Goal: Task Accomplishment & Management: Manage account settings

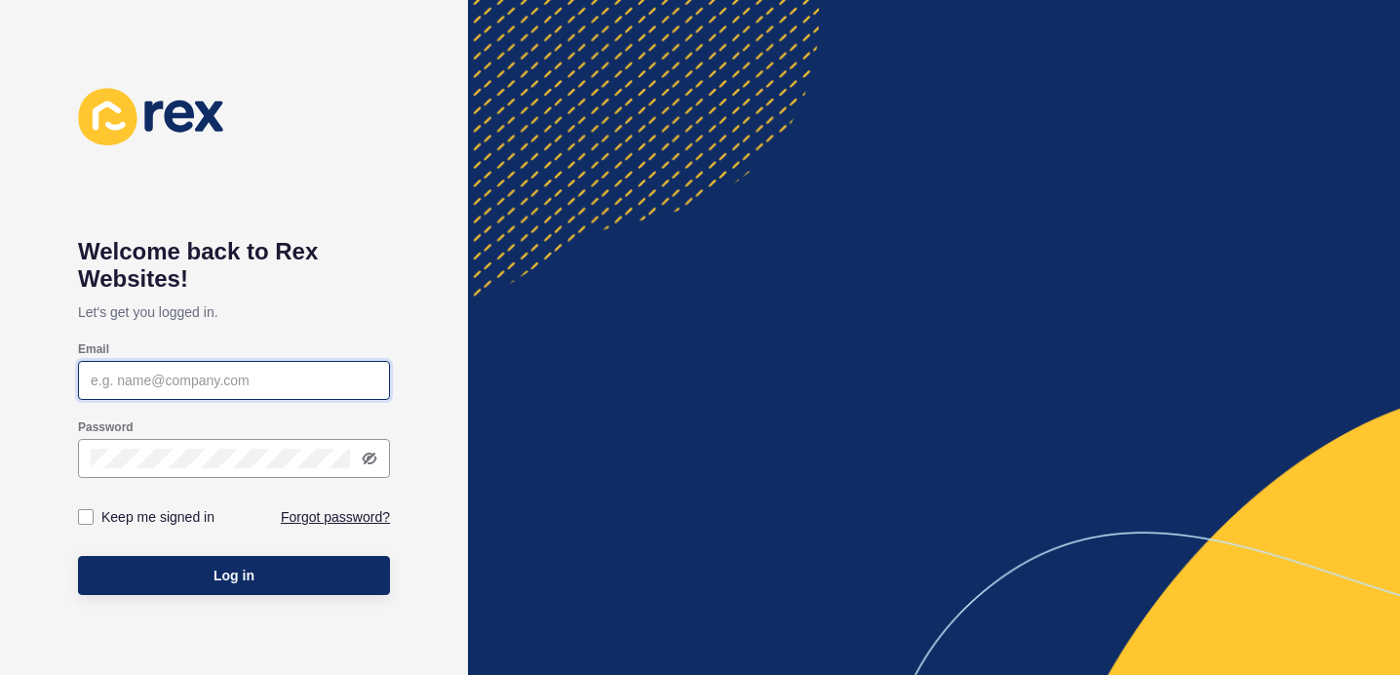
click at [170, 381] on input "Email" at bounding box center [234, 381] width 287 height 20
paste input "[PERSON_NAME][EMAIL_ADDRESS][DOMAIN_NAME]"
click at [94, 383] on input "[PERSON_NAME][EMAIL_ADDRESS][DOMAIN_NAME]" at bounding box center [234, 381] width 287 height 20
type input "[PERSON_NAME][EMAIL_ADDRESS][DOMAIN_NAME]"
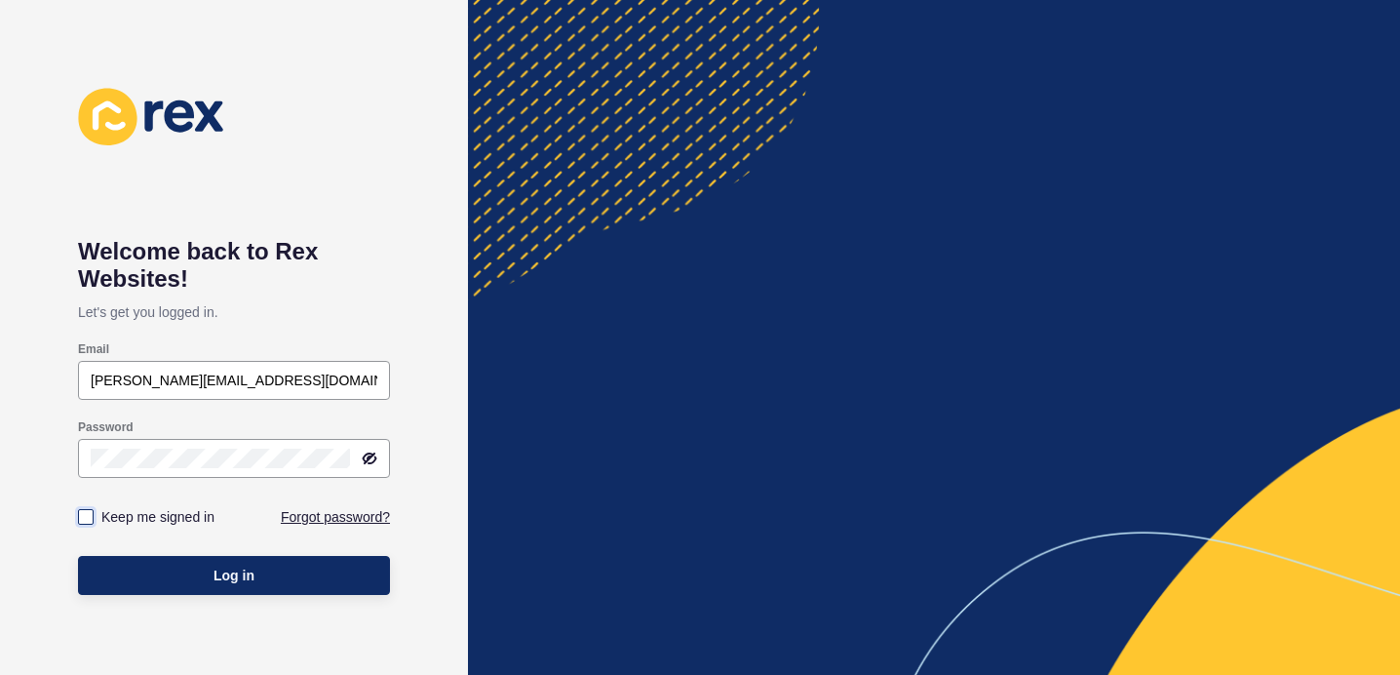
click at [88, 515] on label at bounding box center [86, 517] width 16 height 16
click at [88, 515] on input "Keep me signed in" at bounding box center [88, 517] width 13 height 13
checkbox input "true"
click at [368, 456] on icon at bounding box center [370, 459] width 16 height 16
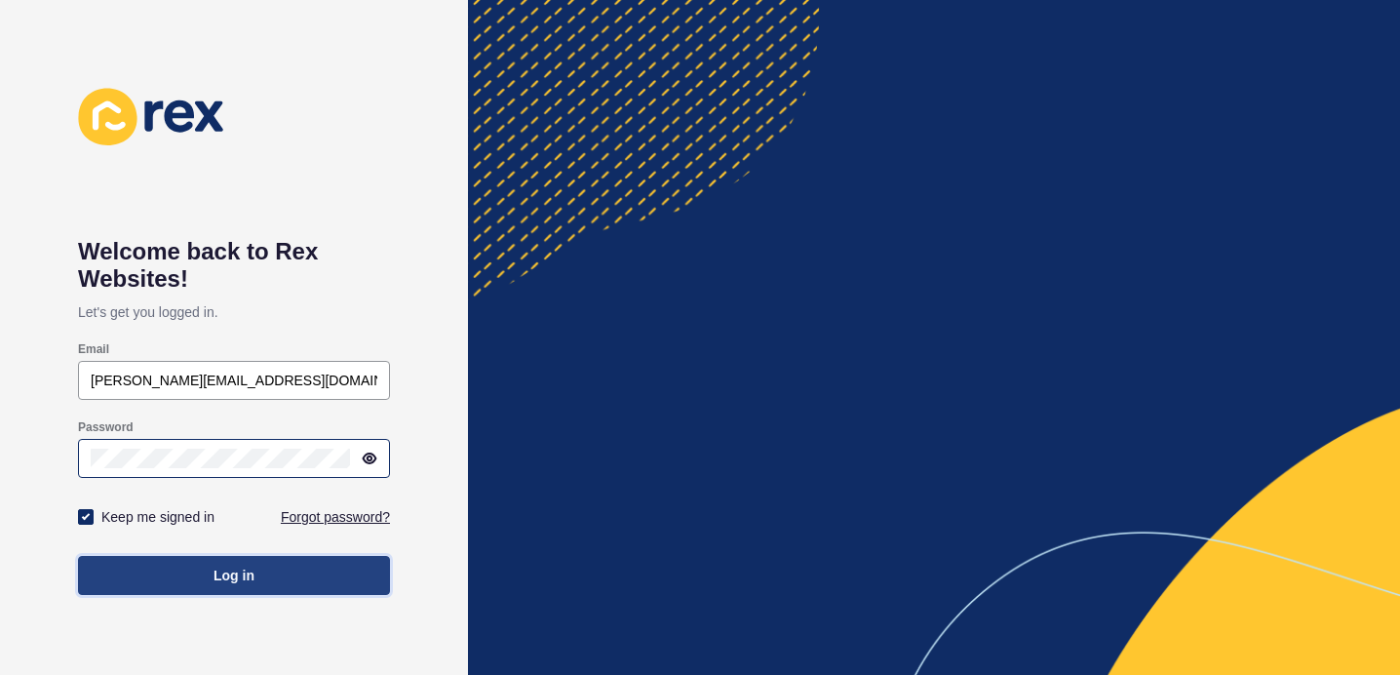
click at [218, 574] on span "Log in" at bounding box center [234, 576] width 41 height 20
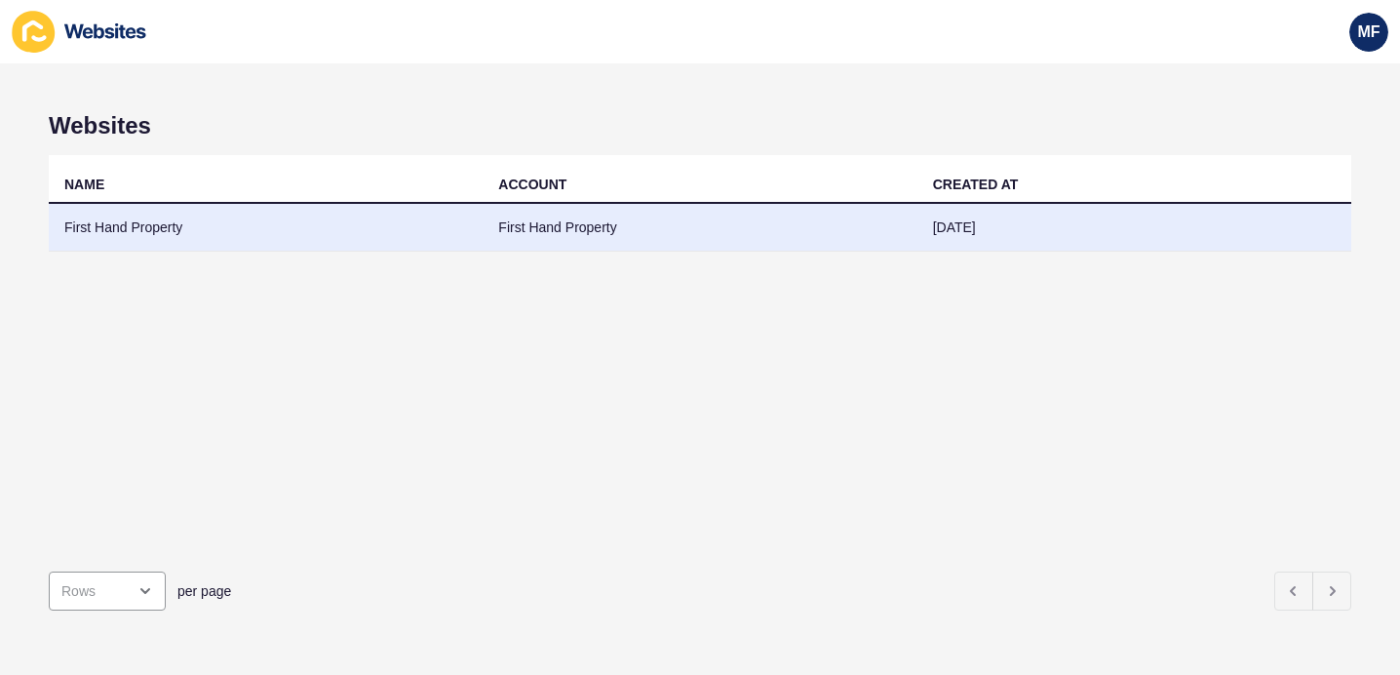
click at [812, 237] on td "First Hand Property" at bounding box center [700, 228] width 434 height 48
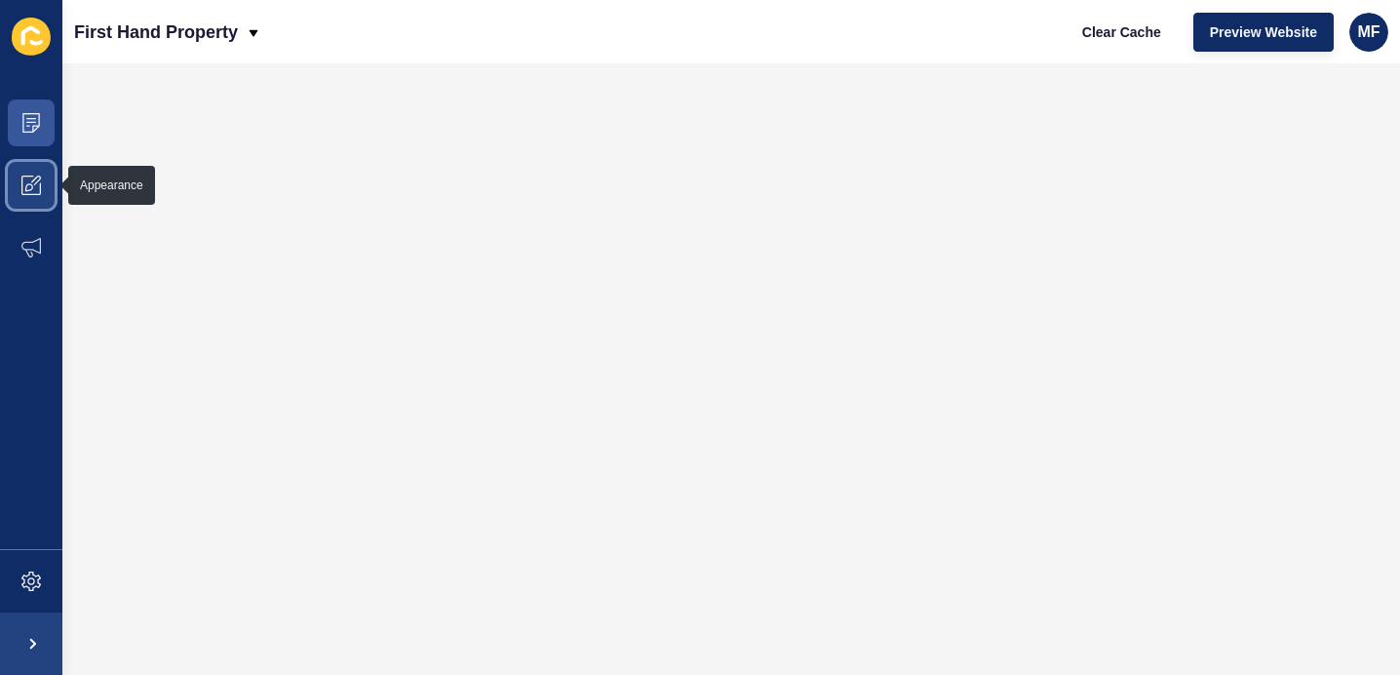
click at [37, 187] on icon at bounding box center [31, 186] width 20 height 20
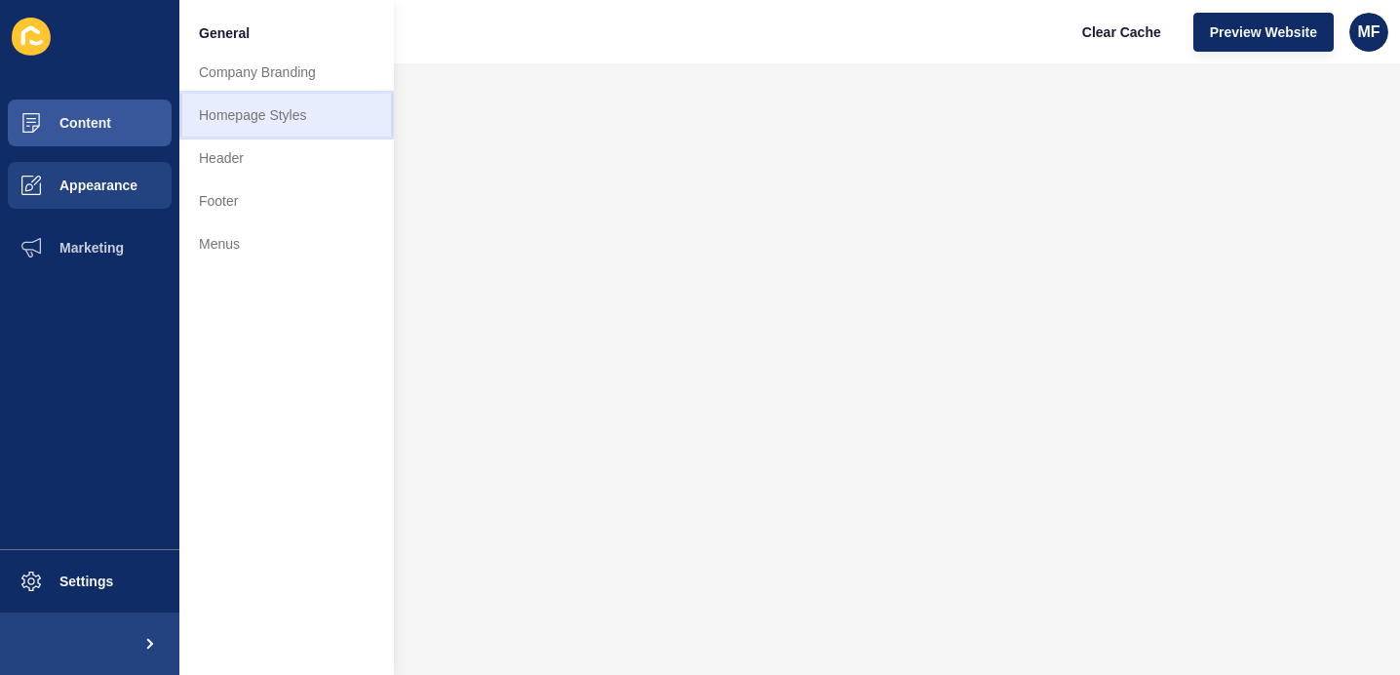
click at [340, 120] on link "Homepage Styles" at bounding box center [286, 115] width 215 height 43
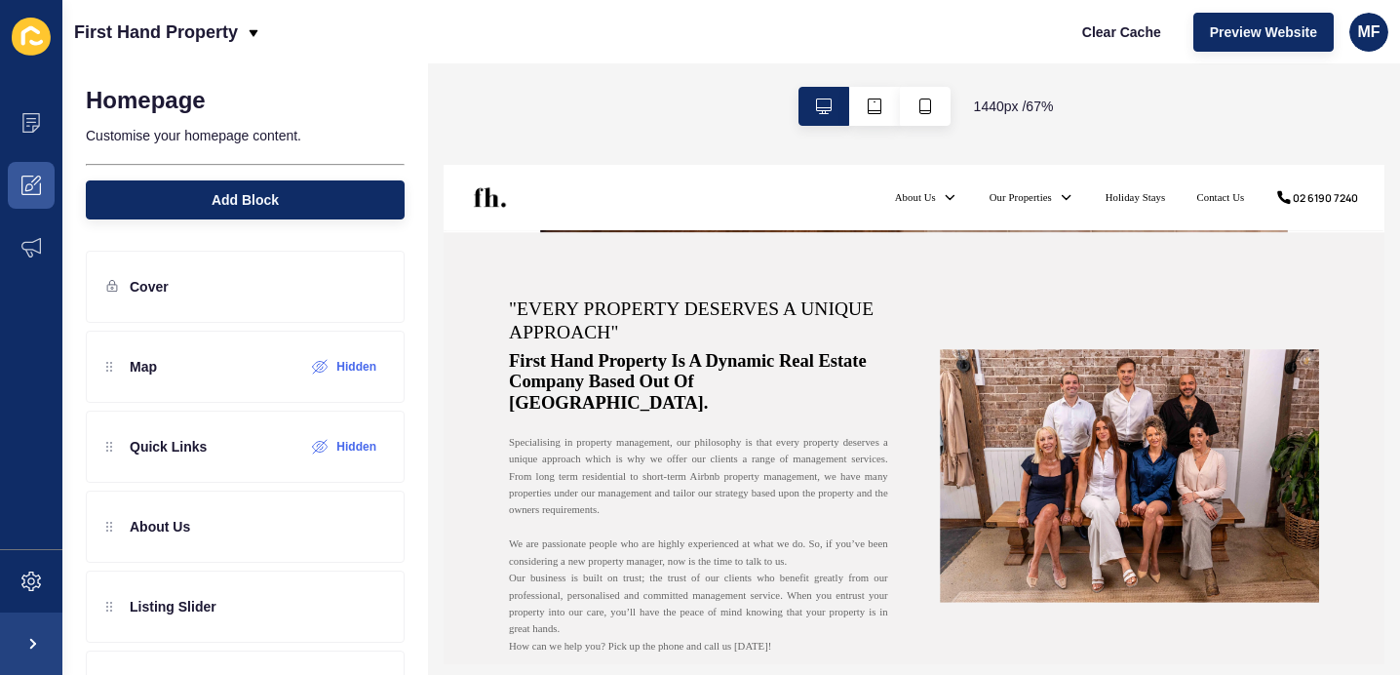
scroll to position [655, 0]
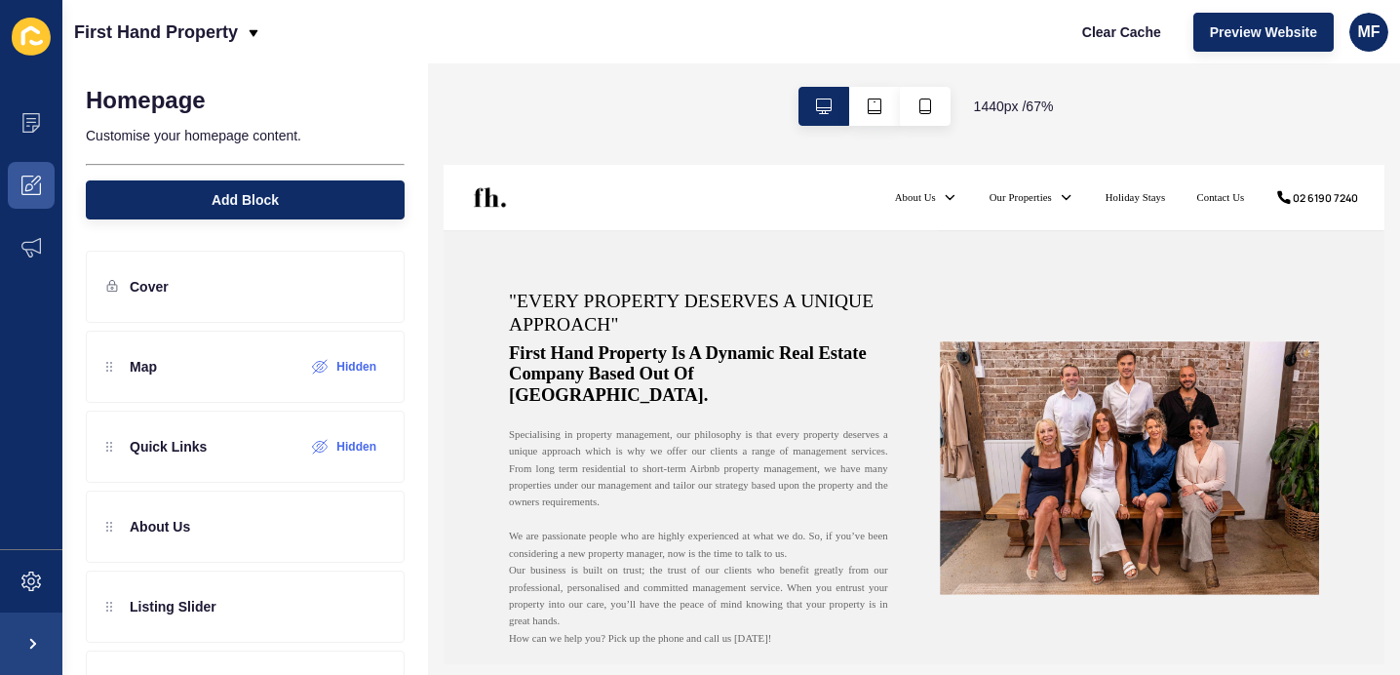
click at [654, 395] on strong ""Every property deserves a unique approach"" at bounding box center [824, 385] width 566 height 68
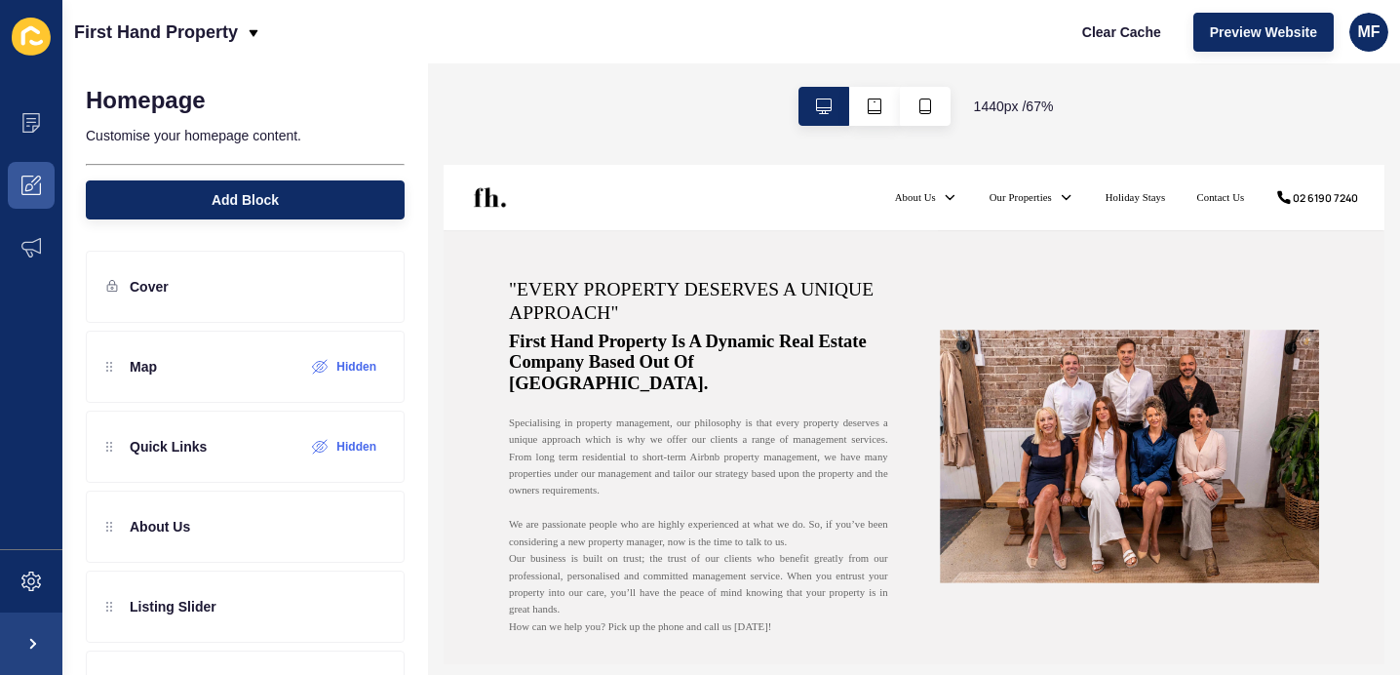
scroll to position [681, 0]
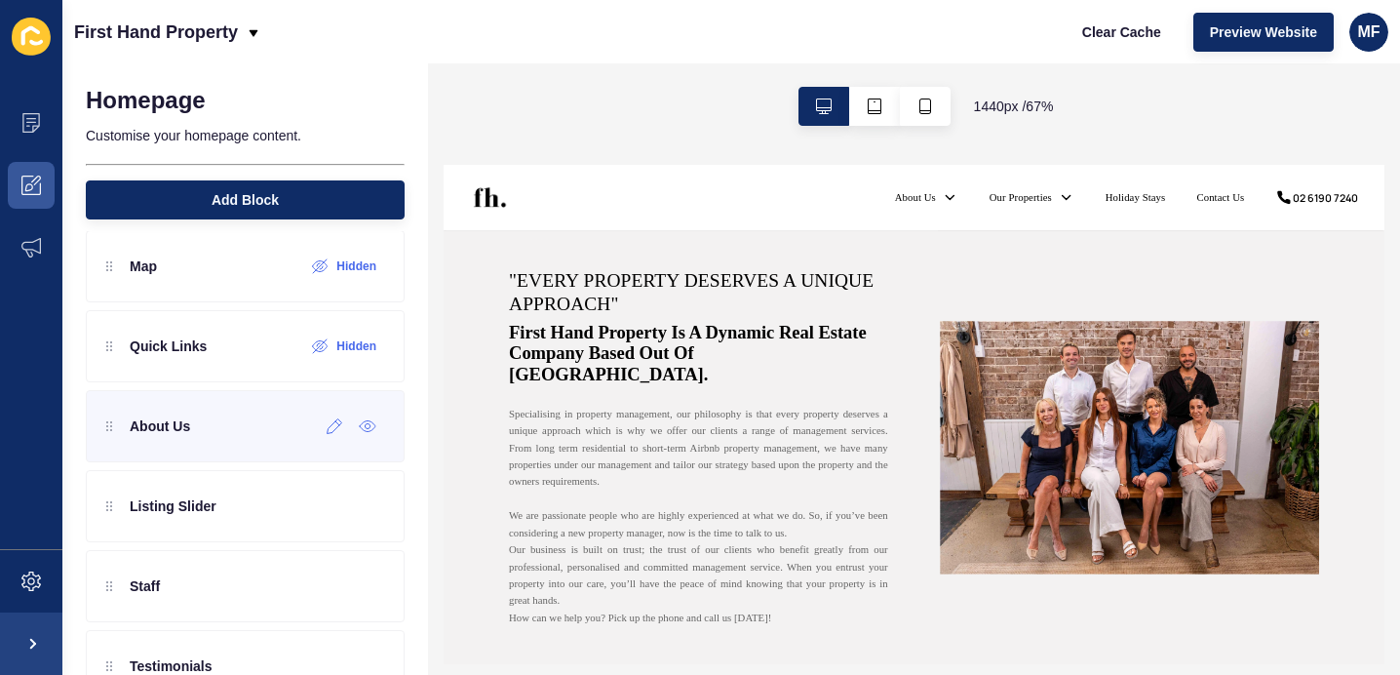
scroll to position [101, 0]
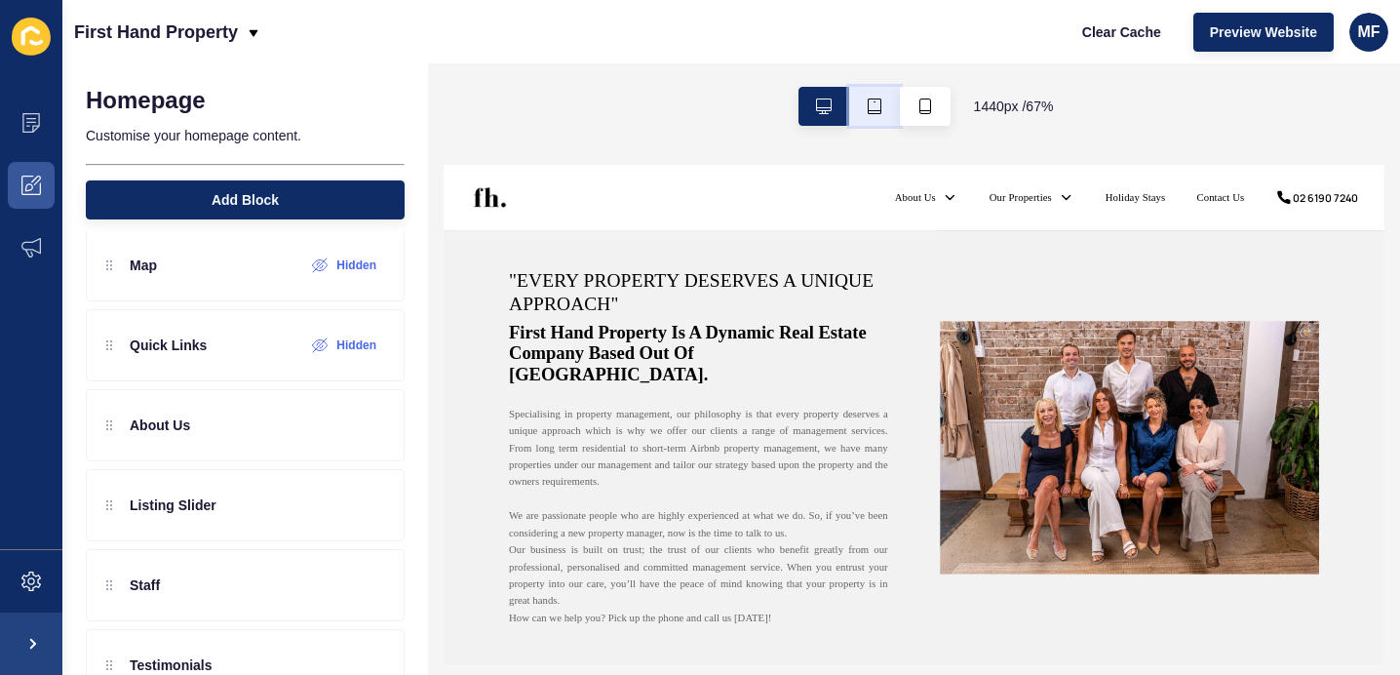
click at [880, 108] on button "button" at bounding box center [874, 106] width 51 height 39
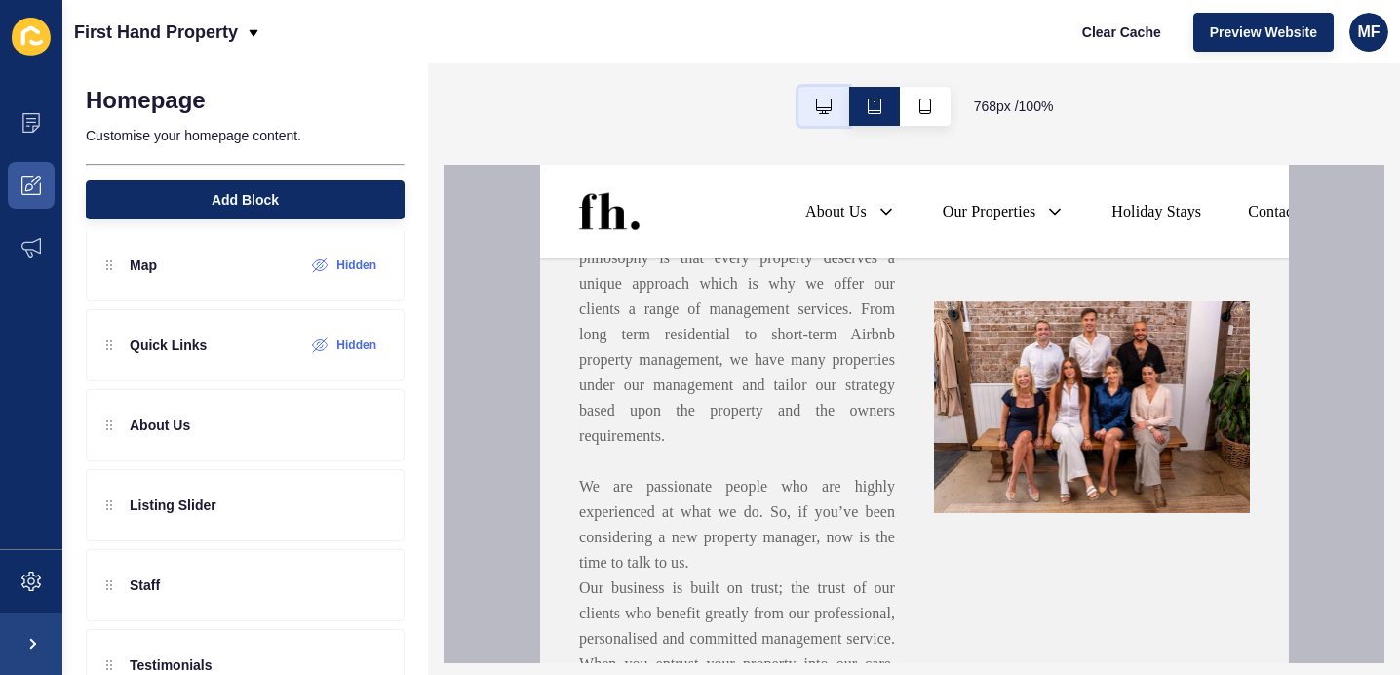
click at [830, 104] on button "button" at bounding box center [824, 106] width 51 height 39
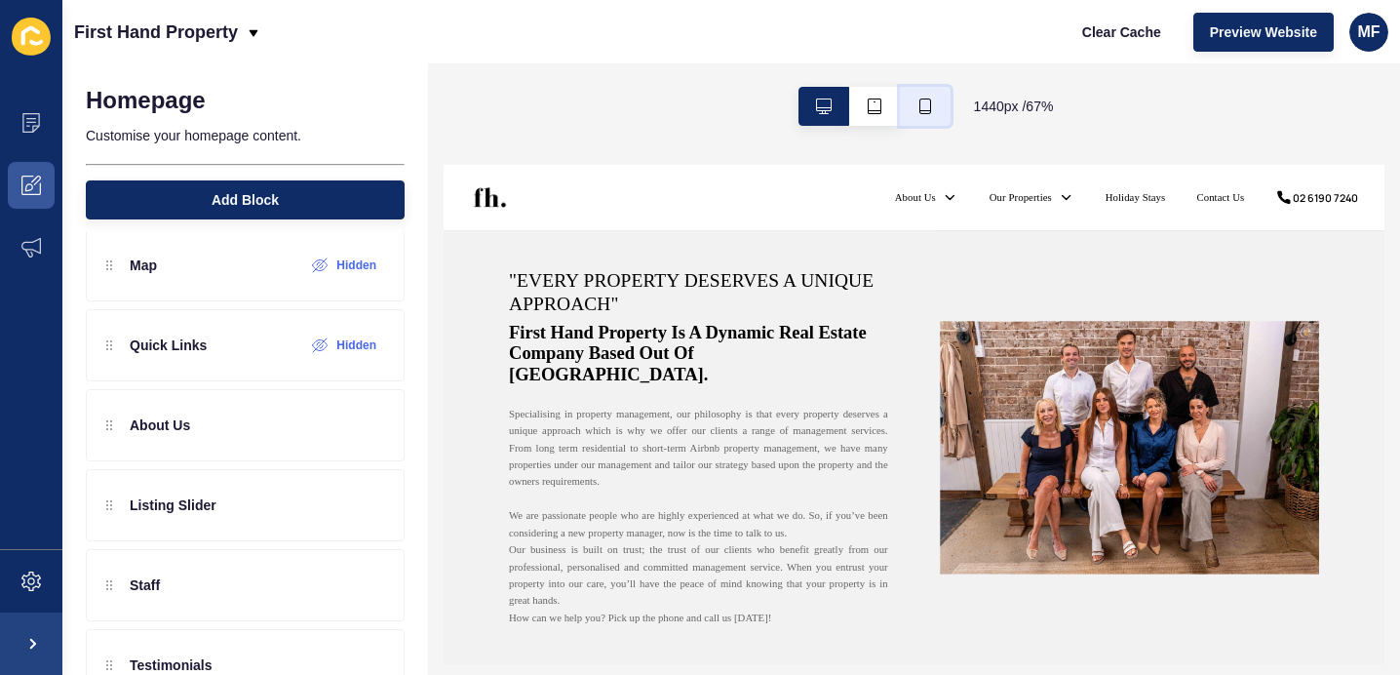
click at [915, 105] on button "button" at bounding box center [925, 106] width 51 height 39
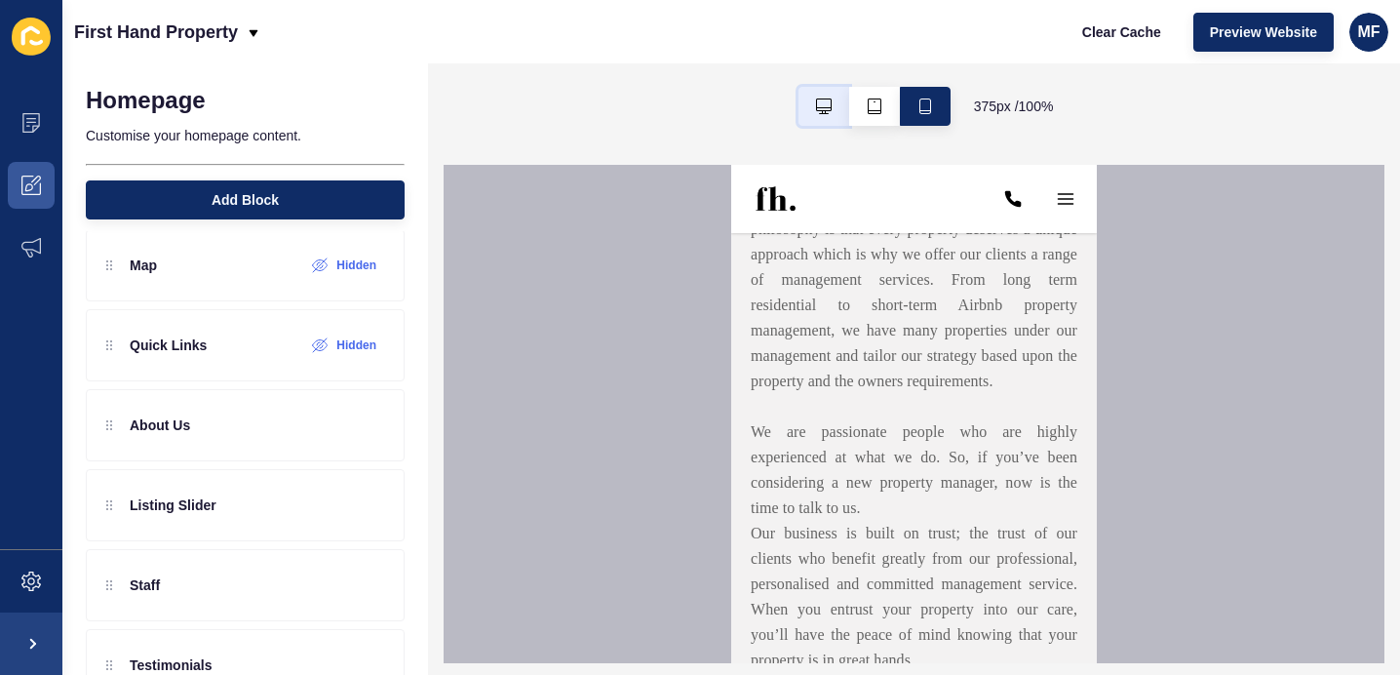
click at [831, 110] on button "button" at bounding box center [824, 106] width 51 height 39
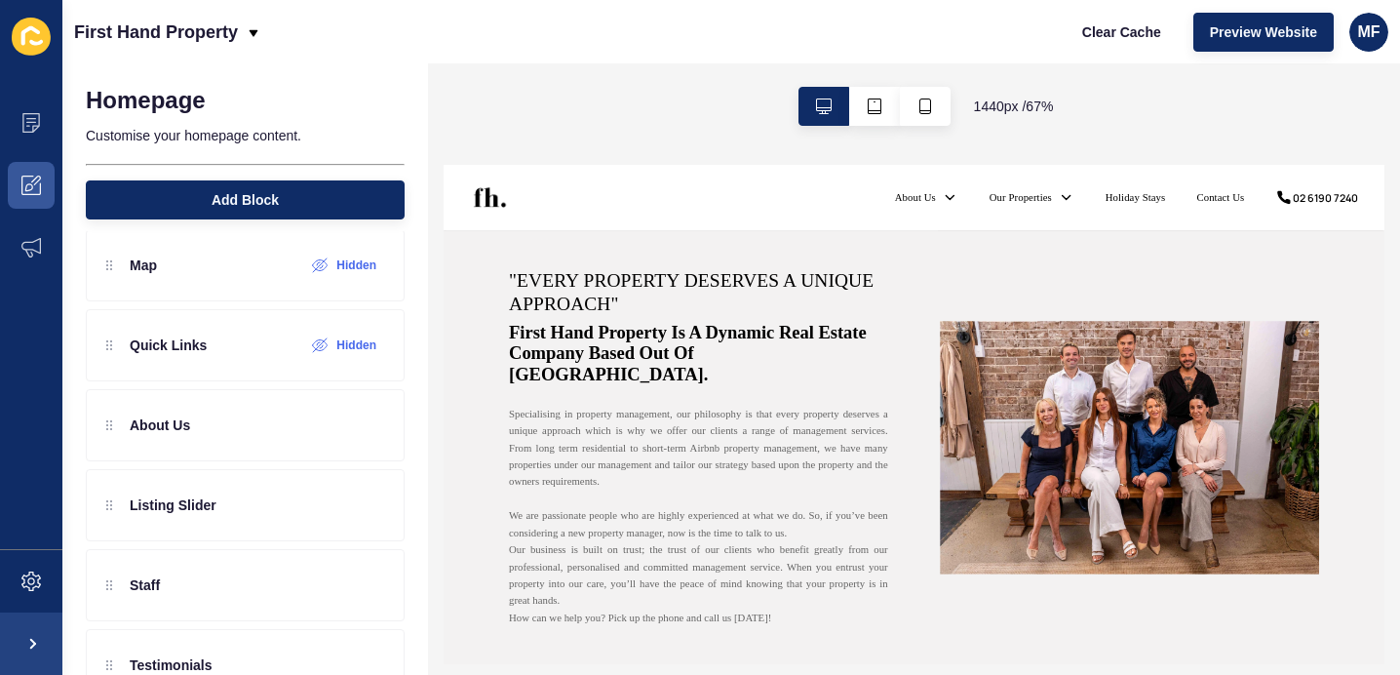
click at [877, 458] on h2 "First Hand Property is a dynamic real estate company based out of [GEOGRAPHIC_D…" at bounding box center [824, 446] width 566 height 94
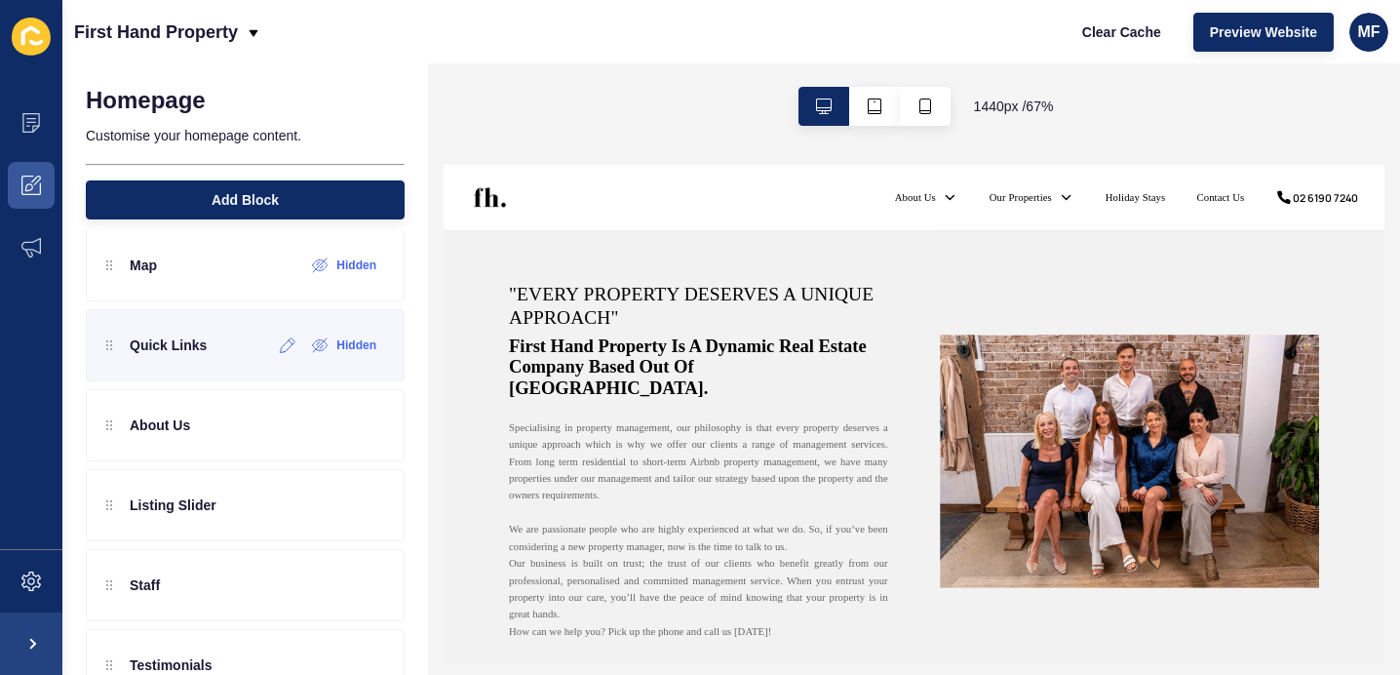
scroll to position [159, 0]
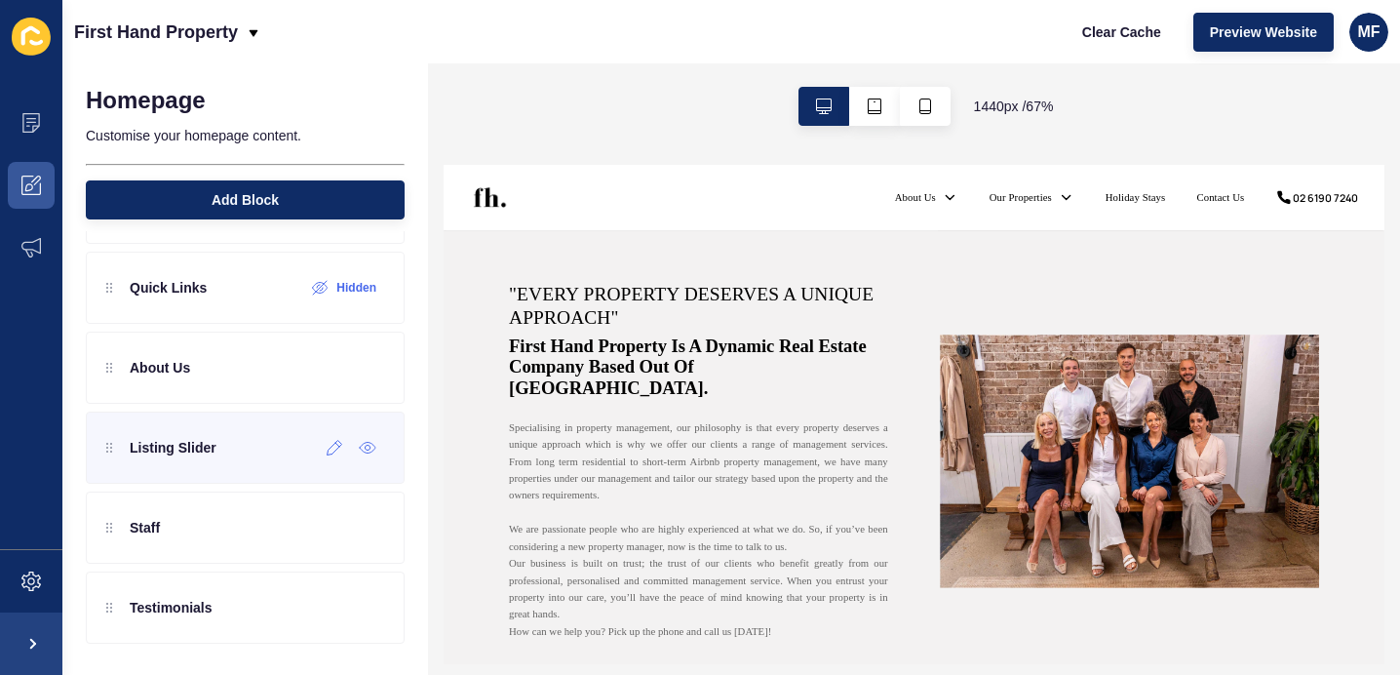
click at [273, 459] on div "Listing Slider" at bounding box center [245, 448] width 319 height 72
click at [338, 457] on div at bounding box center [335, 447] width 32 height 31
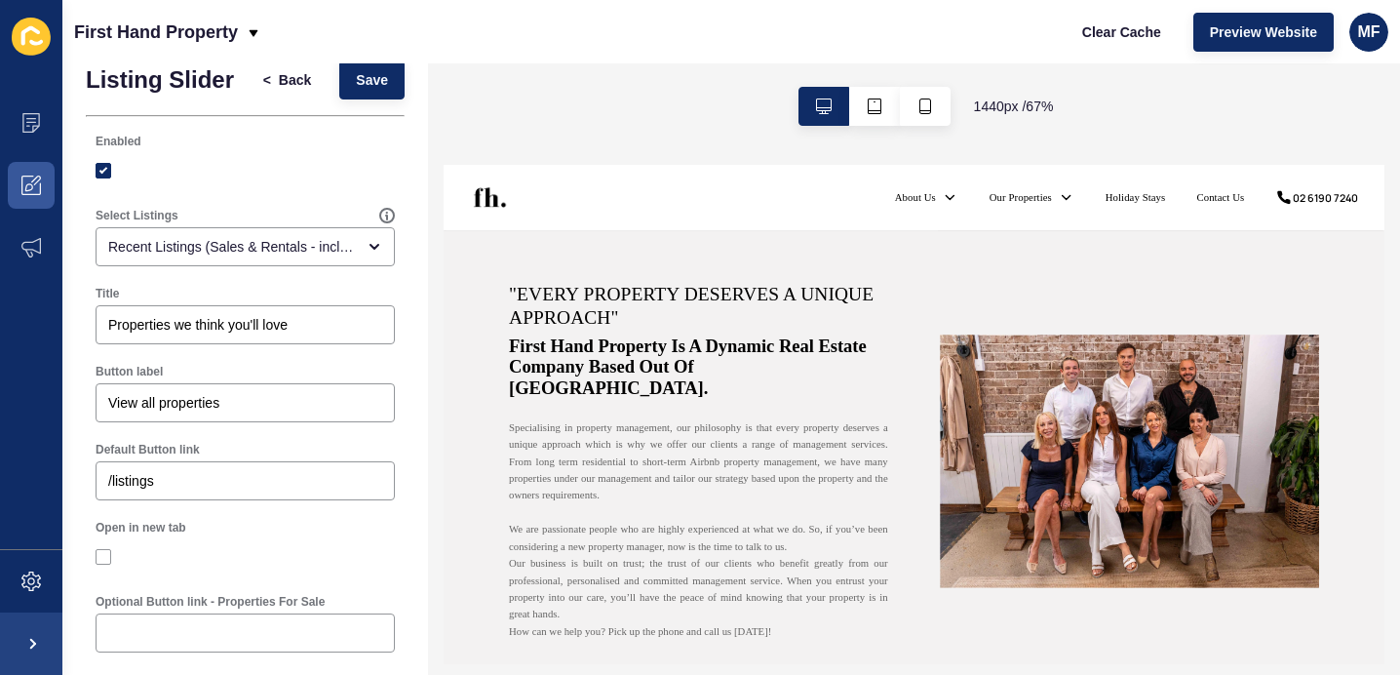
scroll to position [0, 0]
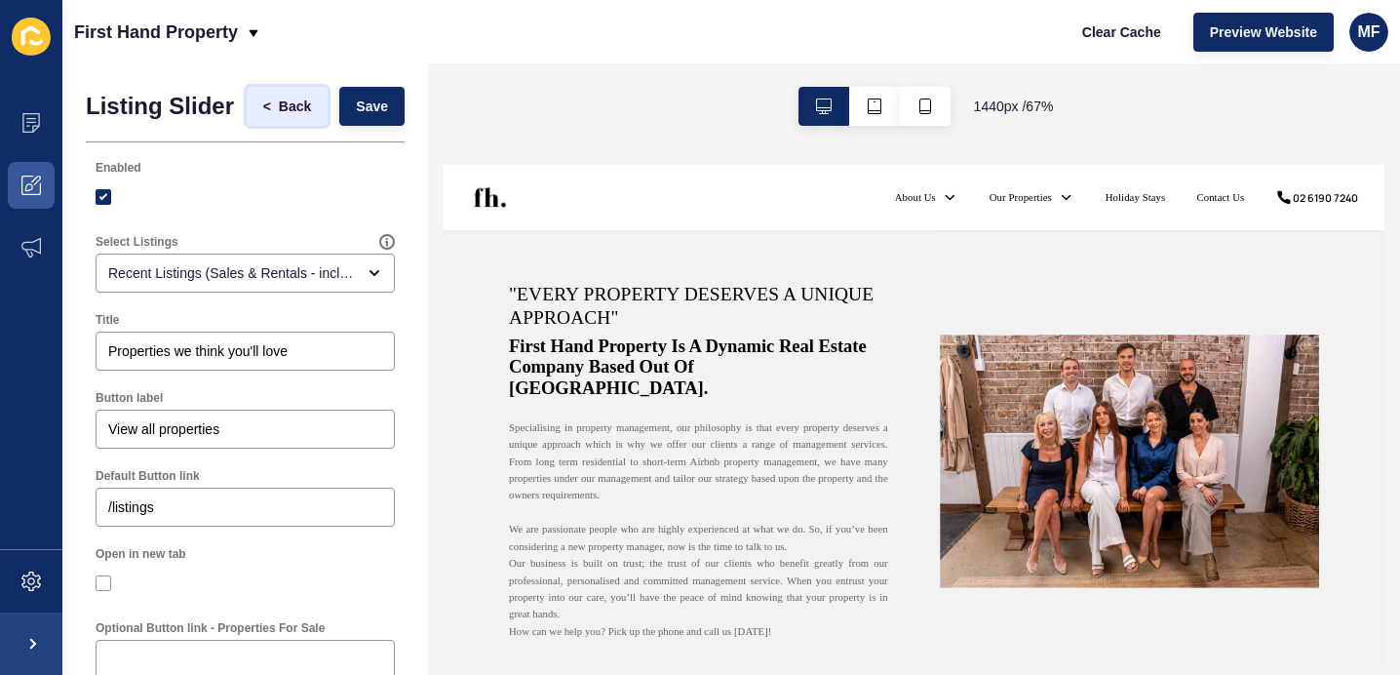
click at [269, 114] on span "<" at bounding box center [267, 107] width 8 height 20
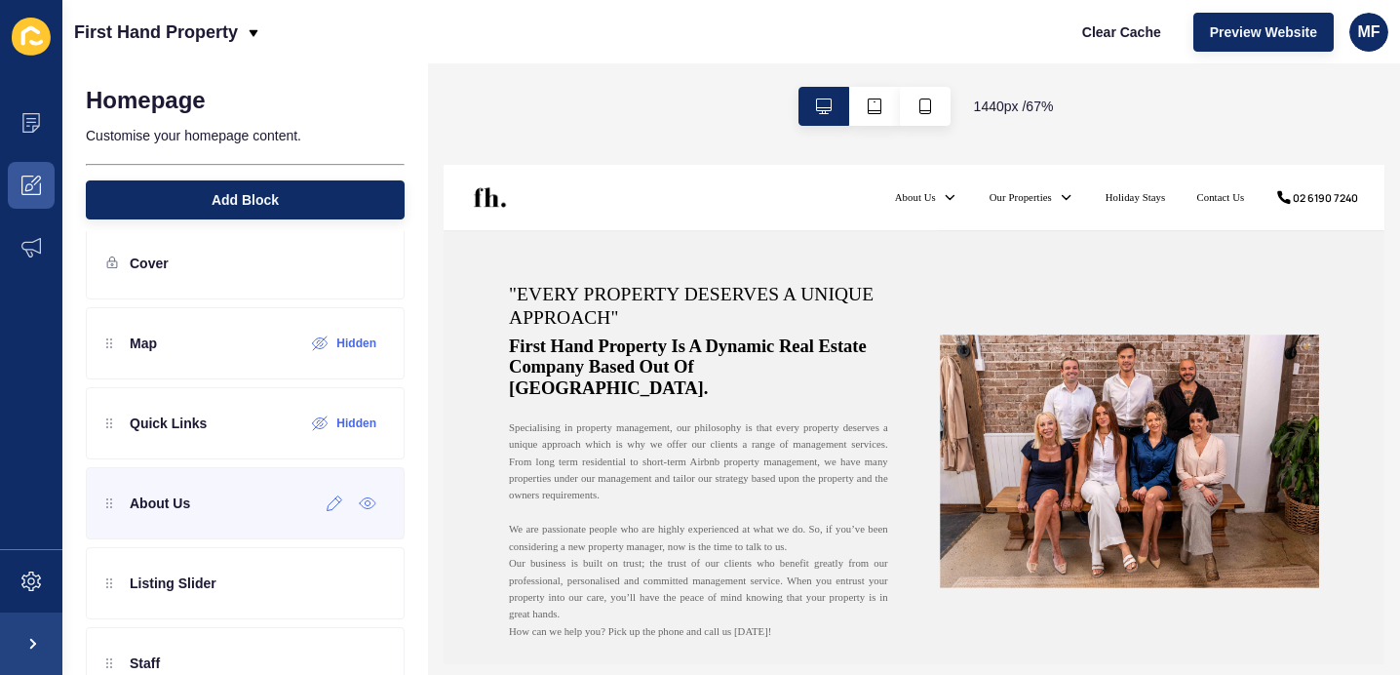
scroll to position [38, 0]
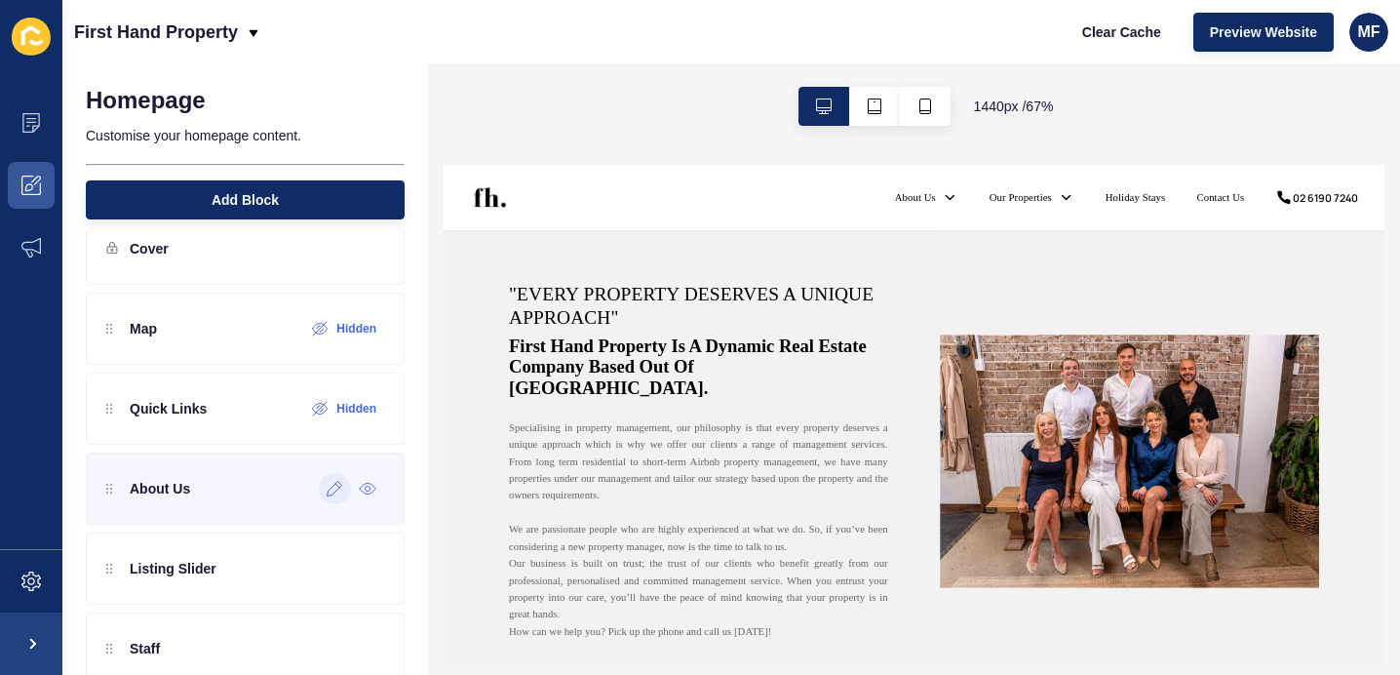
click at [322, 493] on div at bounding box center [335, 488] width 32 height 31
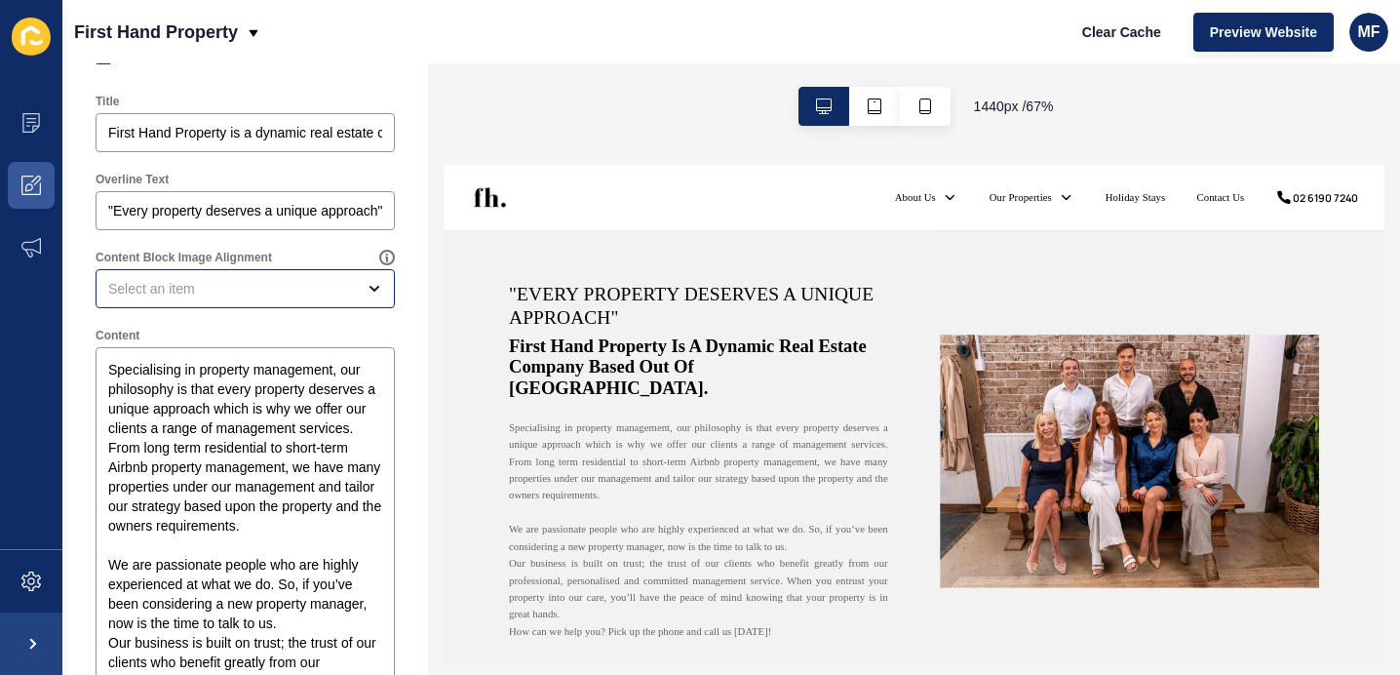
scroll to position [0, 0]
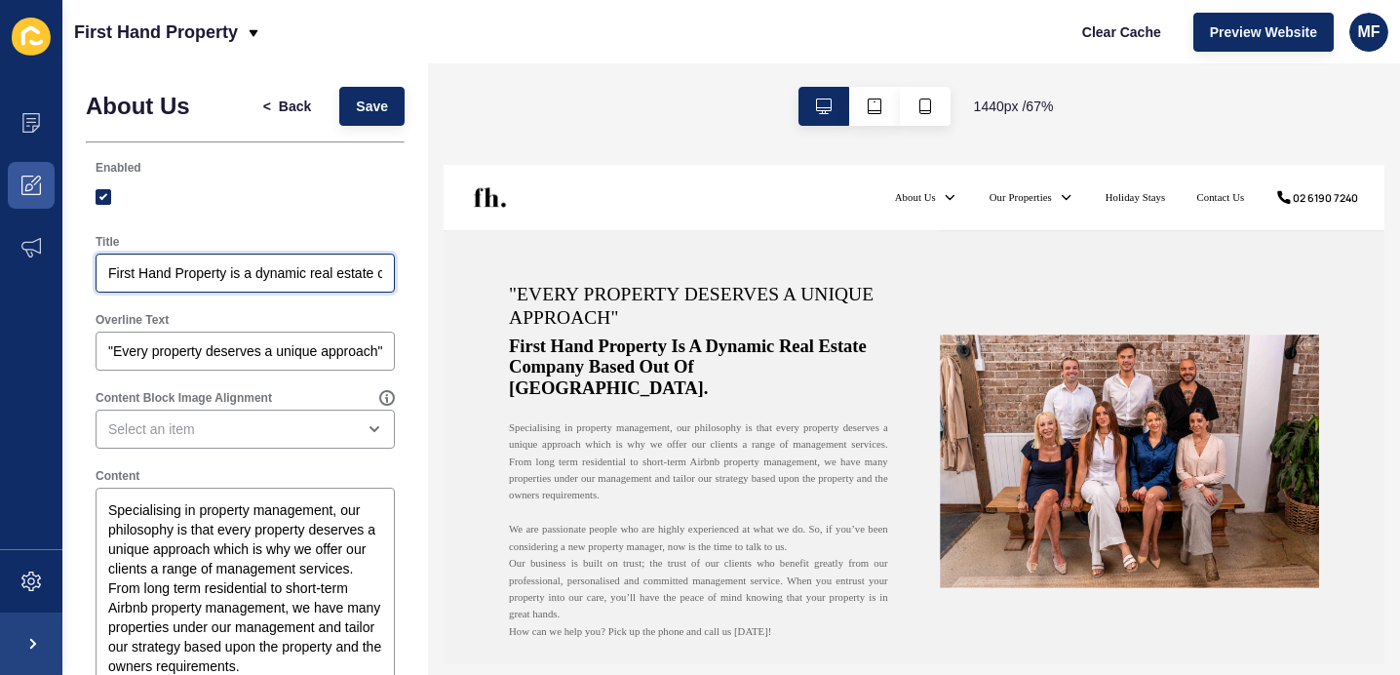
click at [272, 279] on input "First Hand Property is a dynamic real estate company based out of [GEOGRAPHIC_D…" at bounding box center [245, 273] width 274 height 20
click at [294, 271] on input "First Hand Property is a dynamic real estate company based out of [GEOGRAPHIC_D…" at bounding box center [245, 273] width 274 height 20
click at [275, 361] on div ""Every property deserves a unique approach"" at bounding box center [245, 351] width 299 height 39
click at [310, 270] on input "First Hand Property is a dynamic real estate company based out of [GEOGRAPHIC_D…" at bounding box center [245, 273] width 274 height 20
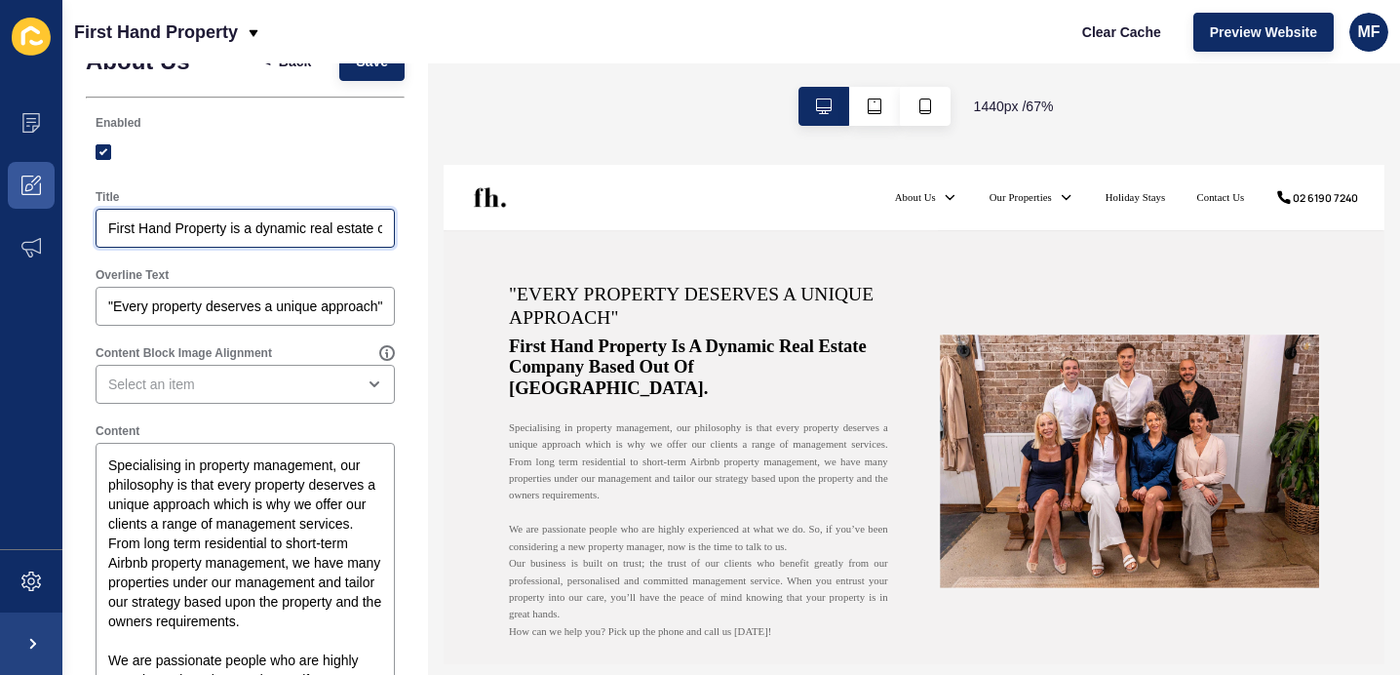
scroll to position [47, 0]
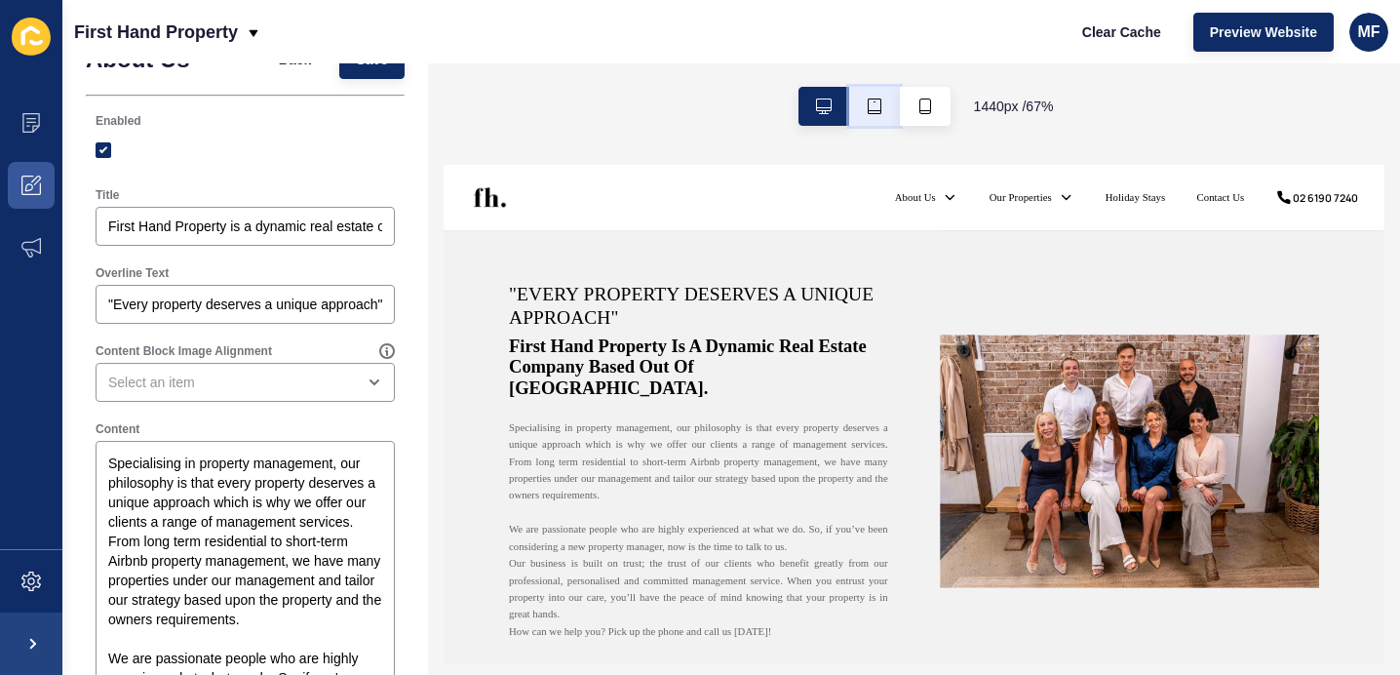
click at [868, 99] on icon "button" at bounding box center [875, 106] width 14 height 16
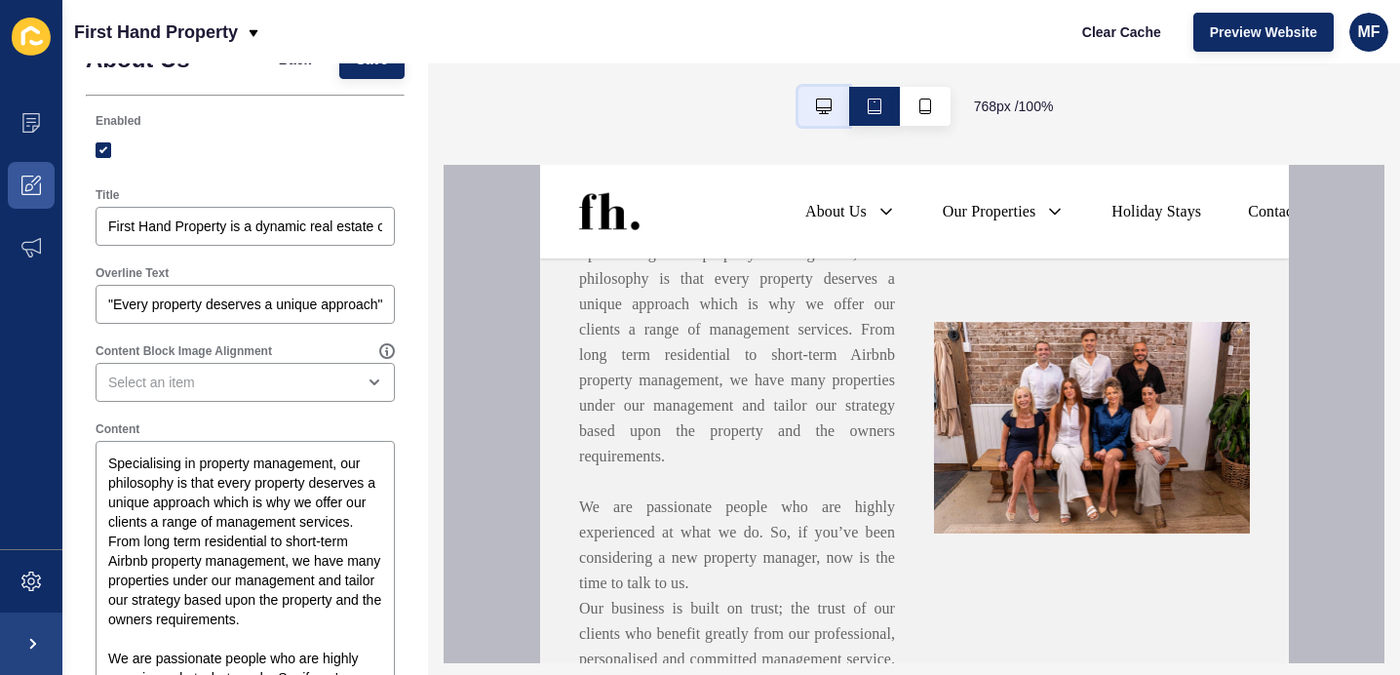
click at [827, 101] on icon "button" at bounding box center [824, 106] width 16 height 16
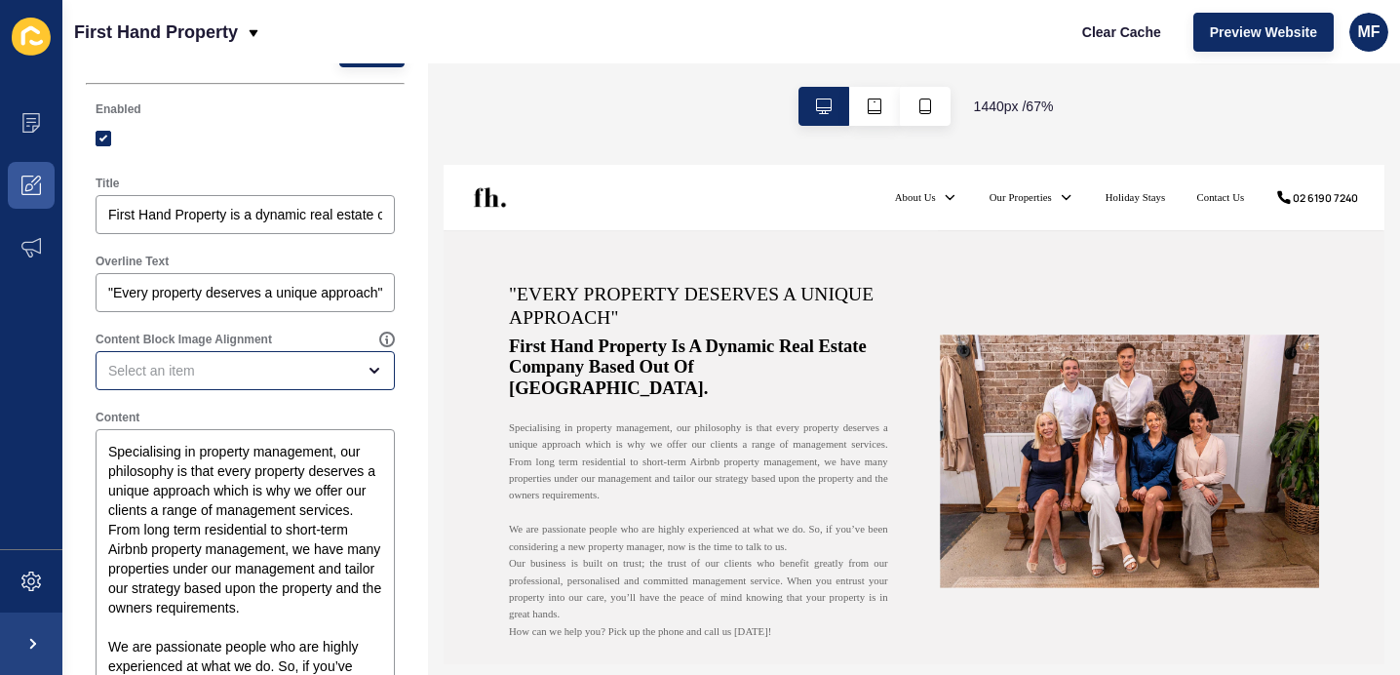
scroll to position [60, 0]
click at [256, 35] on icon at bounding box center [254, 33] width 16 height 16
click at [254, 35] on icon at bounding box center [254, 32] width 9 height 7
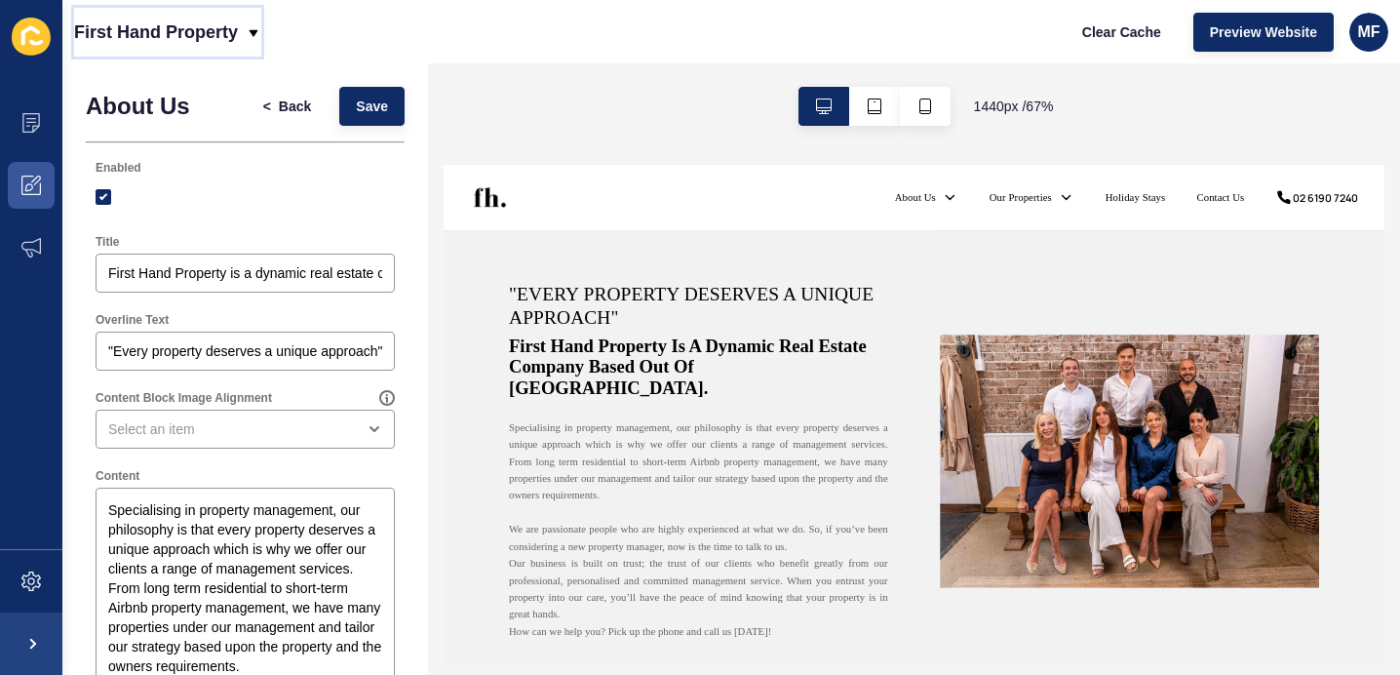
scroll to position [53, 0]
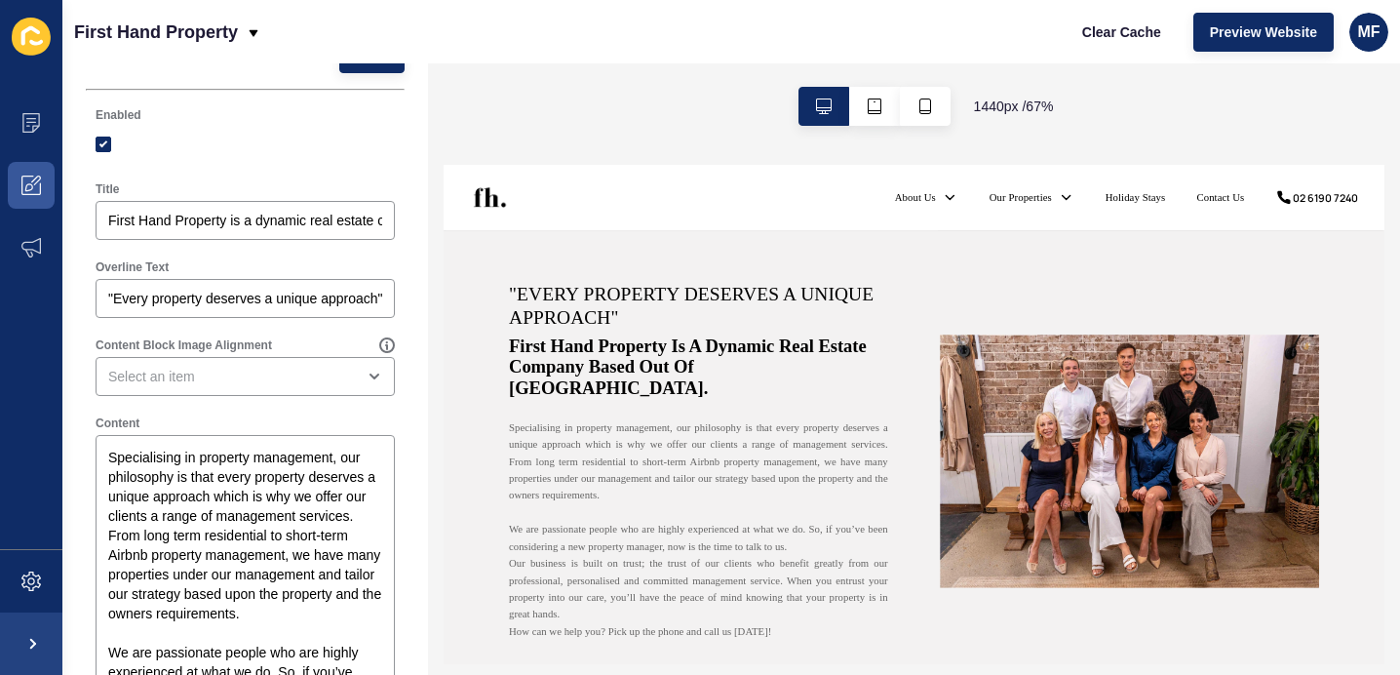
click at [147, 264] on label "Overline Text" at bounding box center [132, 267] width 73 height 16
click at [147, 289] on input ""Every property deserves a unique approach"" at bounding box center [245, 299] width 274 height 20
click at [157, 264] on label "Overline Text" at bounding box center [132, 267] width 73 height 16
click at [157, 289] on input ""Every property deserves a unique approach"" at bounding box center [245, 299] width 274 height 20
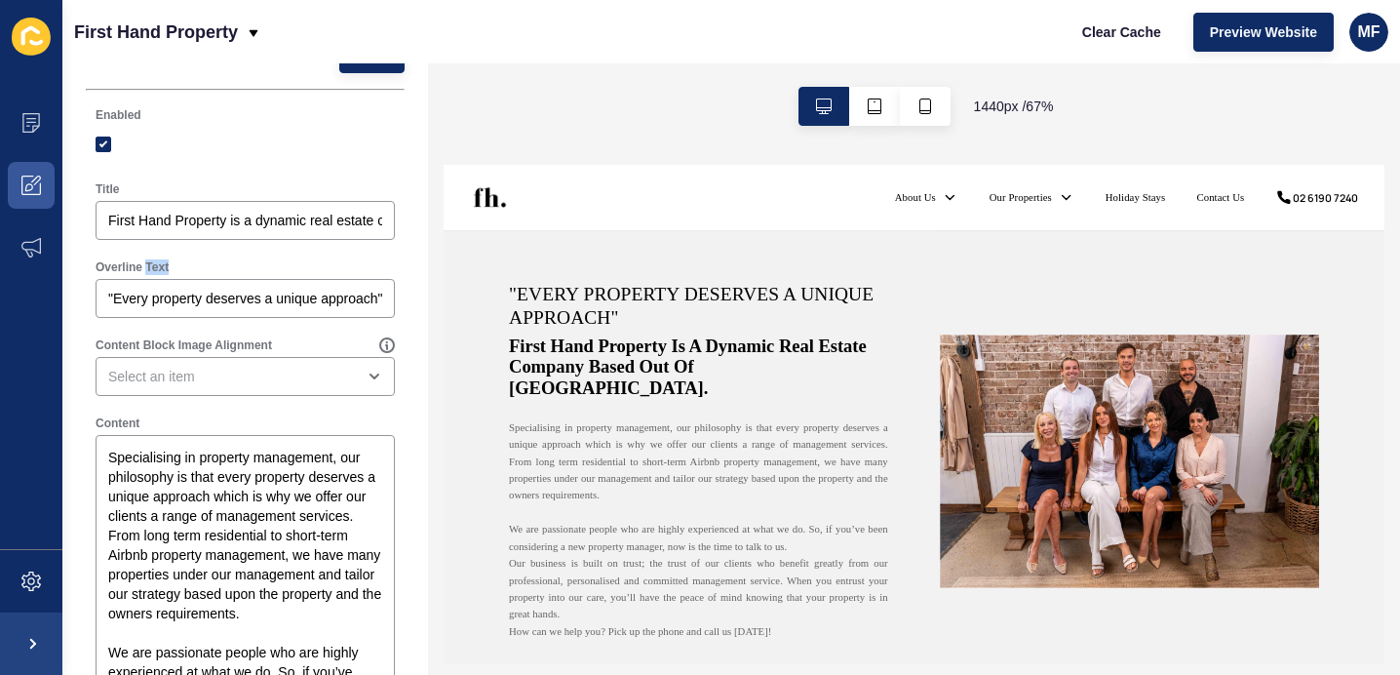
click at [157, 264] on label "Overline Text" at bounding box center [132, 267] width 73 height 16
click at [157, 289] on input ""Every property deserves a unique approach"" at bounding box center [245, 299] width 274 height 20
click at [113, 185] on label "Title" at bounding box center [107, 189] width 23 height 16
click at [113, 211] on input "First Hand Property is a dynamic real estate company based out of [GEOGRAPHIC_D…" at bounding box center [245, 221] width 274 height 20
click at [115, 188] on label "Title" at bounding box center [107, 189] width 23 height 16
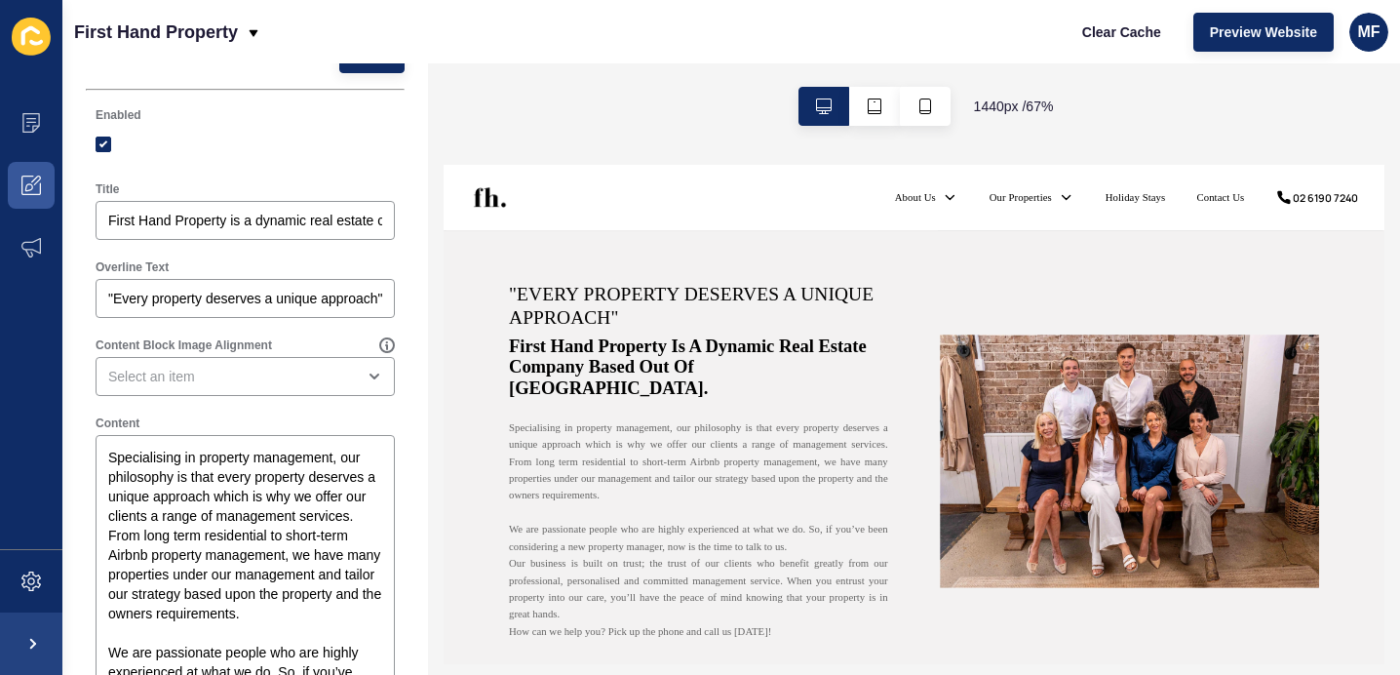
click at [115, 211] on input "First Hand Property is a dynamic real estate company based out of [GEOGRAPHIC_D…" at bounding box center [245, 221] width 274 height 20
click at [145, 265] on label "Overline Text" at bounding box center [132, 267] width 73 height 16
click at [145, 289] on input ""Every property deserves a unique approach"" at bounding box center [245, 299] width 274 height 20
click at [149, 196] on div "Title" at bounding box center [245, 189] width 299 height 16
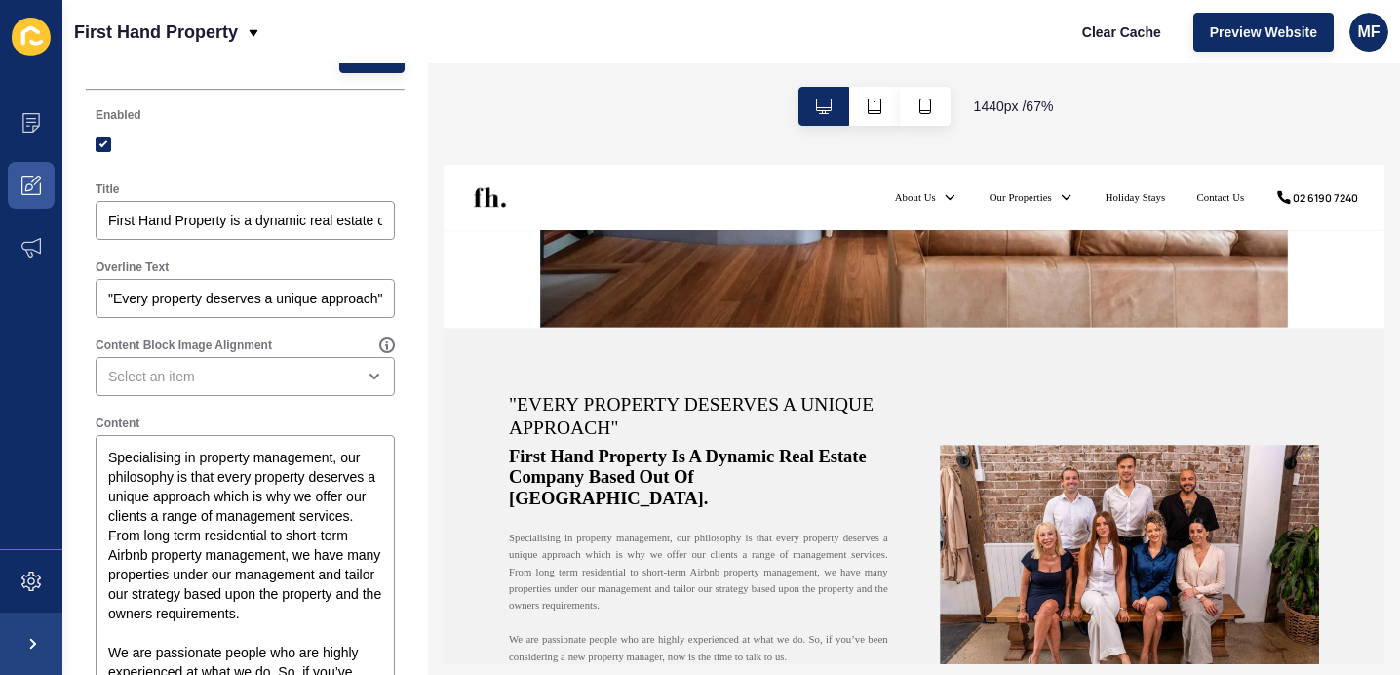
scroll to position [503, 0]
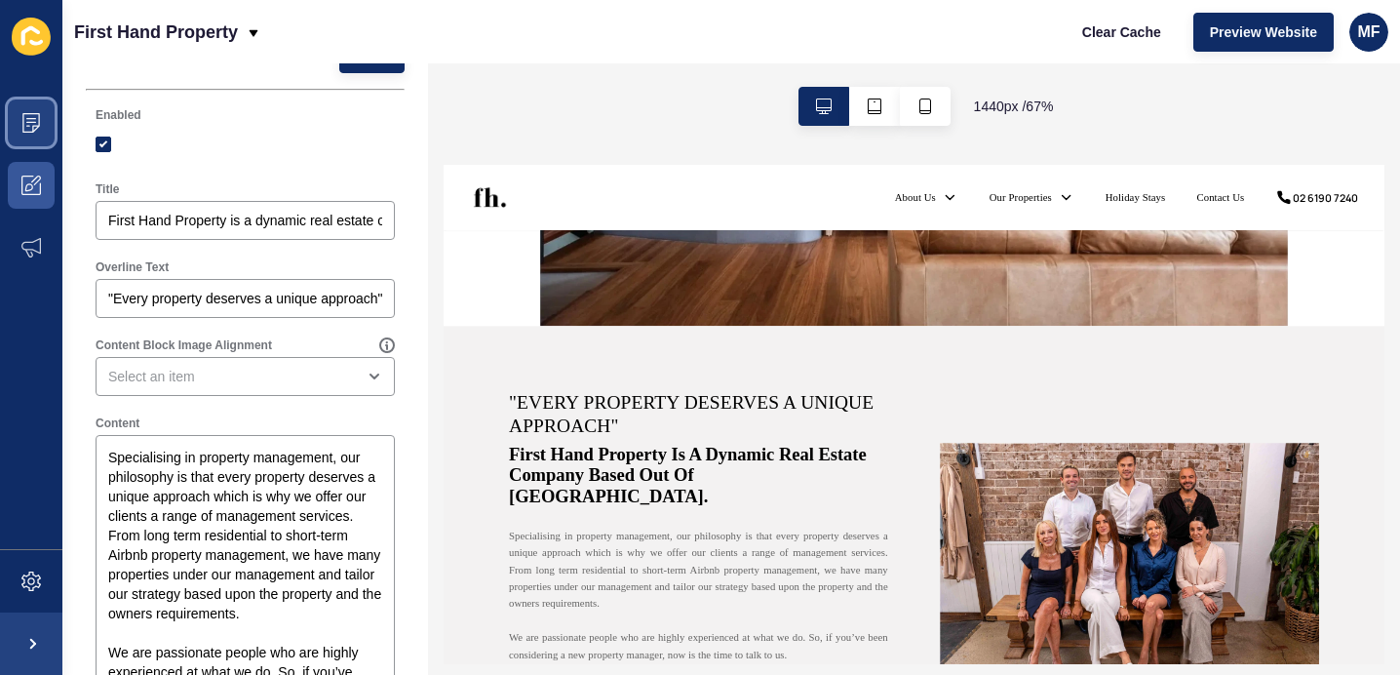
click at [35, 129] on icon at bounding box center [31, 123] width 18 height 20
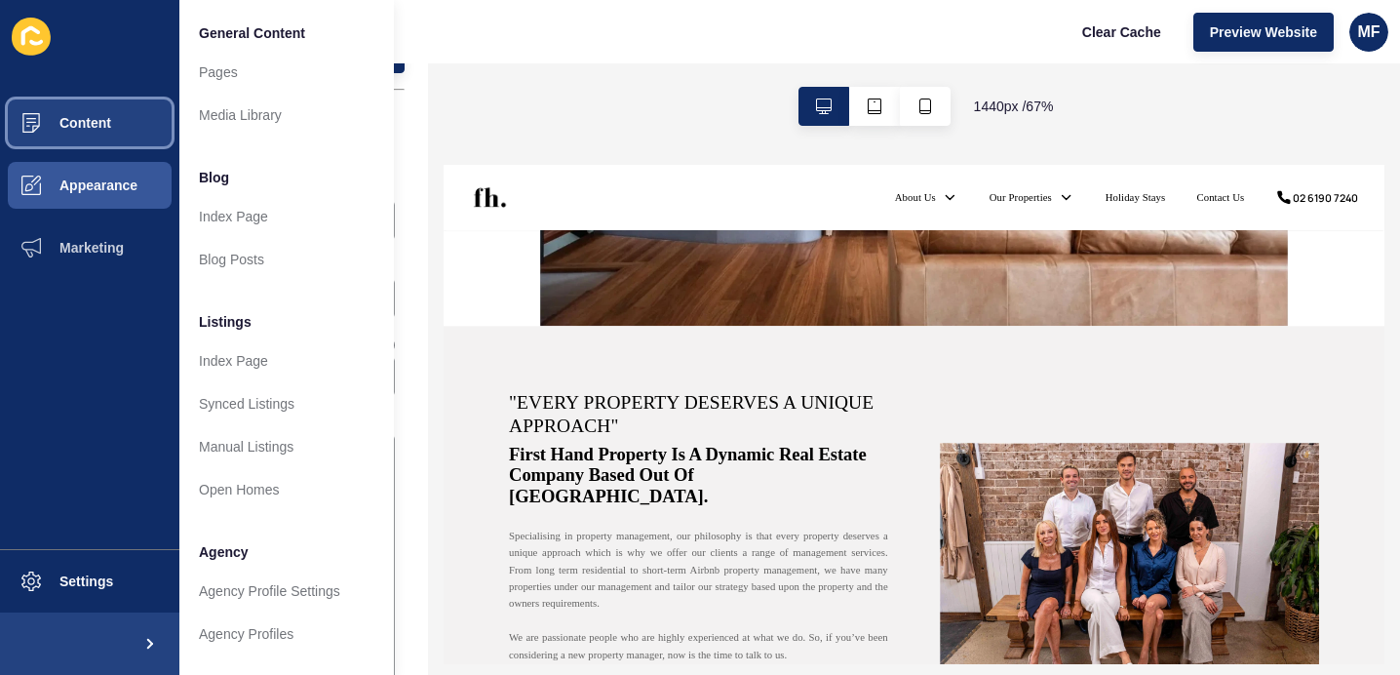
click at [124, 122] on button "Content" at bounding box center [89, 123] width 179 height 62
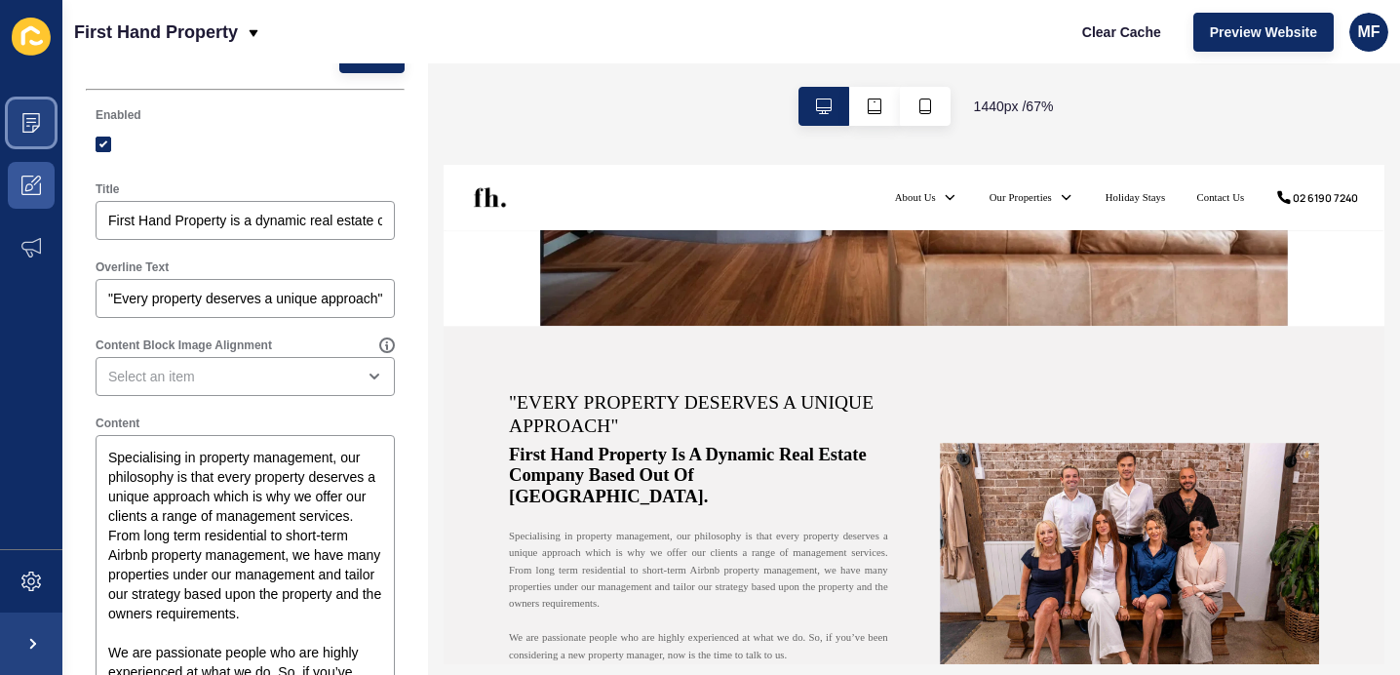
scroll to position [0, 0]
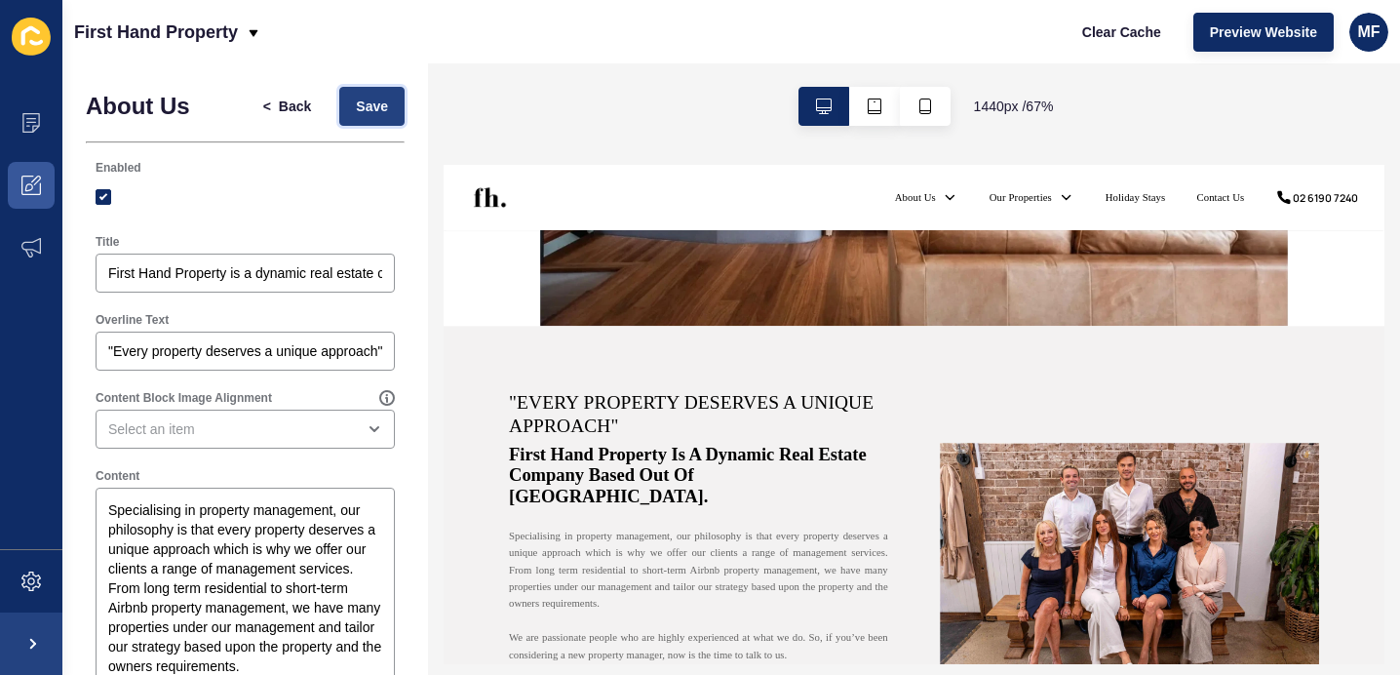
click at [365, 103] on span "Save" at bounding box center [372, 107] width 32 height 20
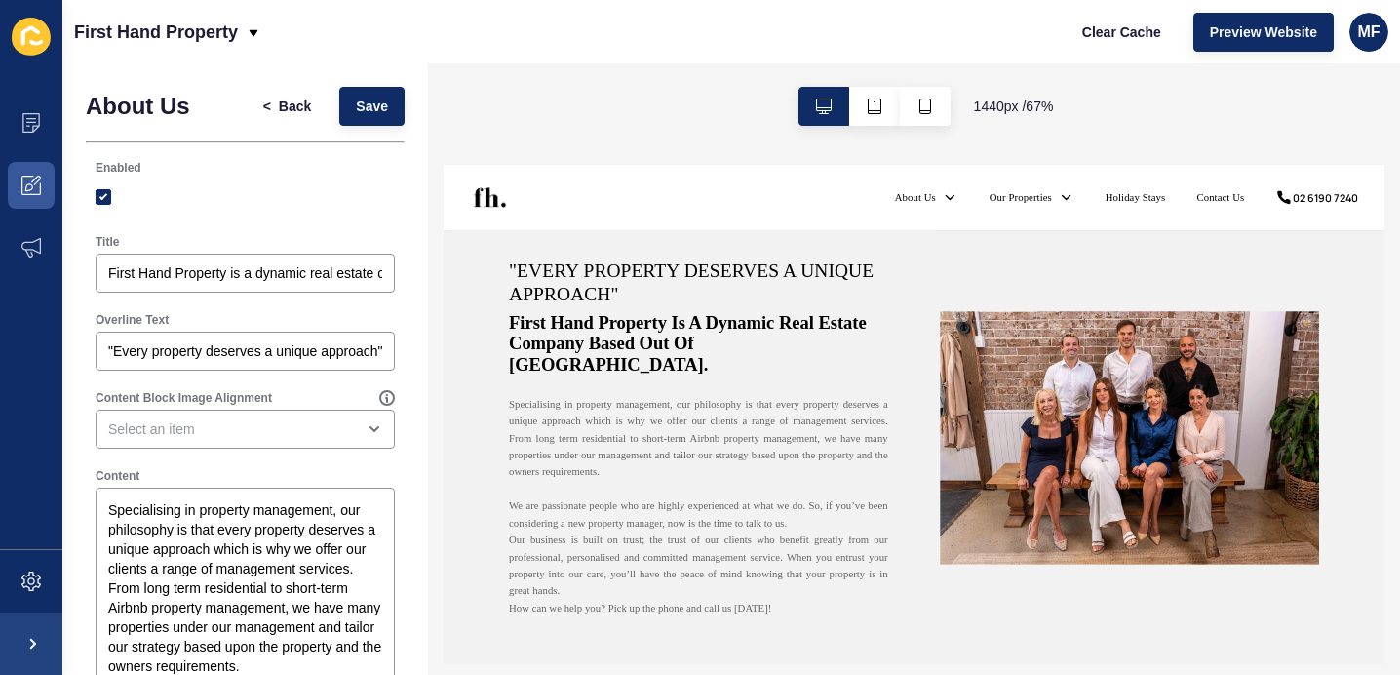
scroll to position [698, 0]
click at [304, 118] on button "< Back" at bounding box center [288, 106] width 82 height 39
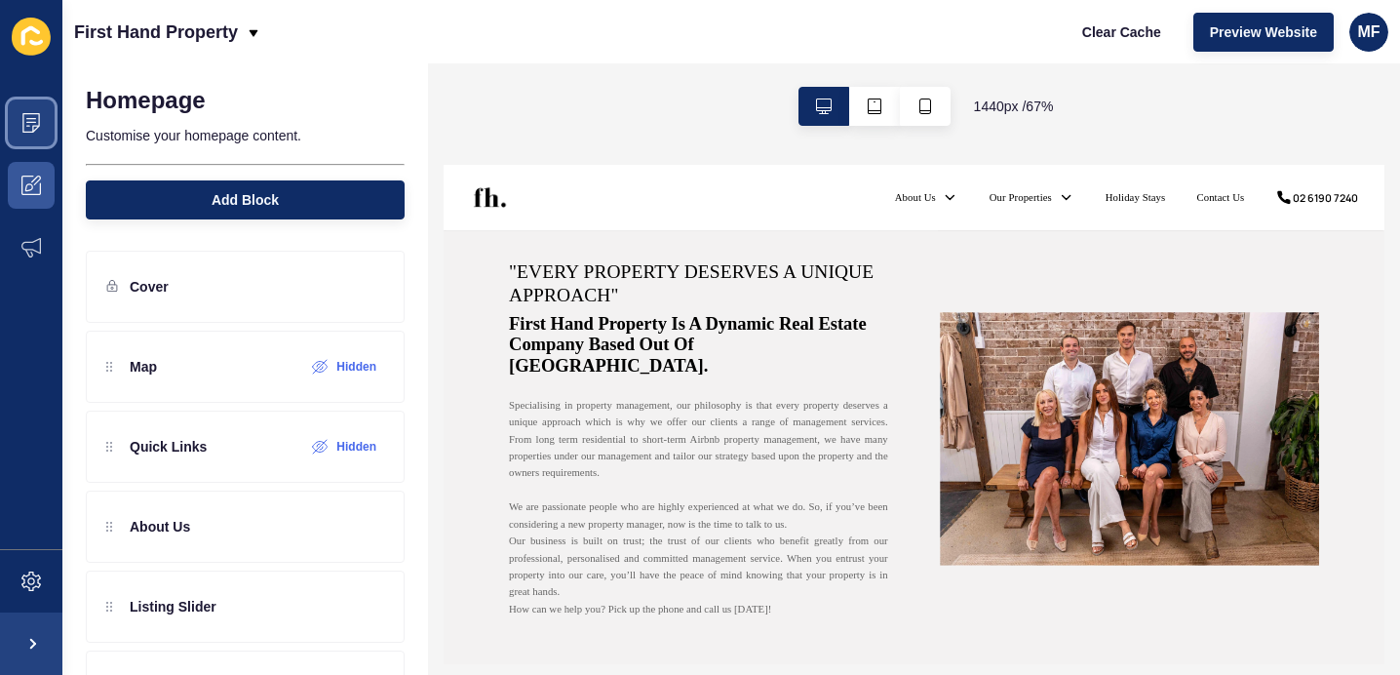
click at [30, 129] on icon at bounding box center [31, 123] width 20 height 20
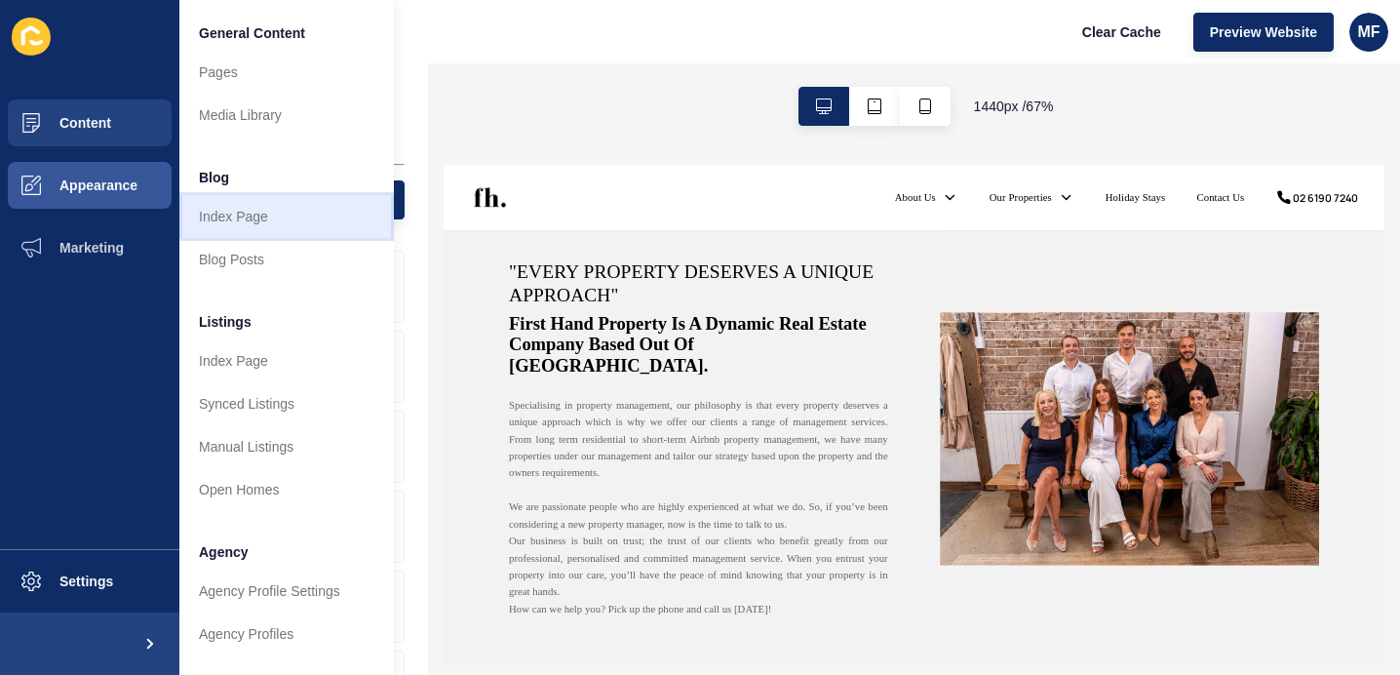
click at [265, 216] on link "Index Page" at bounding box center [286, 216] width 215 height 43
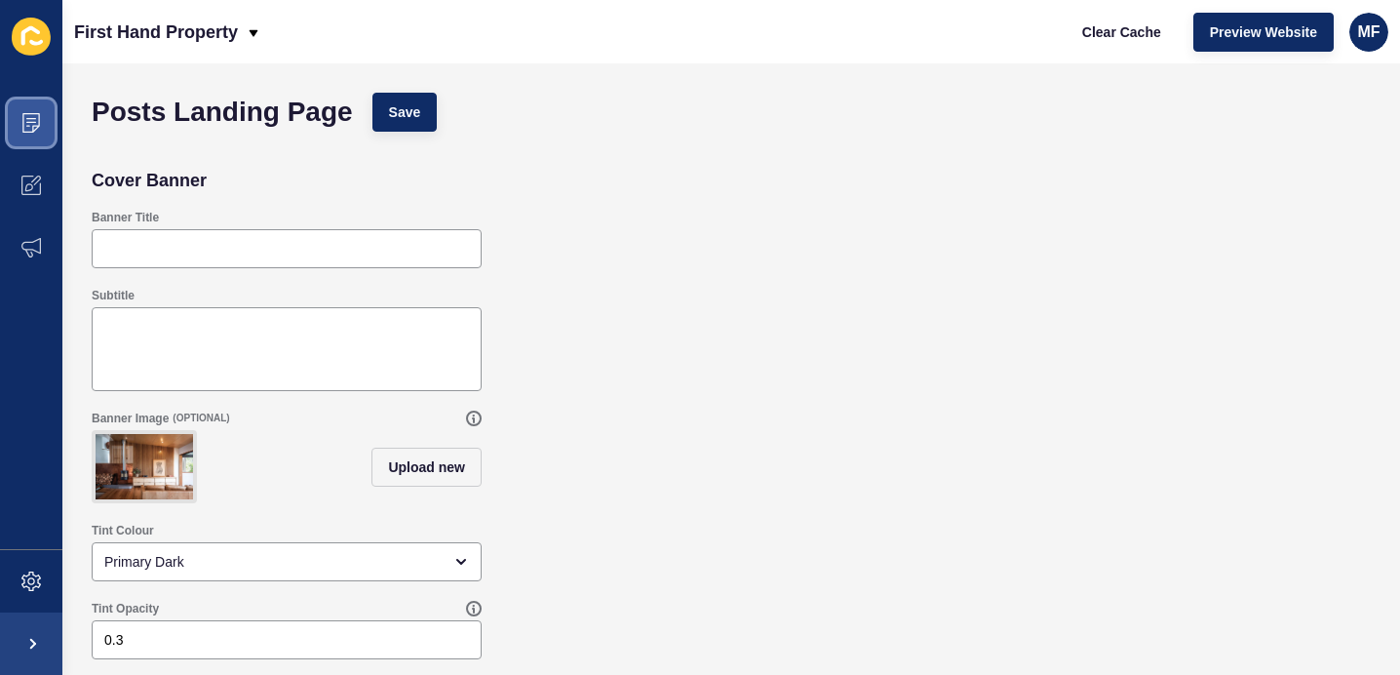
click at [35, 118] on icon at bounding box center [31, 118] width 10 height 1
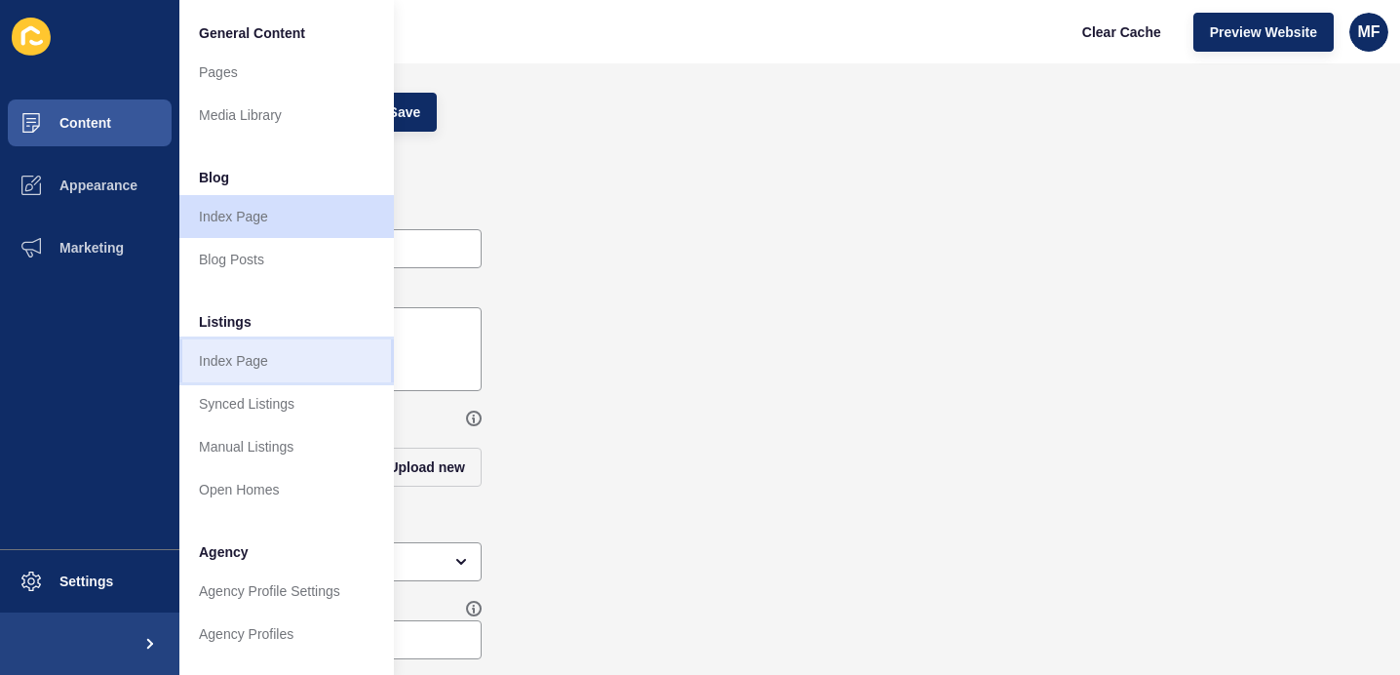
click at [322, 367] on link "Index Page" at bounding box center [286, 360] width 215 height 43
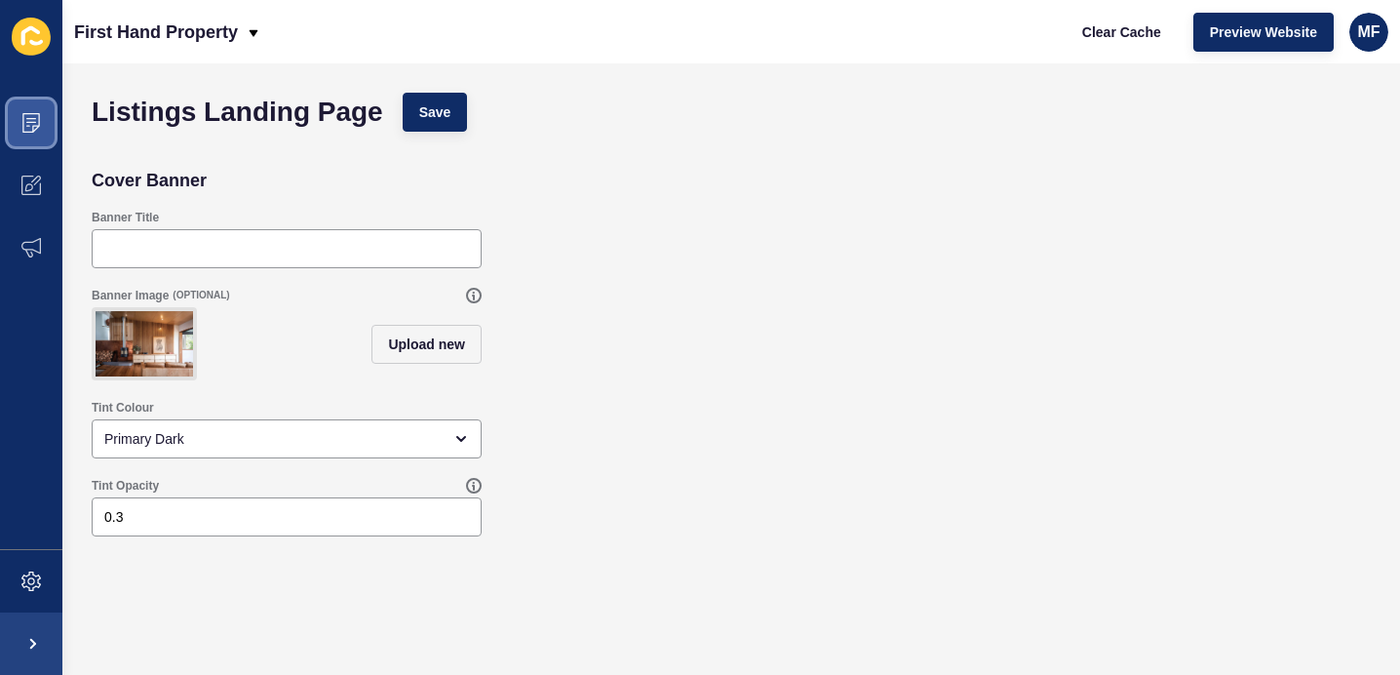
click at [24, 118] on icon at bounding box center [31, 123] width 20 height 20
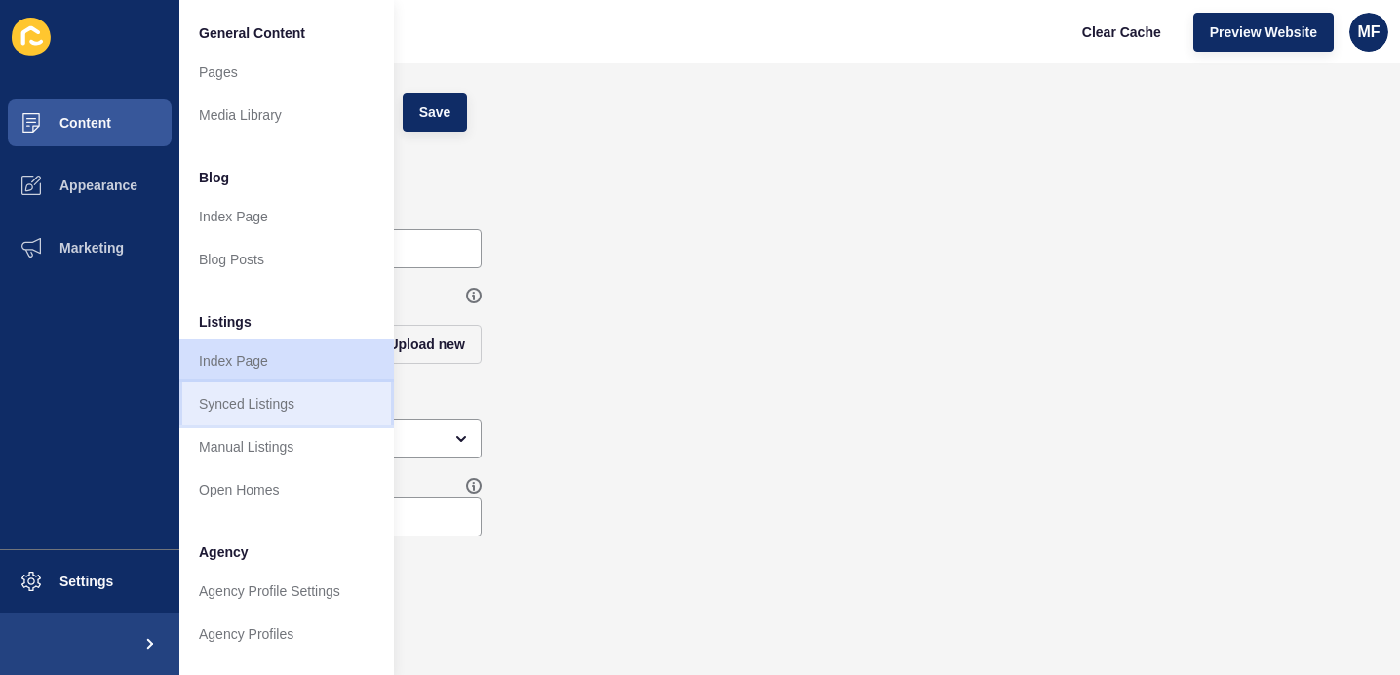
click at [305, 407] on link "Synced Listings" at bounding box center [286, 403] width 215 height 43
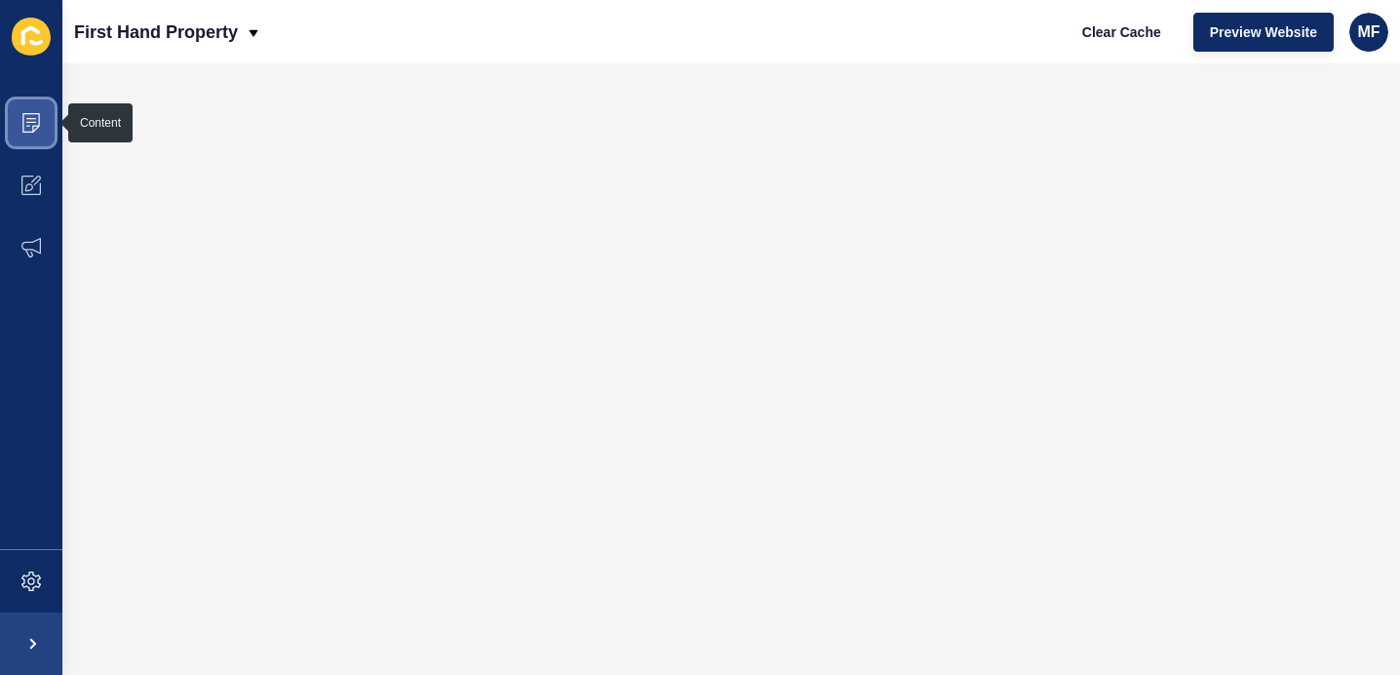
click at [32, 123] on icon at bounding box center [31, 123] width 20 height 20
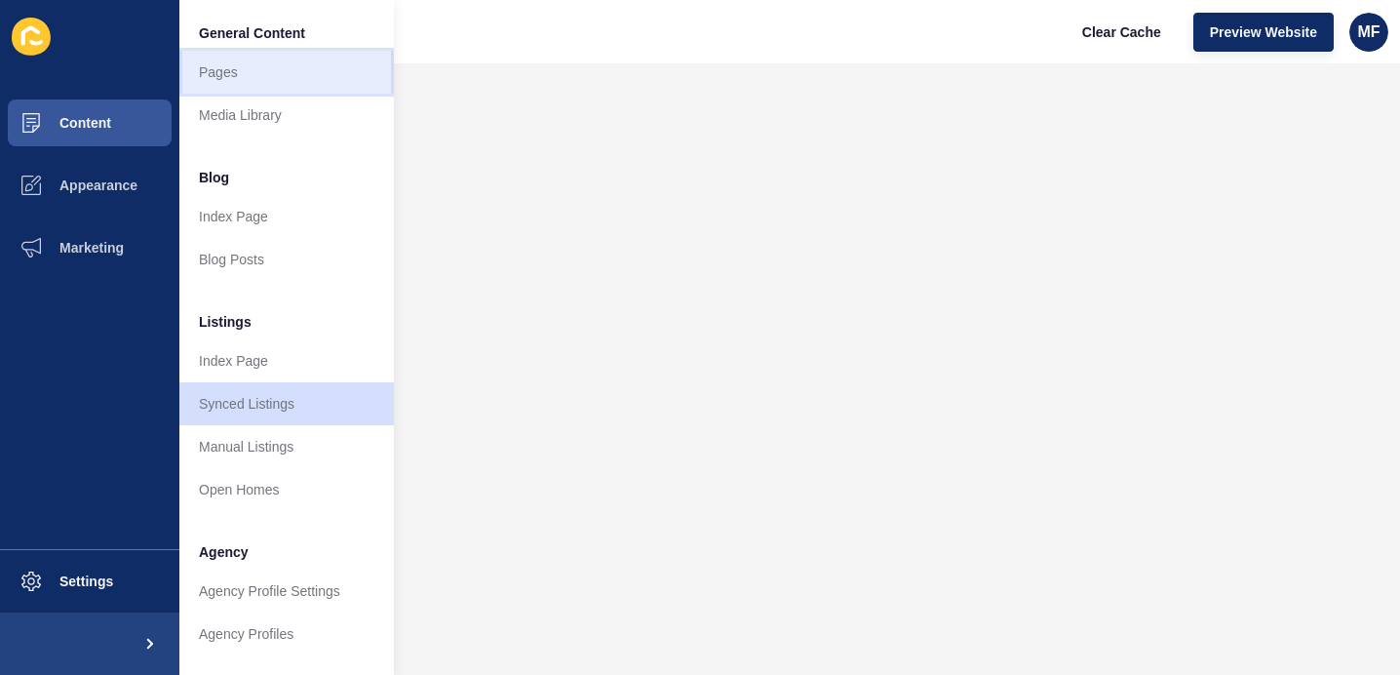
click at [307, 83] on link "Pages" at bounding box center [286, 72] width 215 height 43
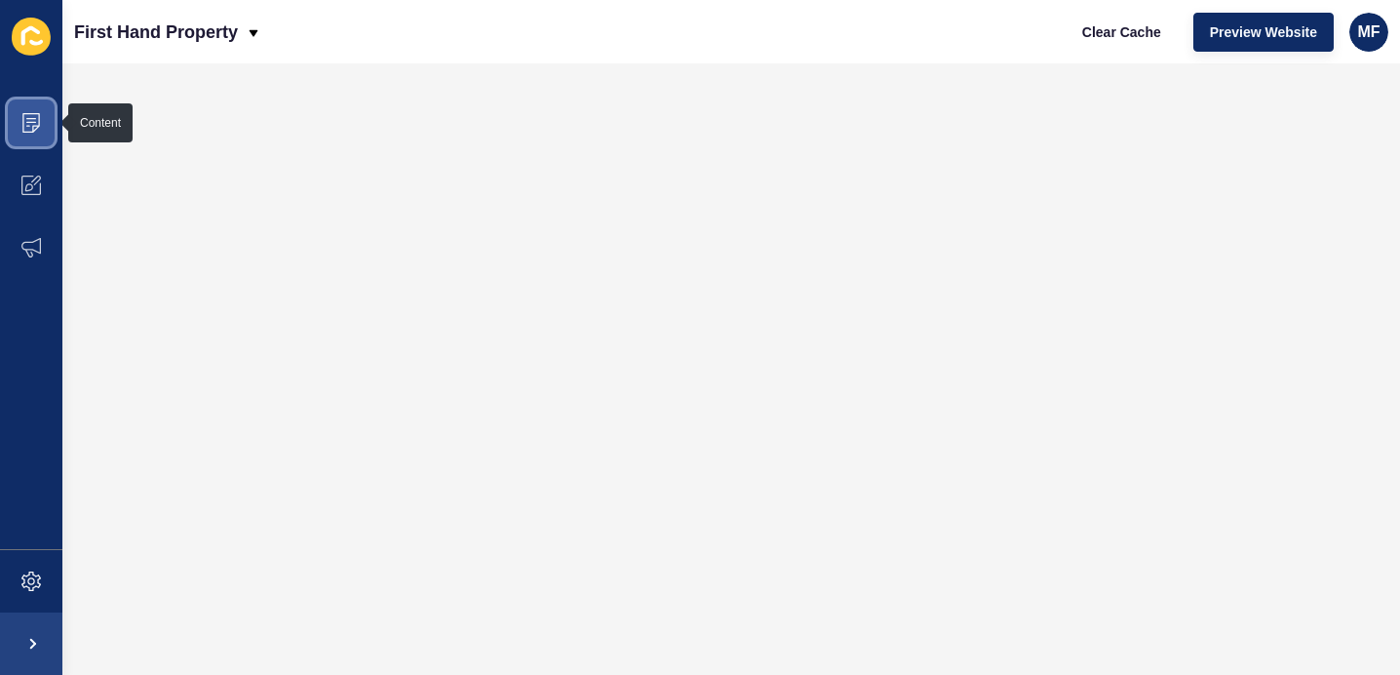
click at [31, 113] on icon at bounding box center [31, 123] width 18 height 20
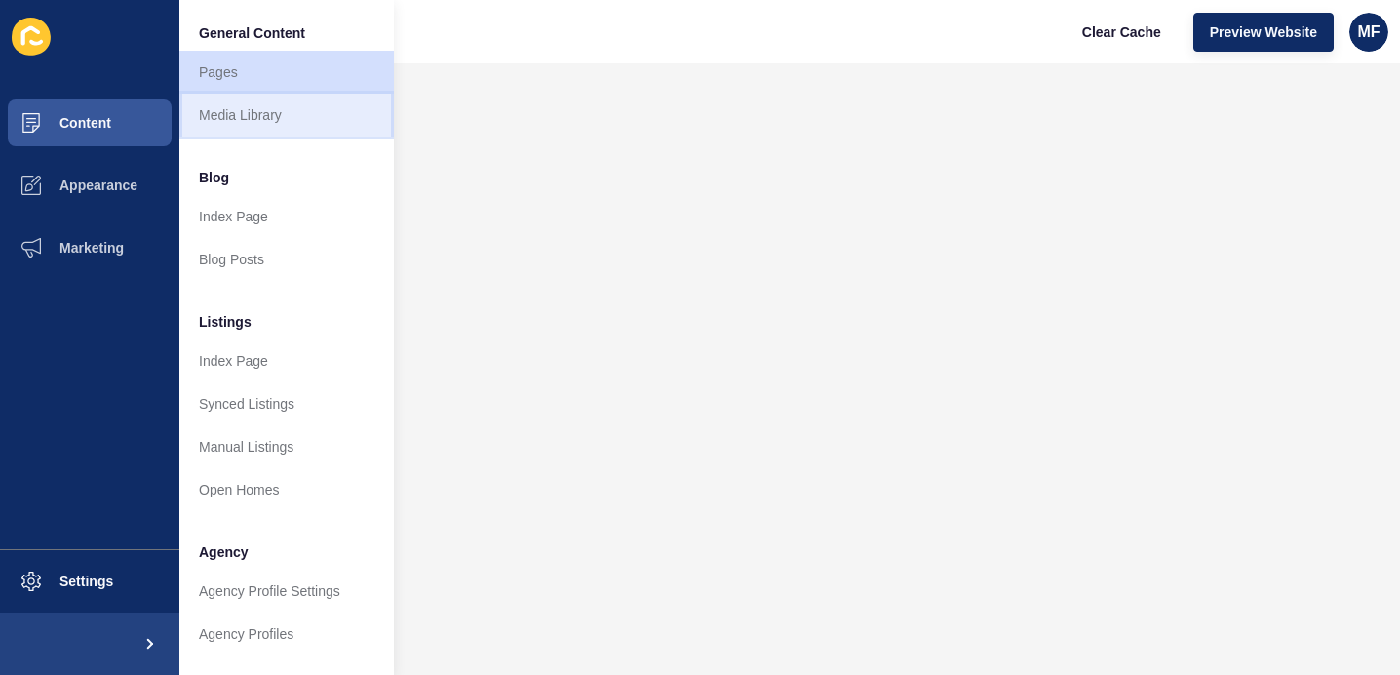
click at [257, 125] on link "Media Library" at bounding box center [286, 115] width 215 height 43
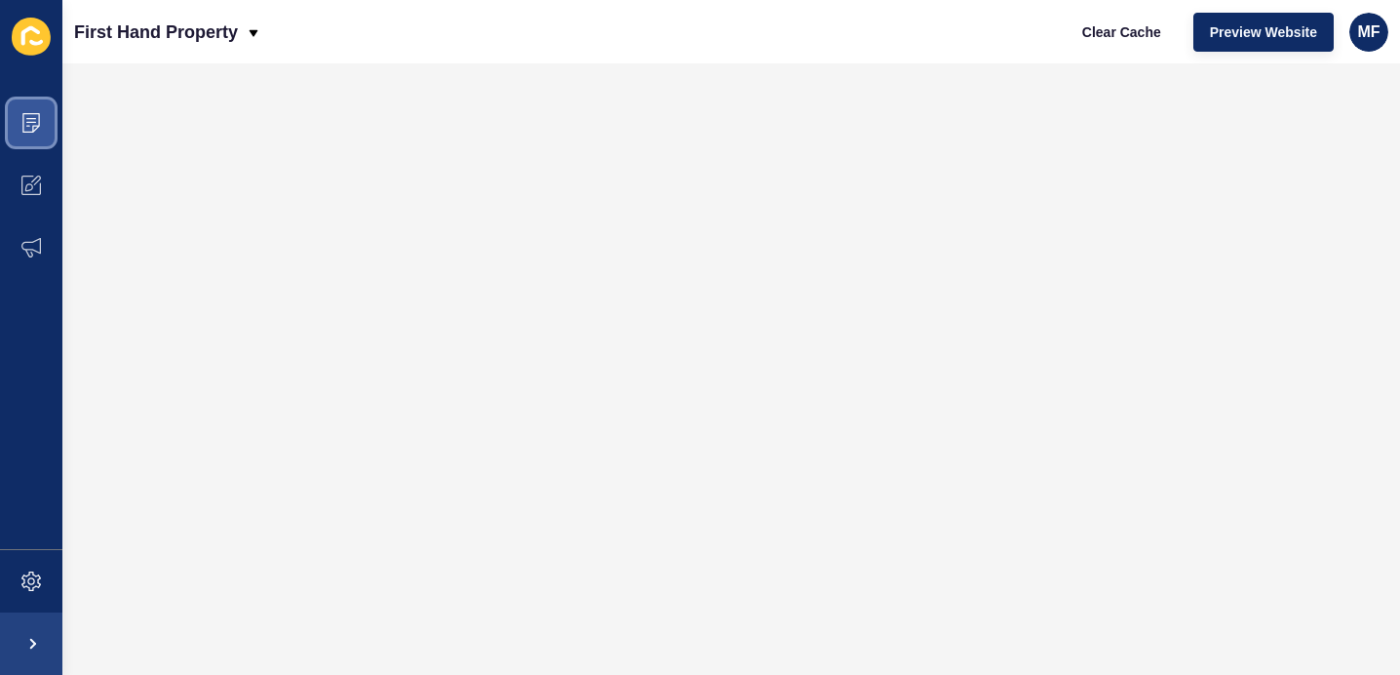
click at [41, 126] on span at bounding box center [31, 123] width 62 height 62
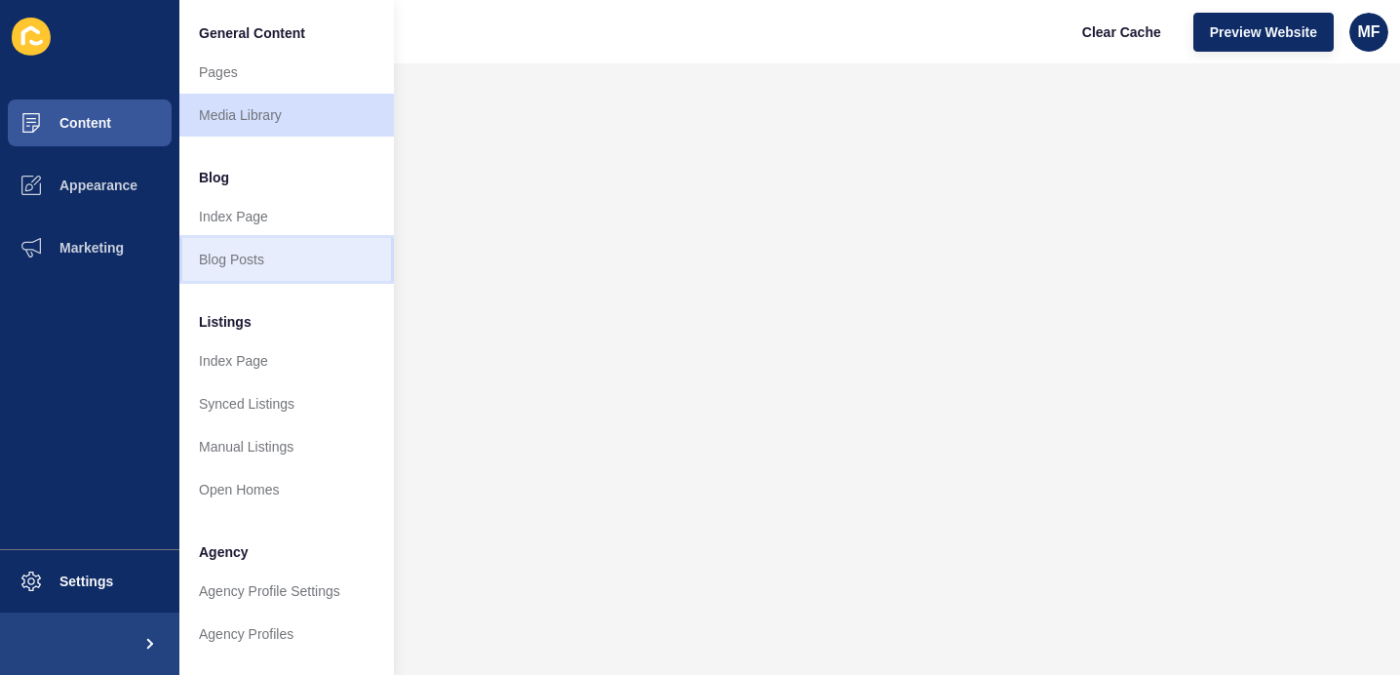
click at [277, 251] on link "Blog Posts" at bounding box center [286, 259] width 215 height 43
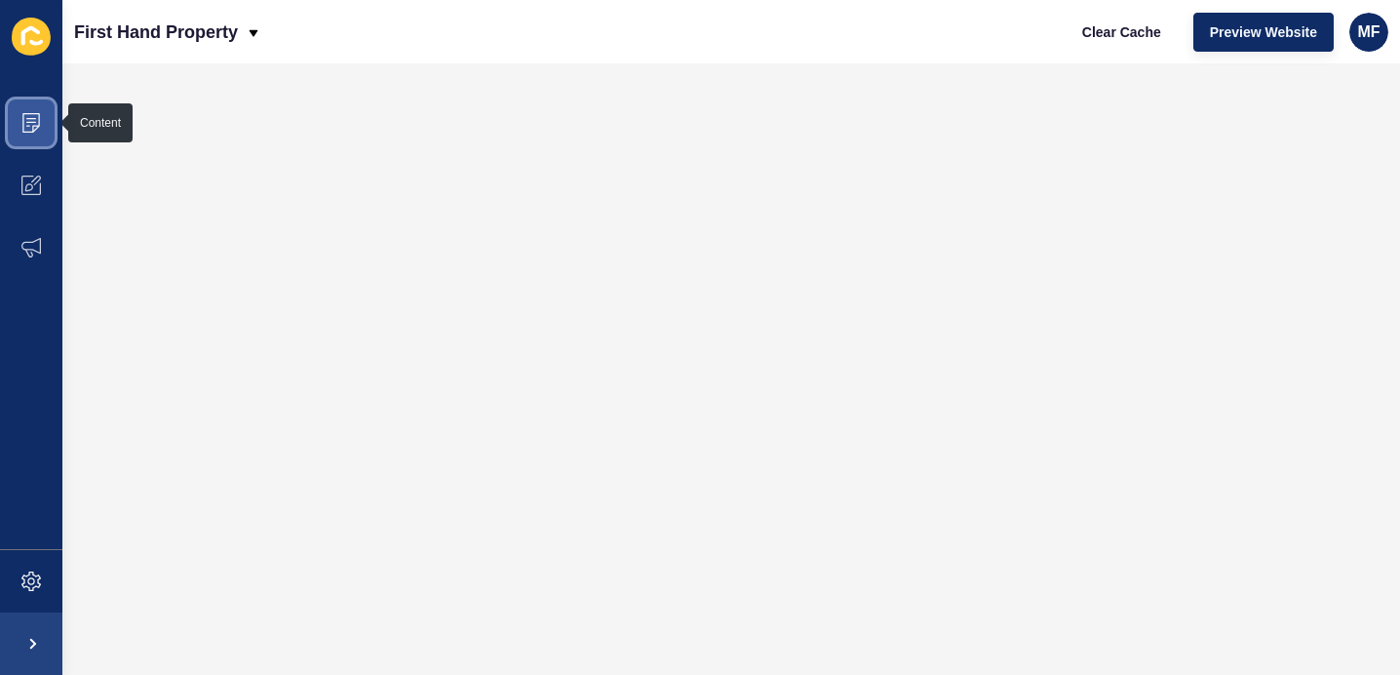
click at [44, 109] on span at bounding box center [31, 123] width 62 height 62
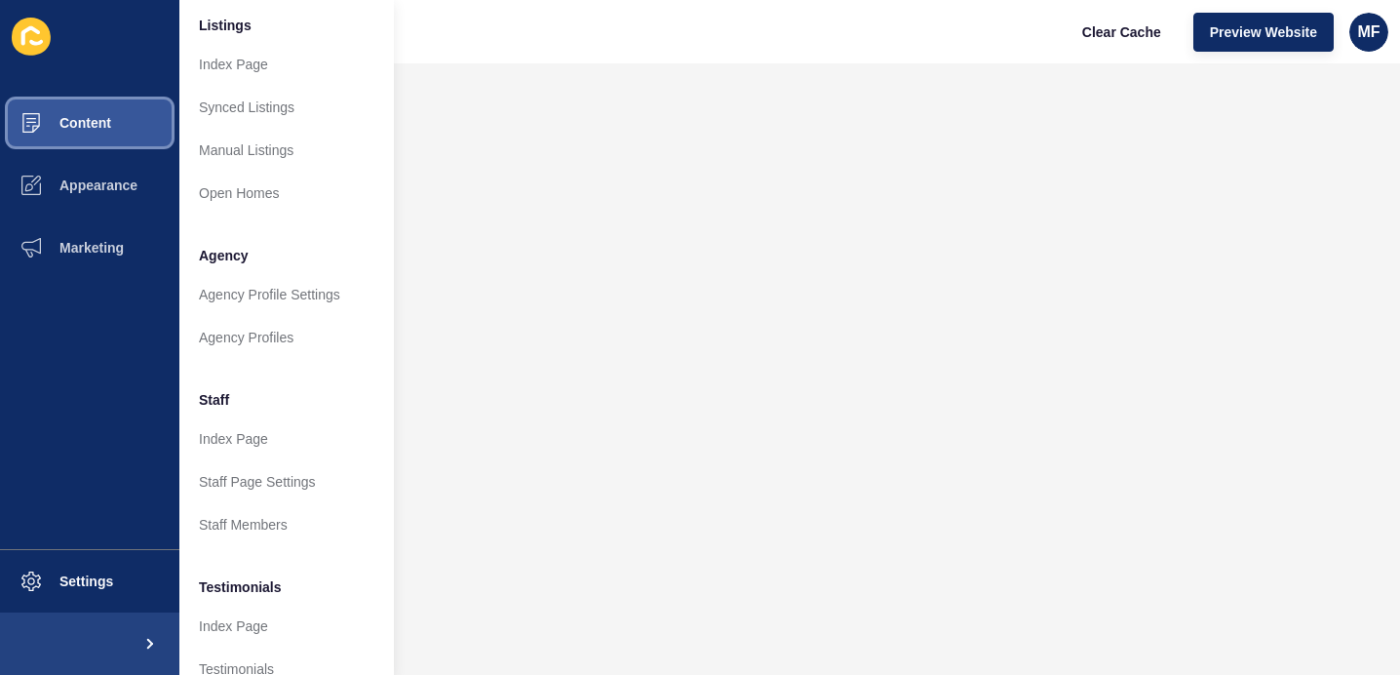
scroll to position [297, 0]
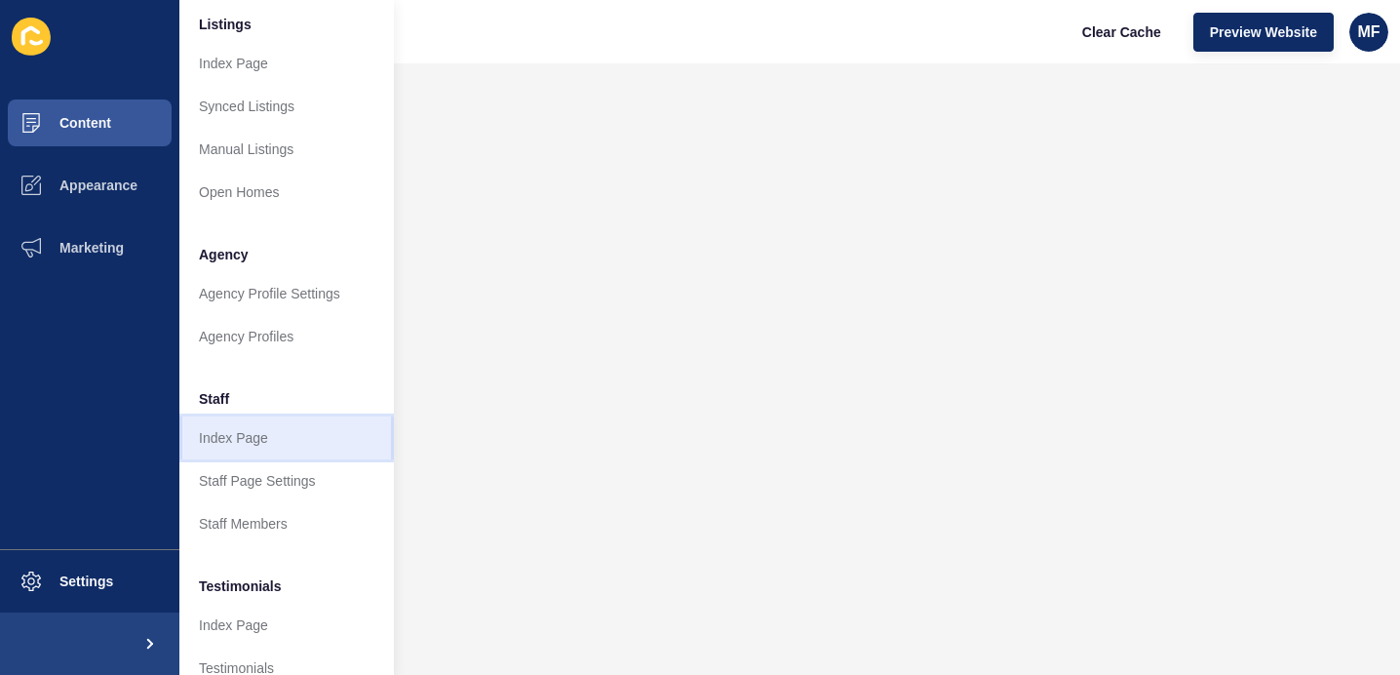
click at [315, 441] on link "Index Page" at bounding box center [286, 437] width 215 height 43
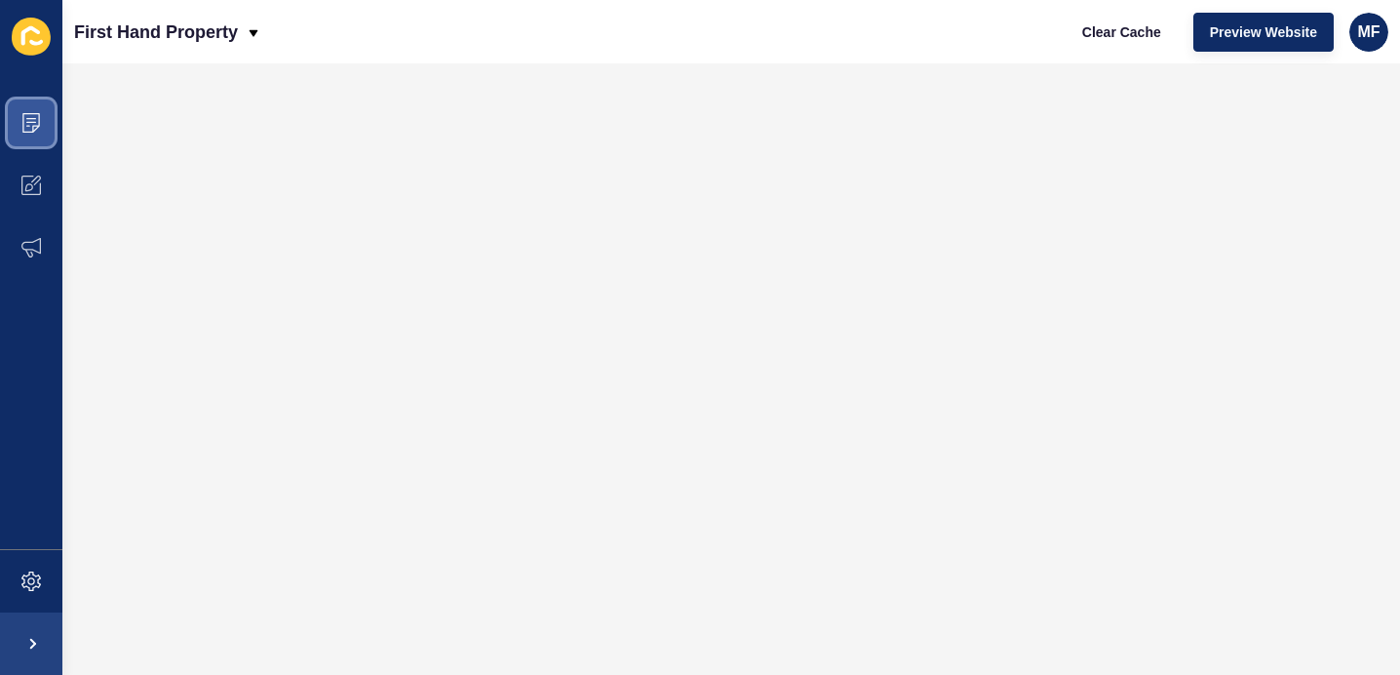
click at [27, 131] on icon at bounding box center [31, 123] width 18 height 20
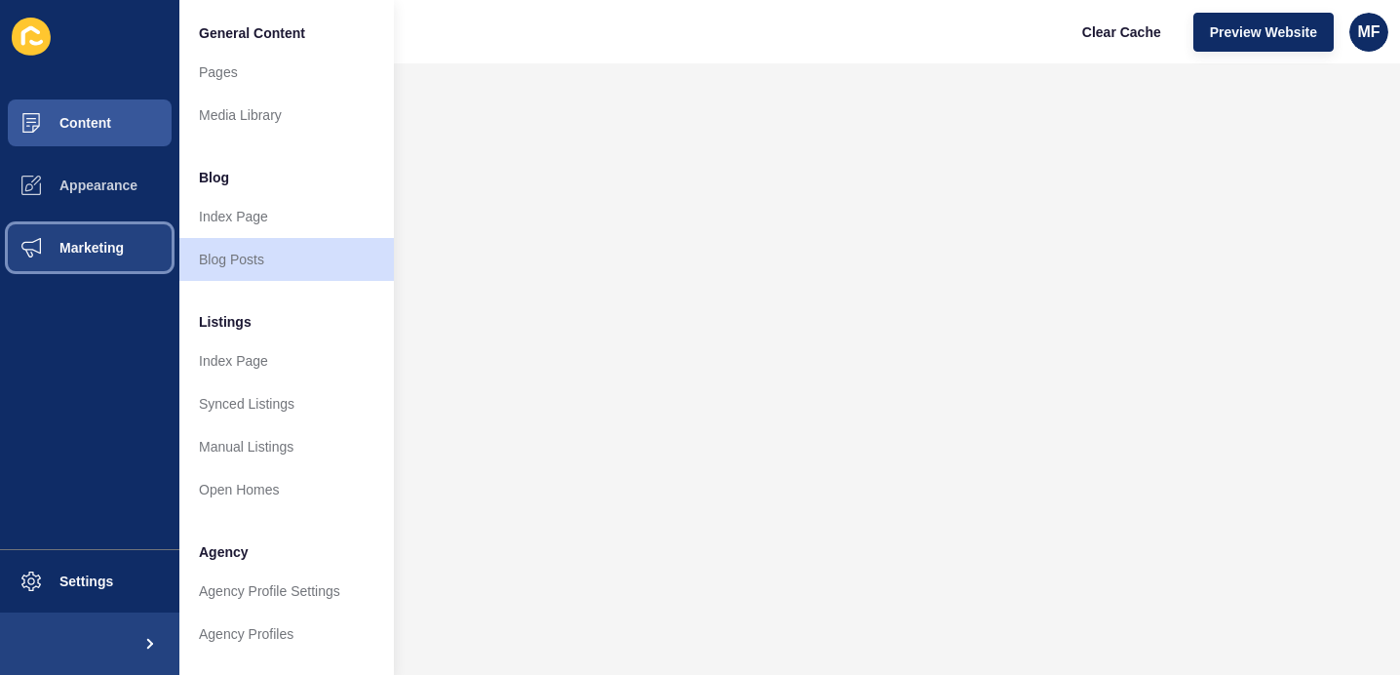
click at [101, 229] on button "Marketing" at bounding box center [89, 247] width 179 height 62
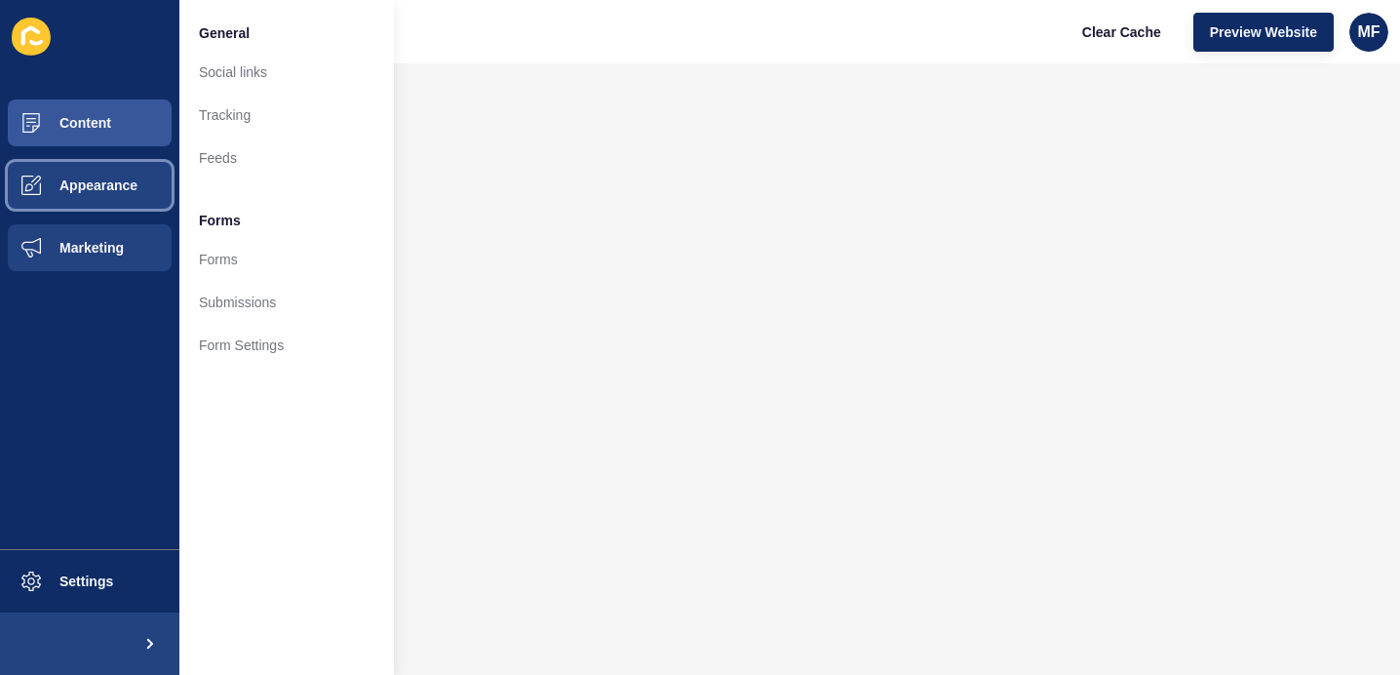
click at [107, 194] on button "Appearance" at bounding box center [89, 185] width 179 height 62
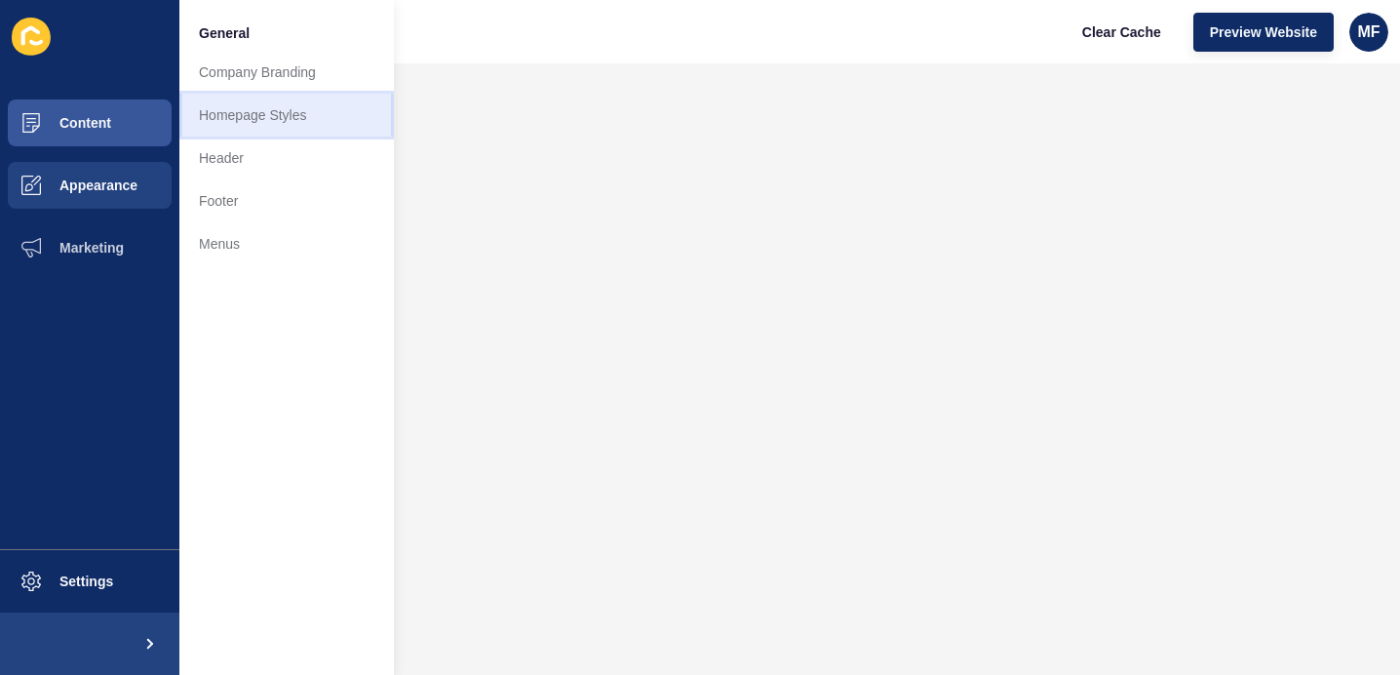
click at [309, 103] on link "Homepage Styles" at bounding box center [286, 115] width 215 height 43
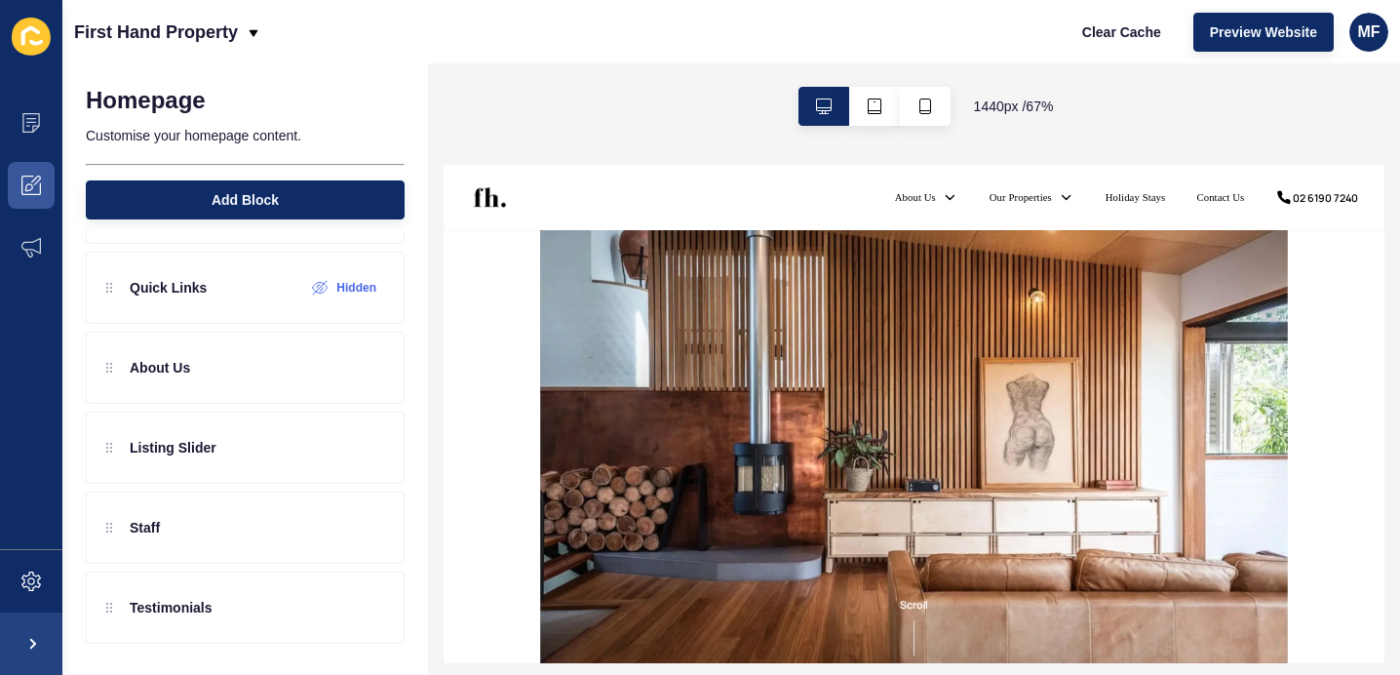
scroll to position [158, 0]
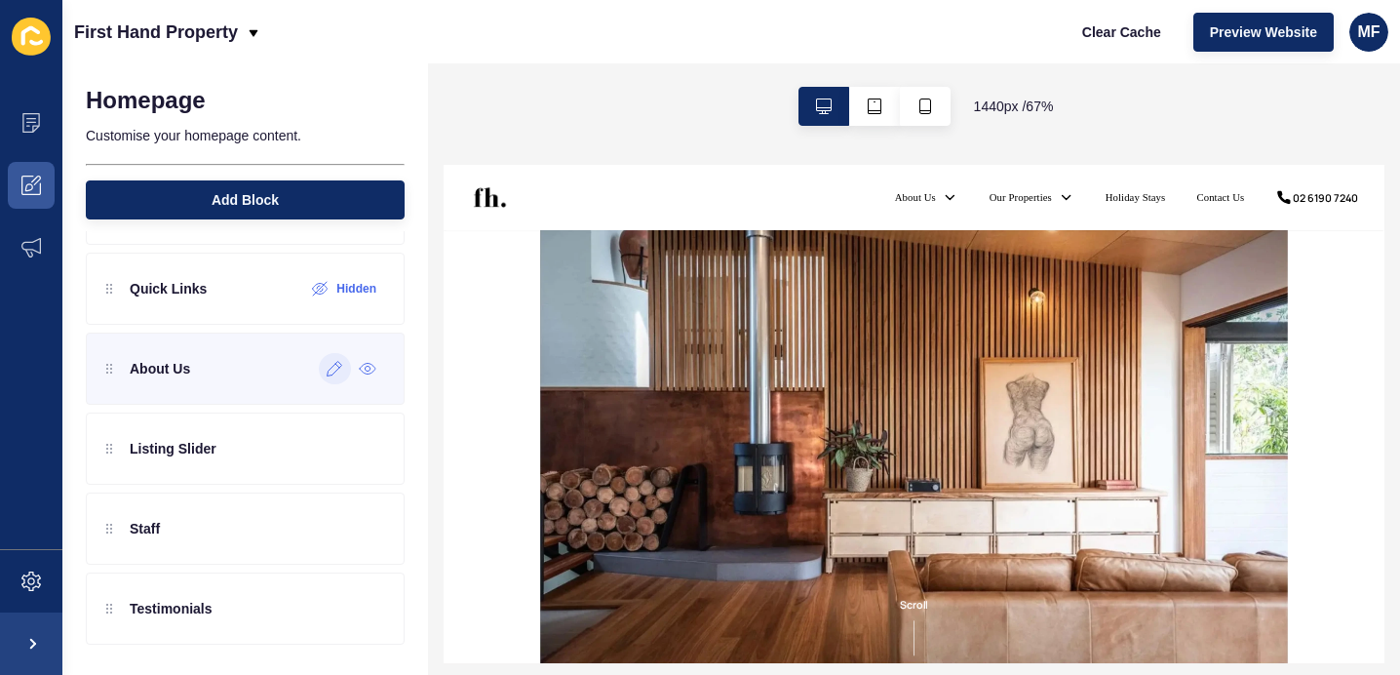
click at [329, 374] on icon at bounding box center [335, 369] width 17 height 16
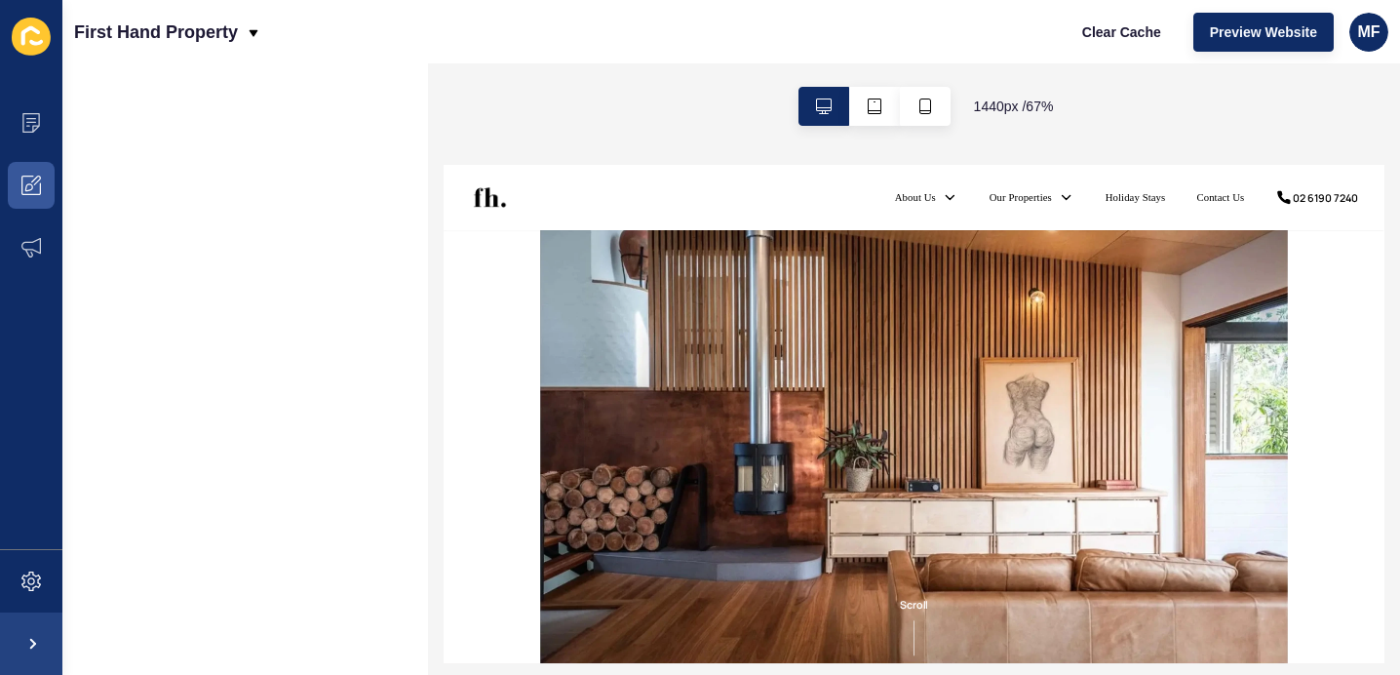
scroll to position [0, 0]
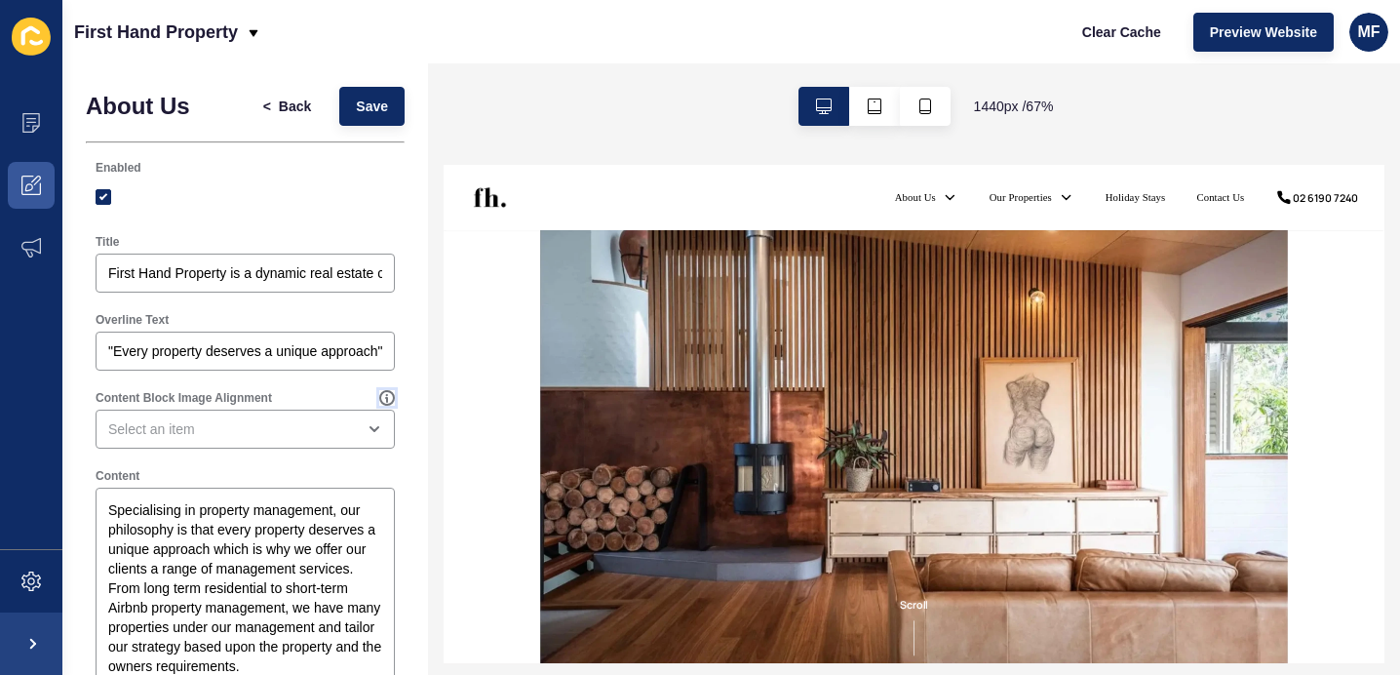
click at [385, 400] on icon at bounding box center [387, 398] width 16 height 16
click at [345, 400] on div "Content Block Image Alignment" at bounding box center [238, 398] width 284 height 16
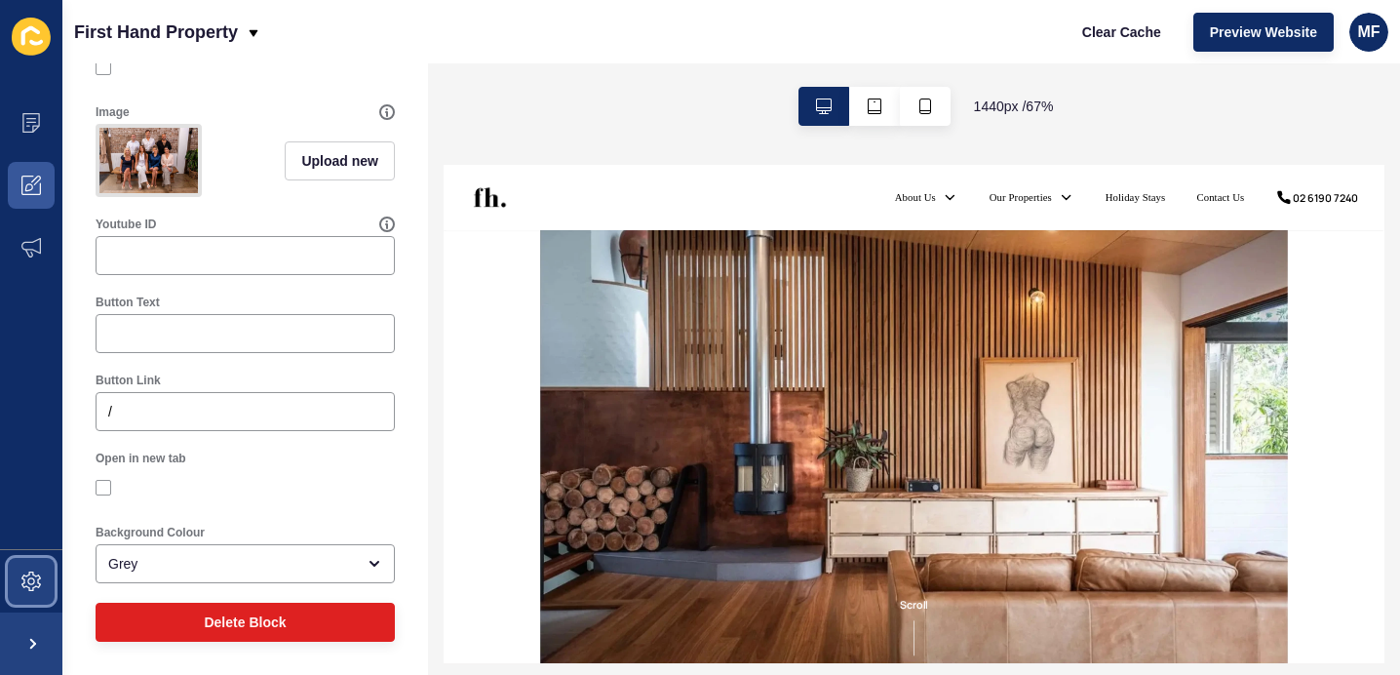
click at [37, 594] on span at bounding box center [31, 581] width 62 height 62
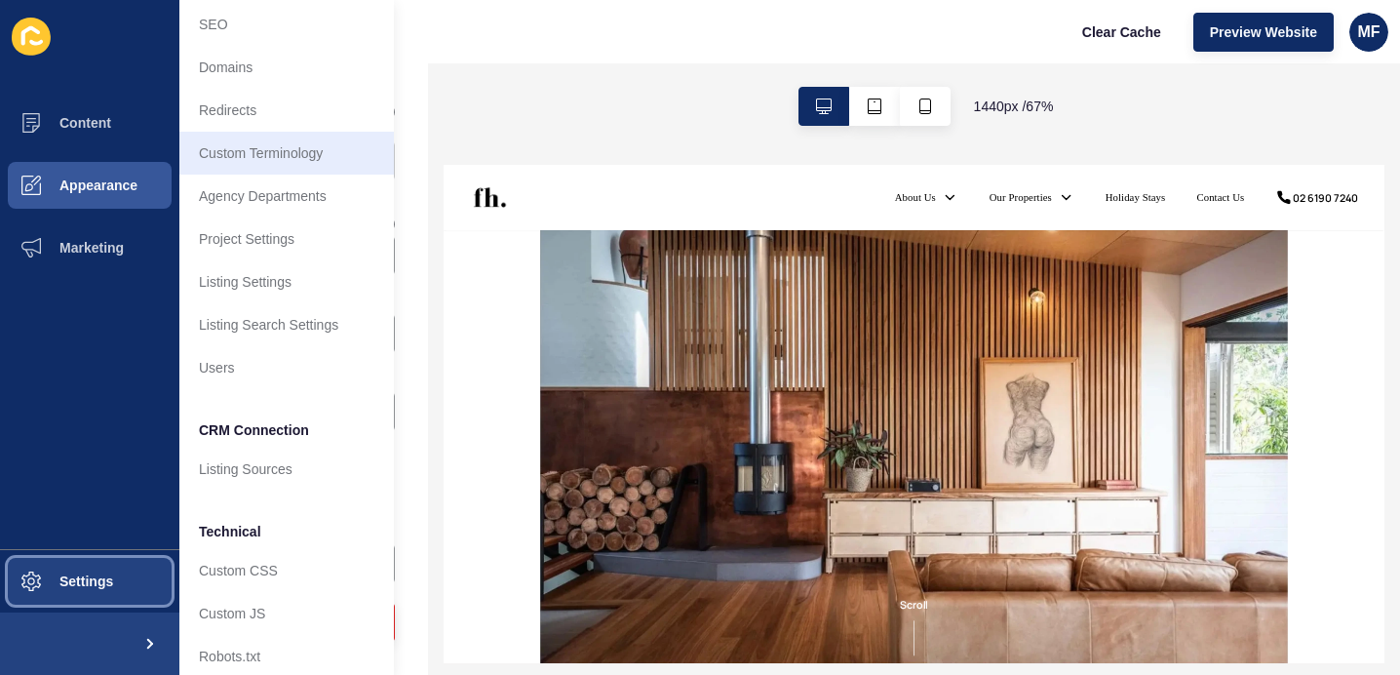
scroll to position [105, 0]
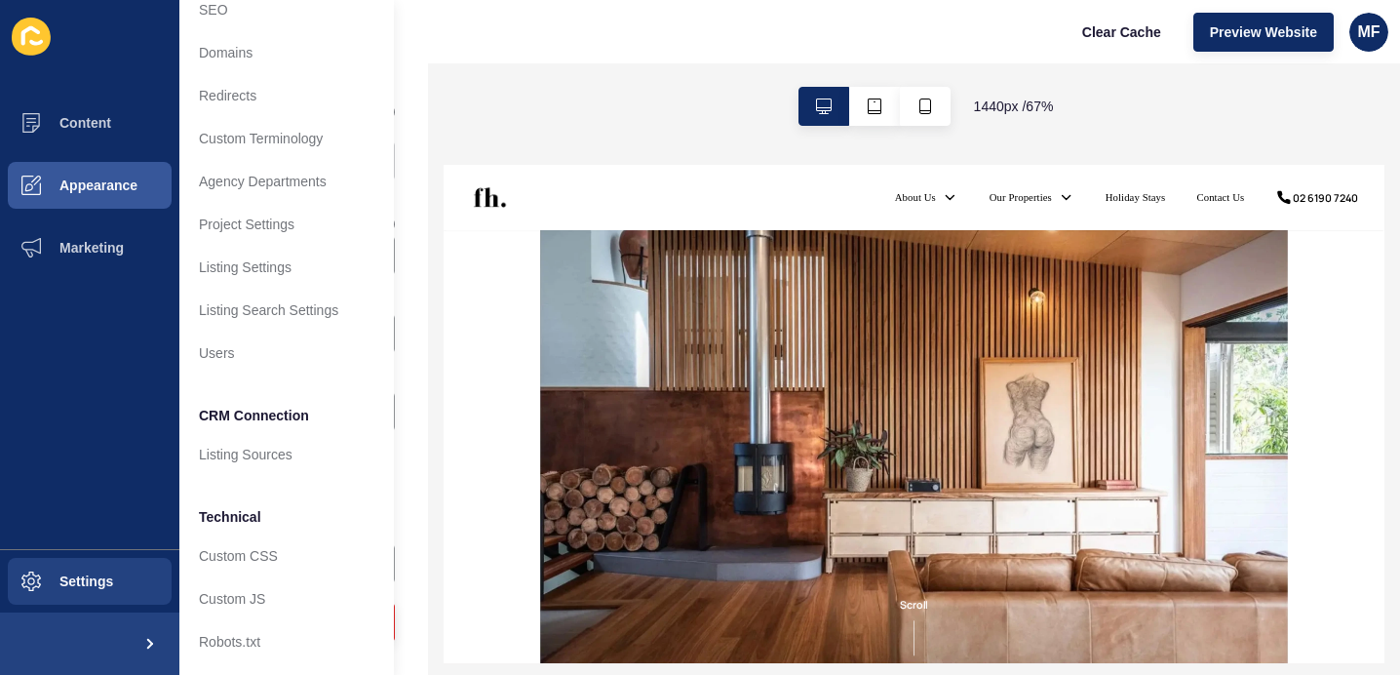
click at [117, 324] on ul "Content Appearance Marketing" at bounding box center [89, 320] width 179 height 457
click at [110, 245] on span "Marketing" at bounding box center [60, 248] width 127 height 16
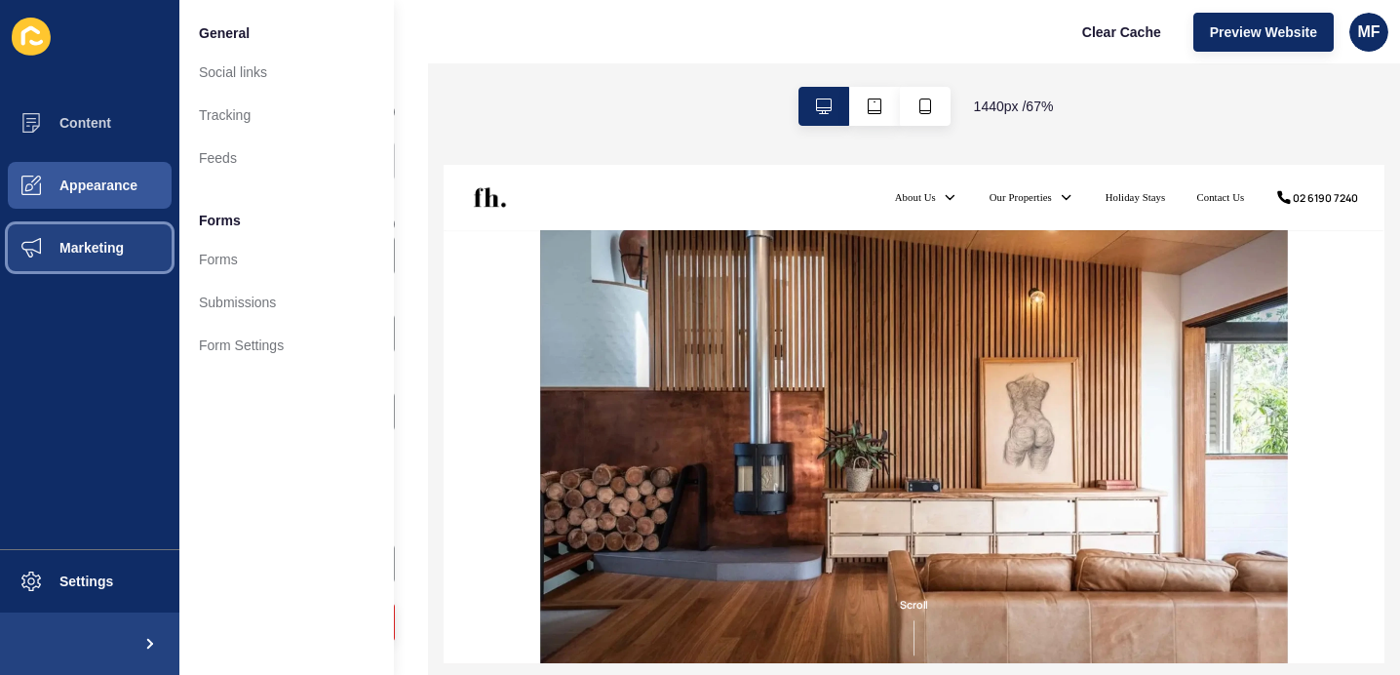
scroll to position [0, 0]
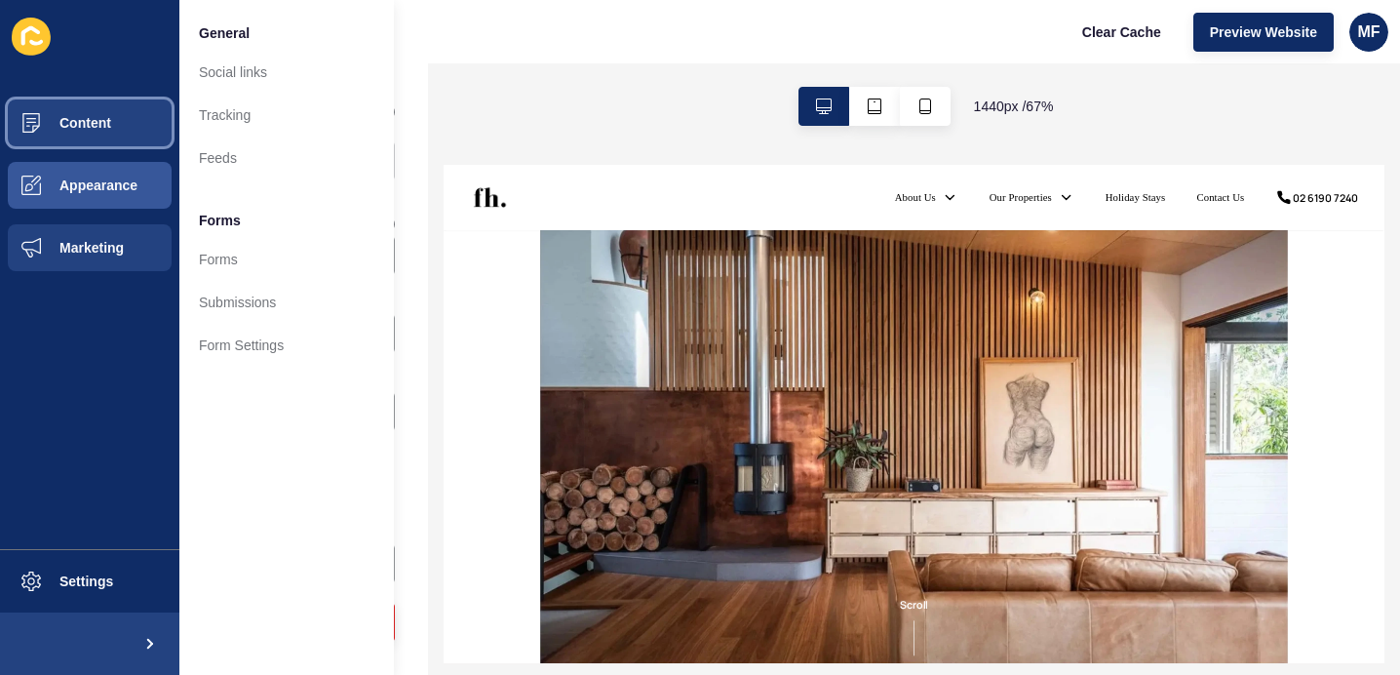
click at [125, 136] on button "Content" at bounding box center [89, 123] width 179 height 62
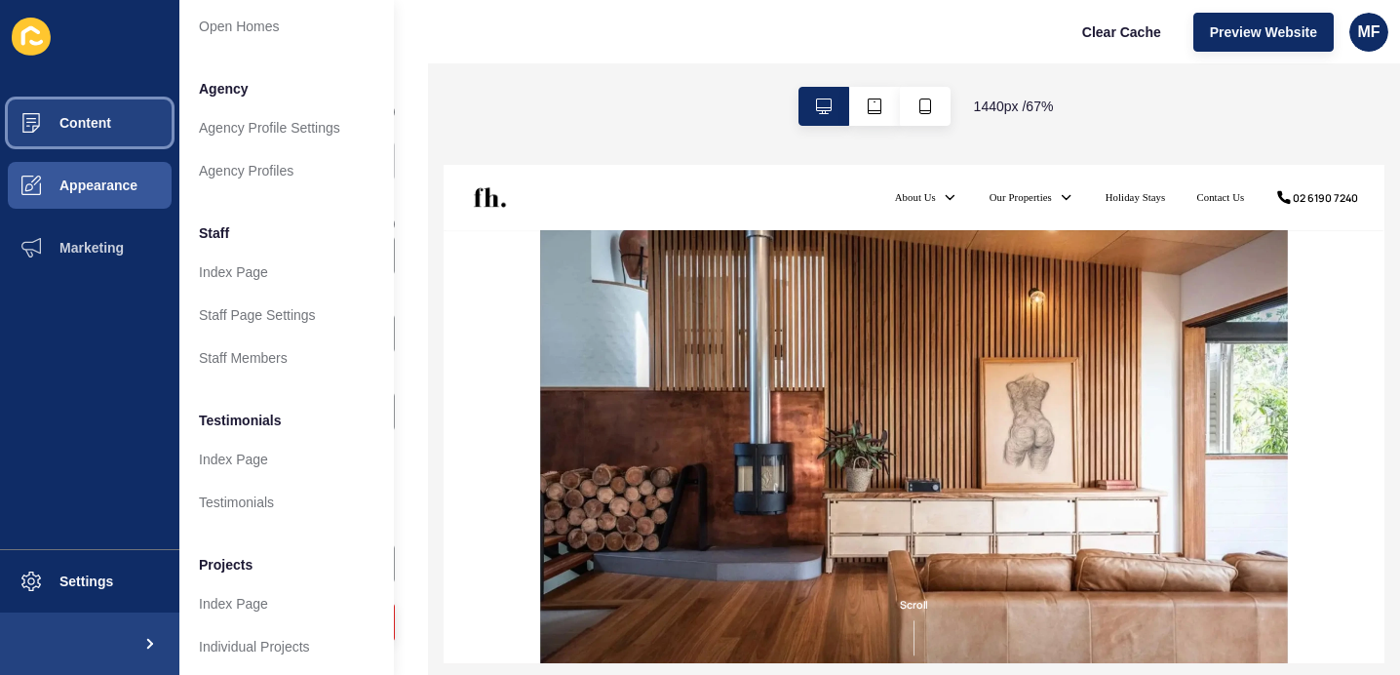
scroll to position [468, 0]
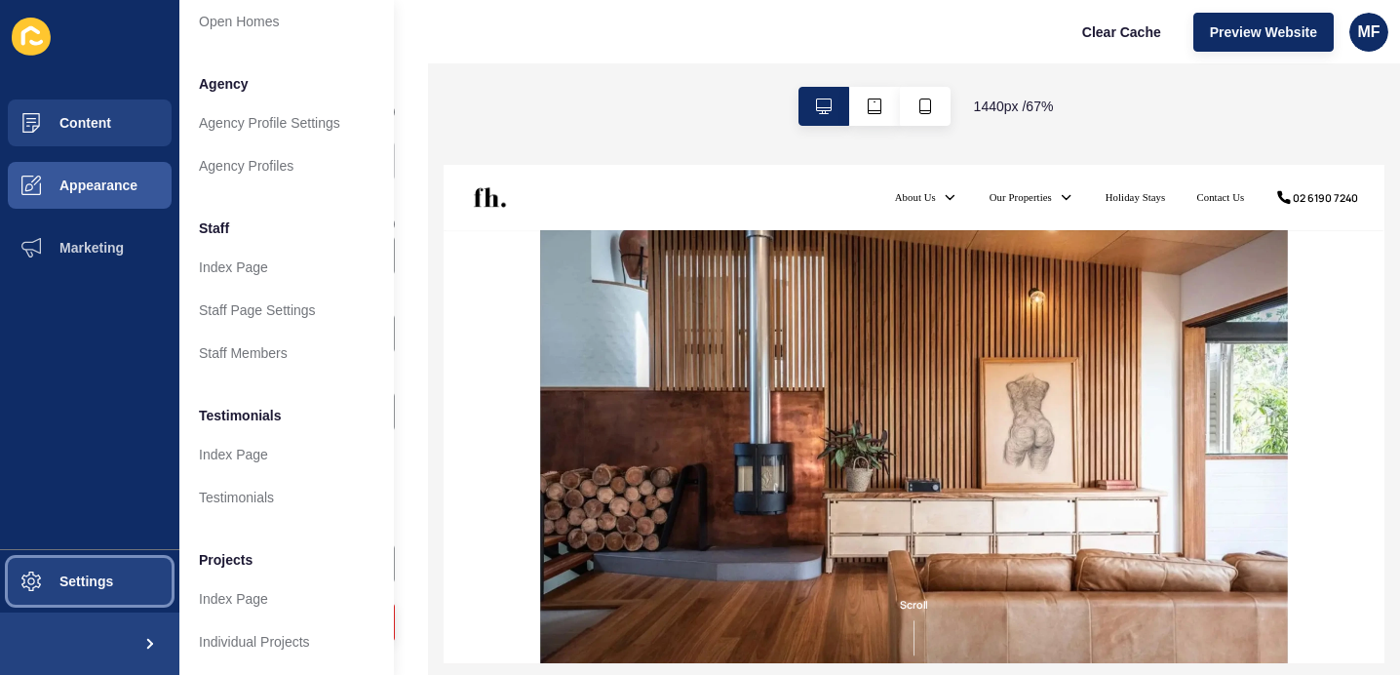
click at [124, 592] on button "Settings" at bounding box center [89, 581] width 179 height 62
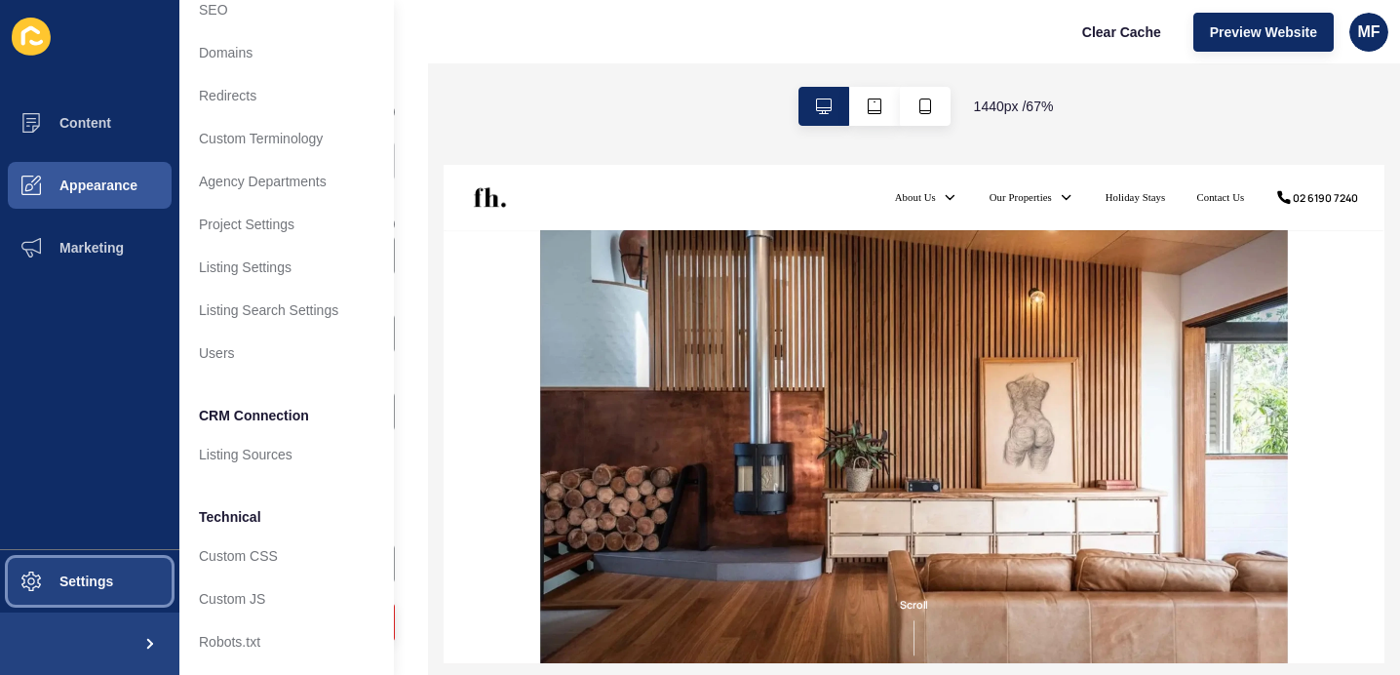
scroll to position [105, 0]
click at [154, 638] on span at bounding box center [148, 643] width 62 height 62
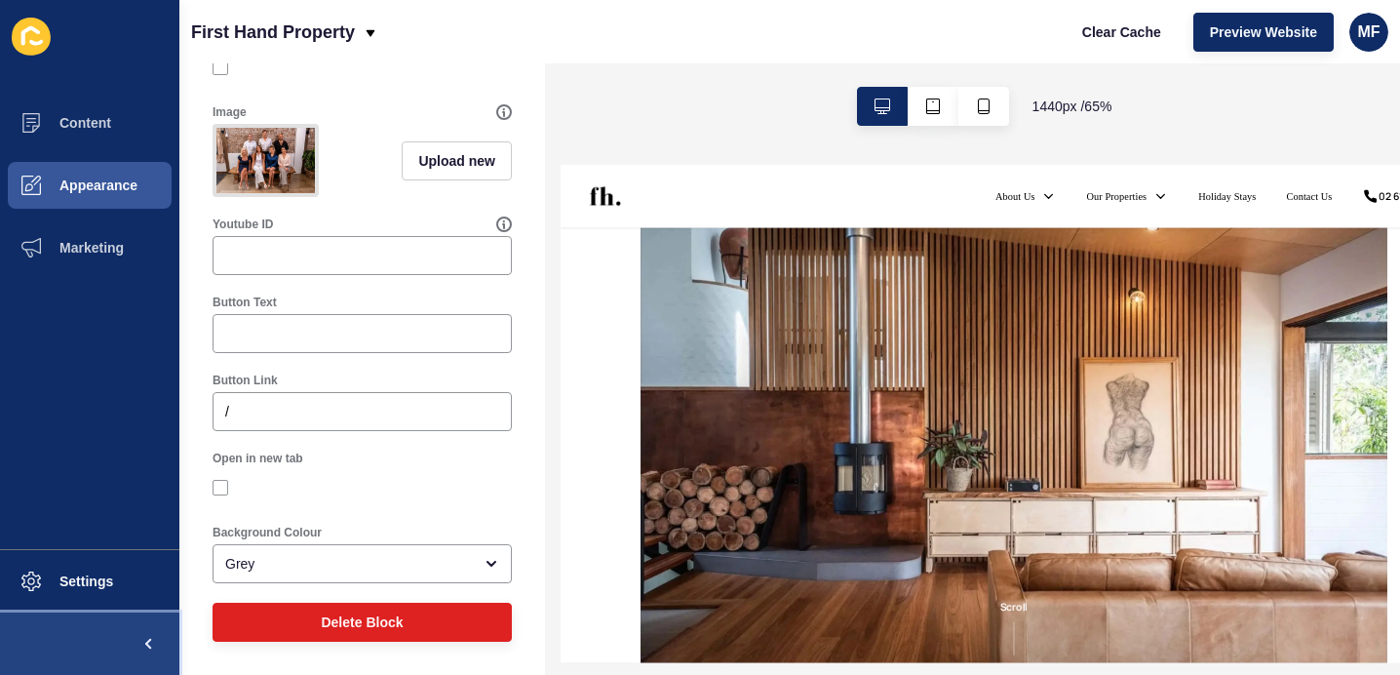
scroll to position [0, 0]
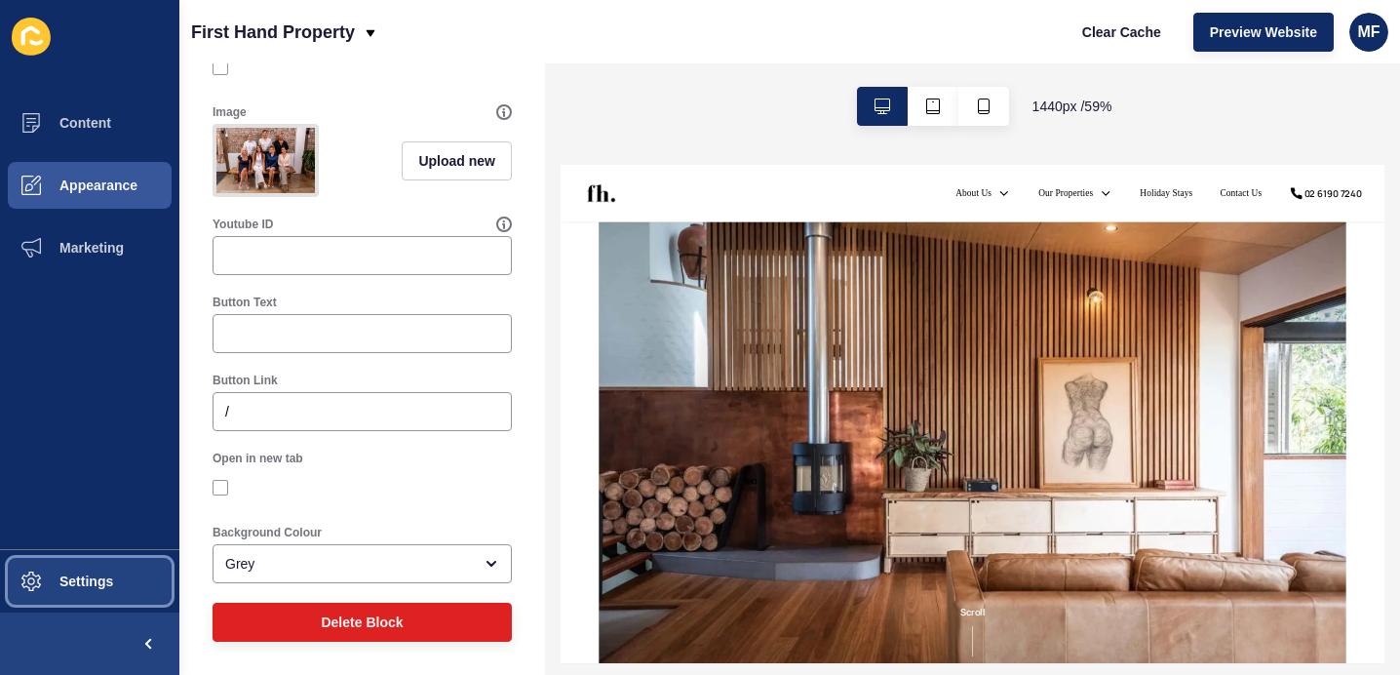
click at [139, 578] on button "Settings" at bounding box center [89, 581] width 179 height 62
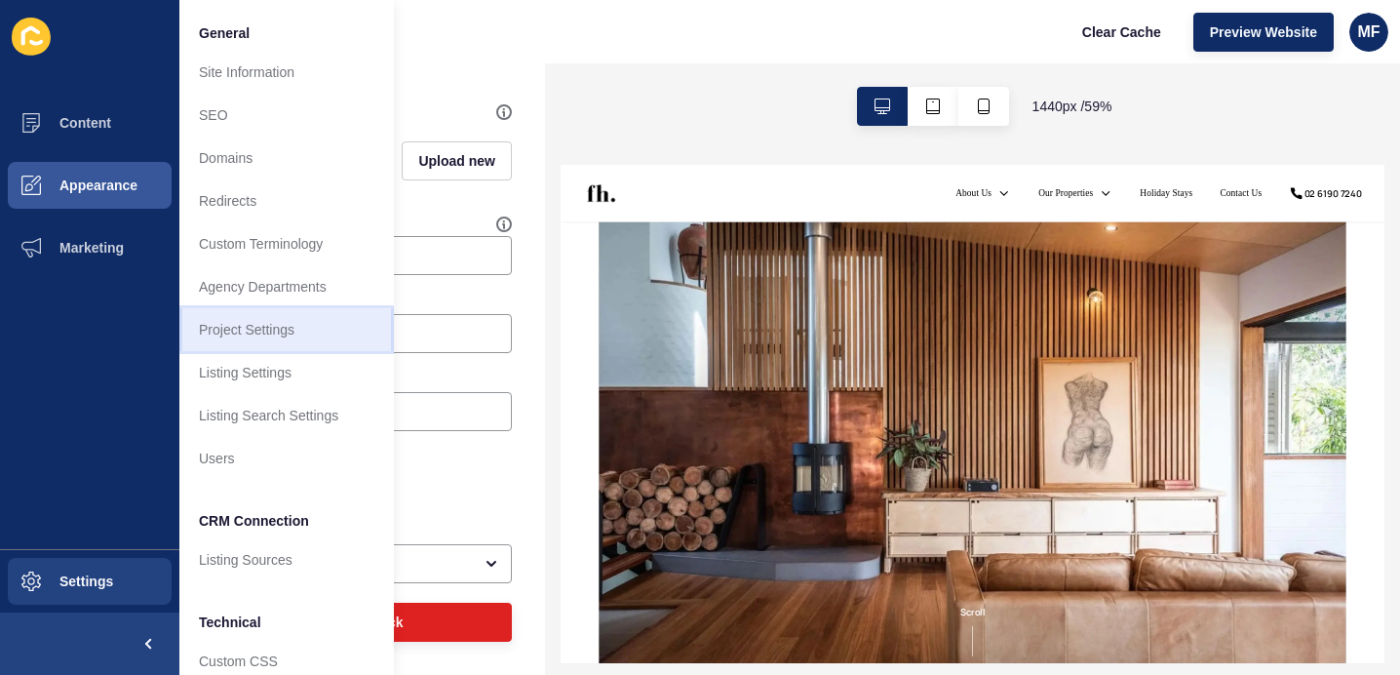
click at [264, 325] on link "Project Settings" at bounding box center [286, 329] width 215 height 43
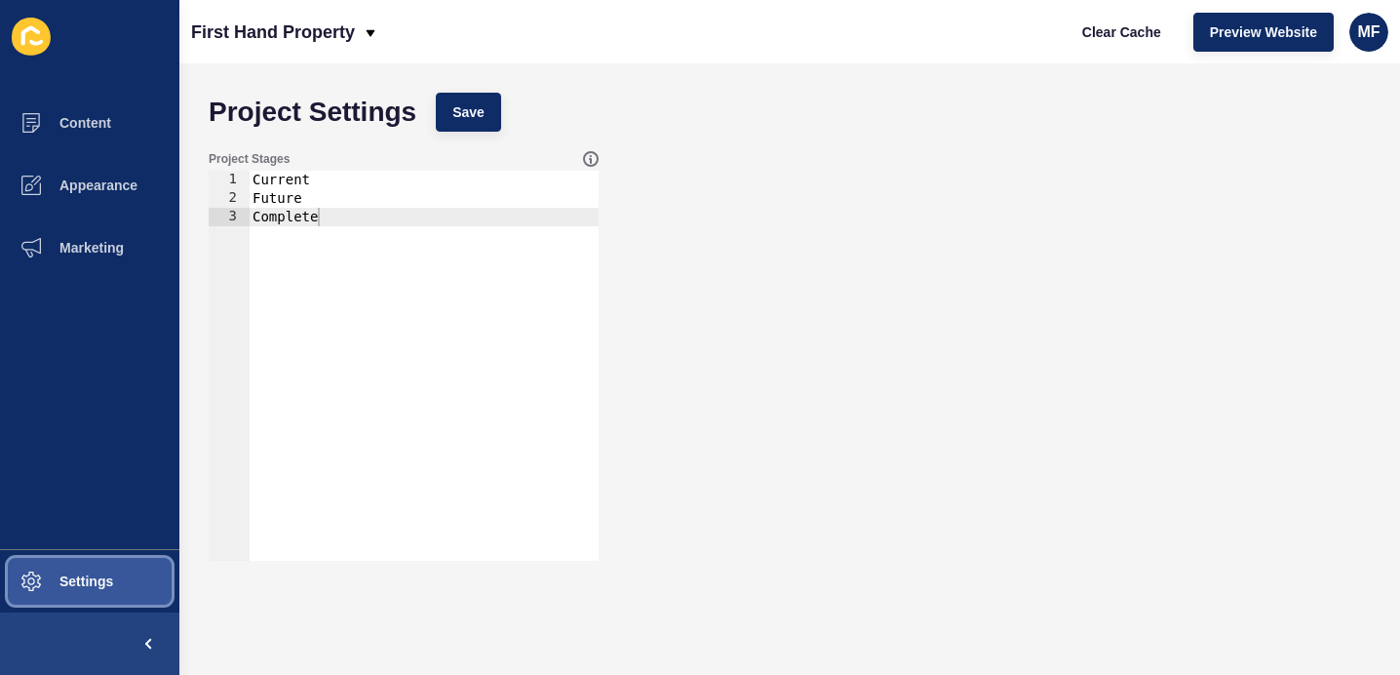
click at [138, 595] on button "Settings" at bounding box center [89, 581] width 179 height 62
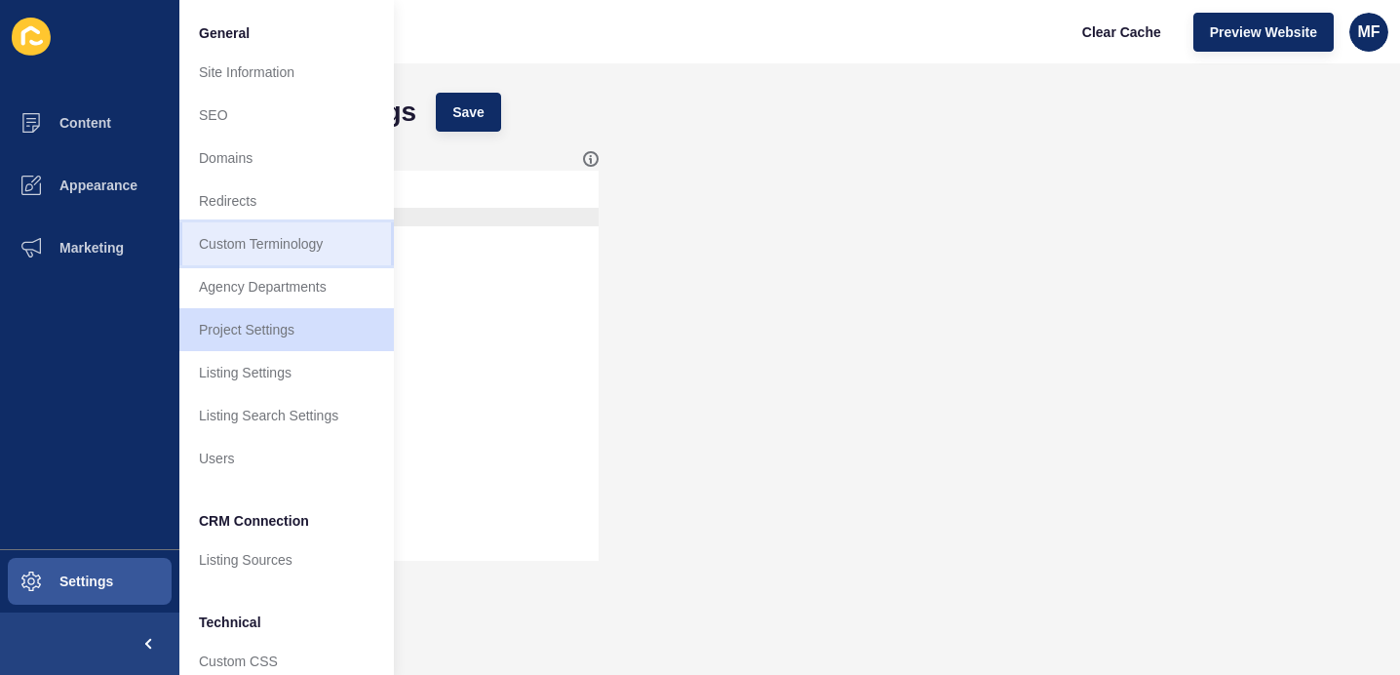
click at [289, 243] on link "Custom Terminology" at bounding box center [286, 243] width 215 height 43
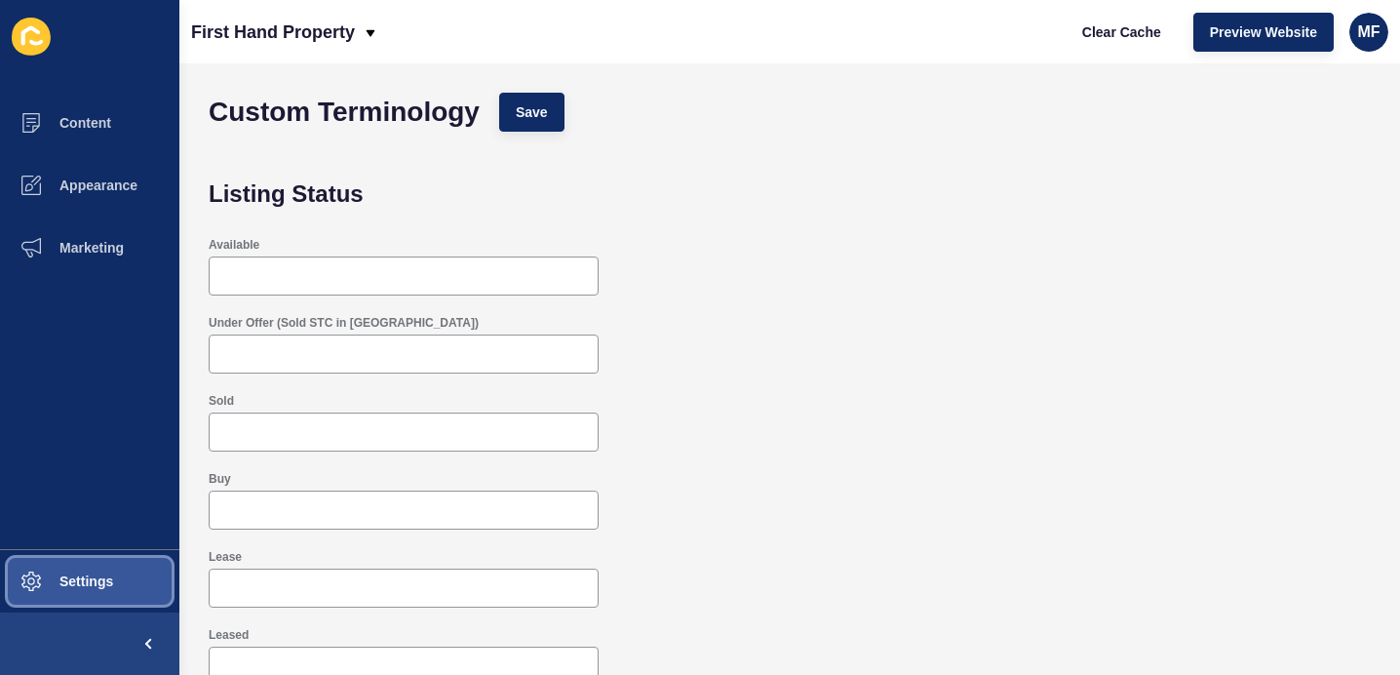
click at [146, 570] on button "Settings" at bounding box center [89, 581] width 179 height 62
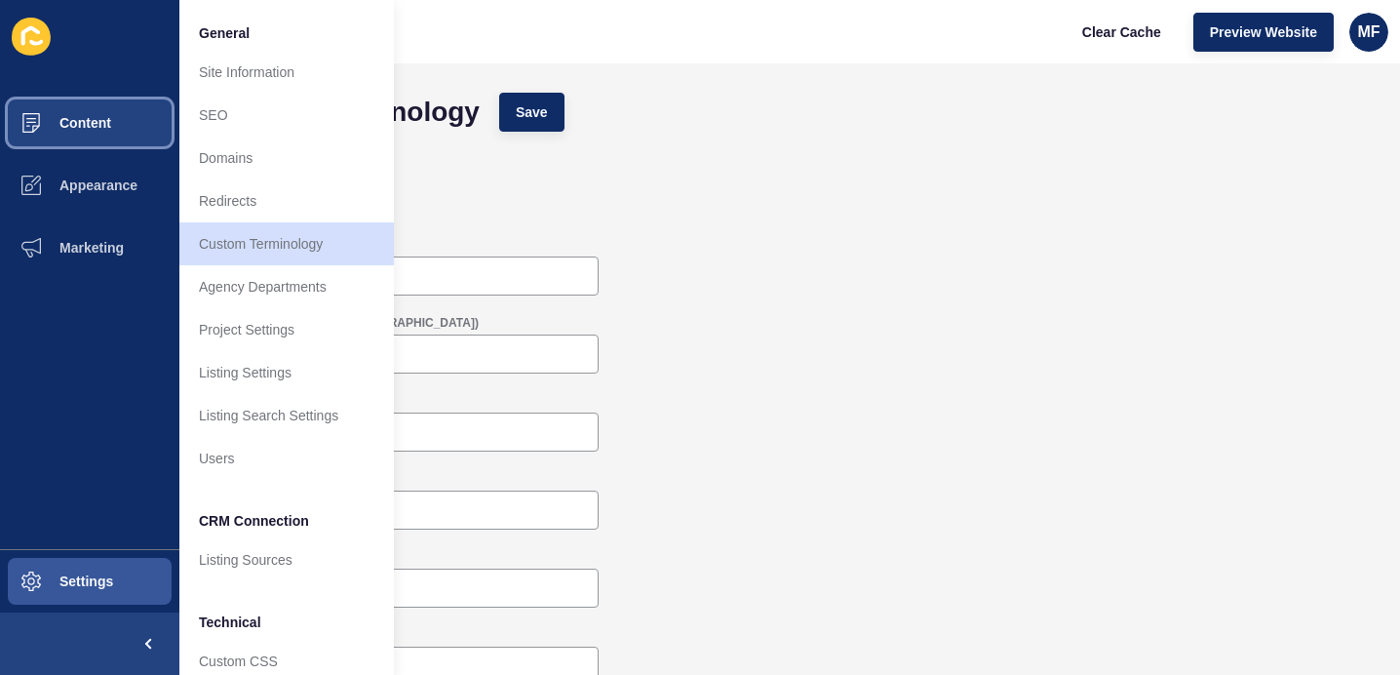
click at [118, 139] on button "Content" at bounding box center [89, 123] width 179 height 62
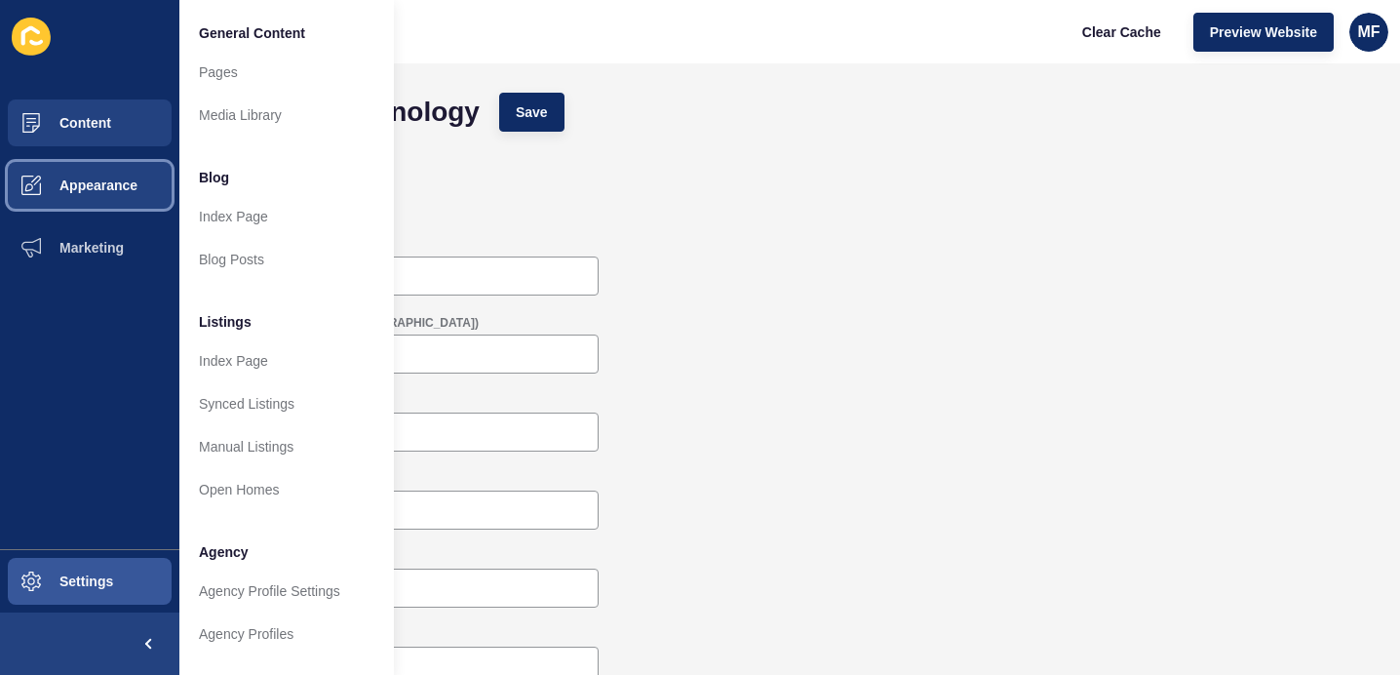
click at [123, 181] on span "Appearance" at bounding box center [67, 185] width 140 height 16
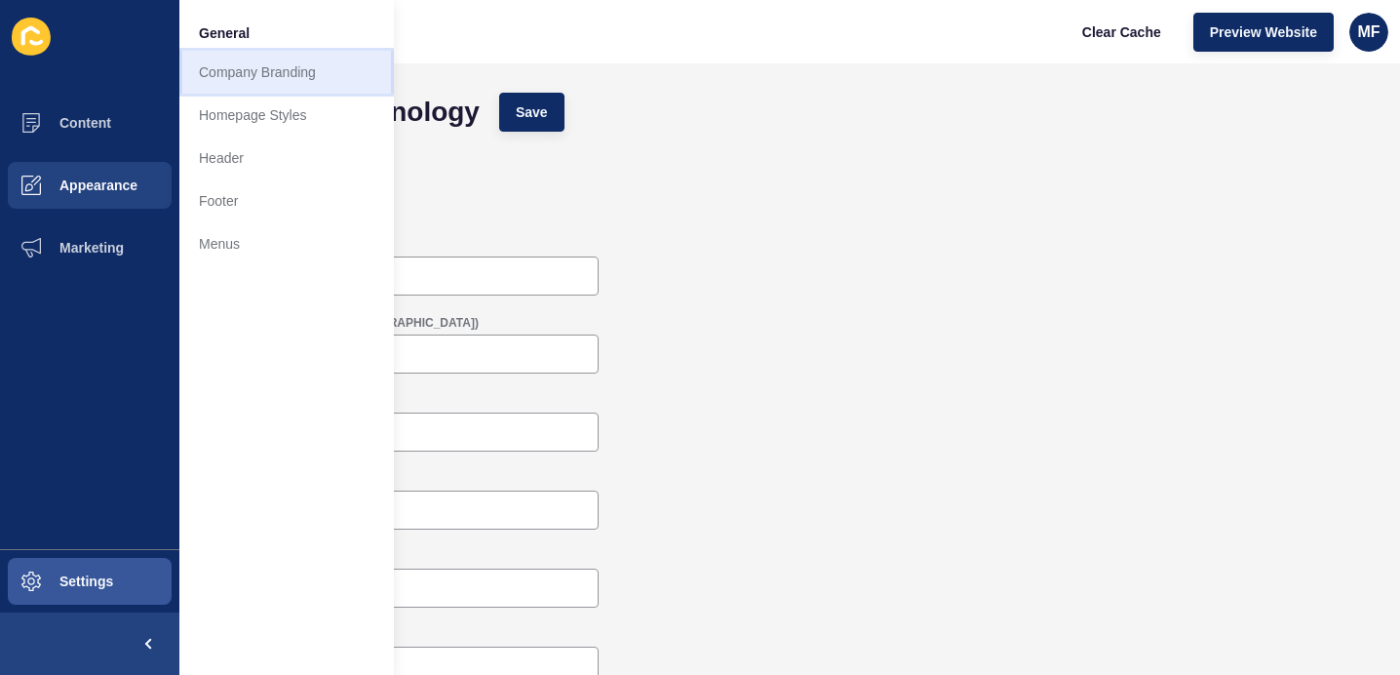
click at [310, 77] on link "Company Branding" at bounding box center [286, 72] width 215 height 43
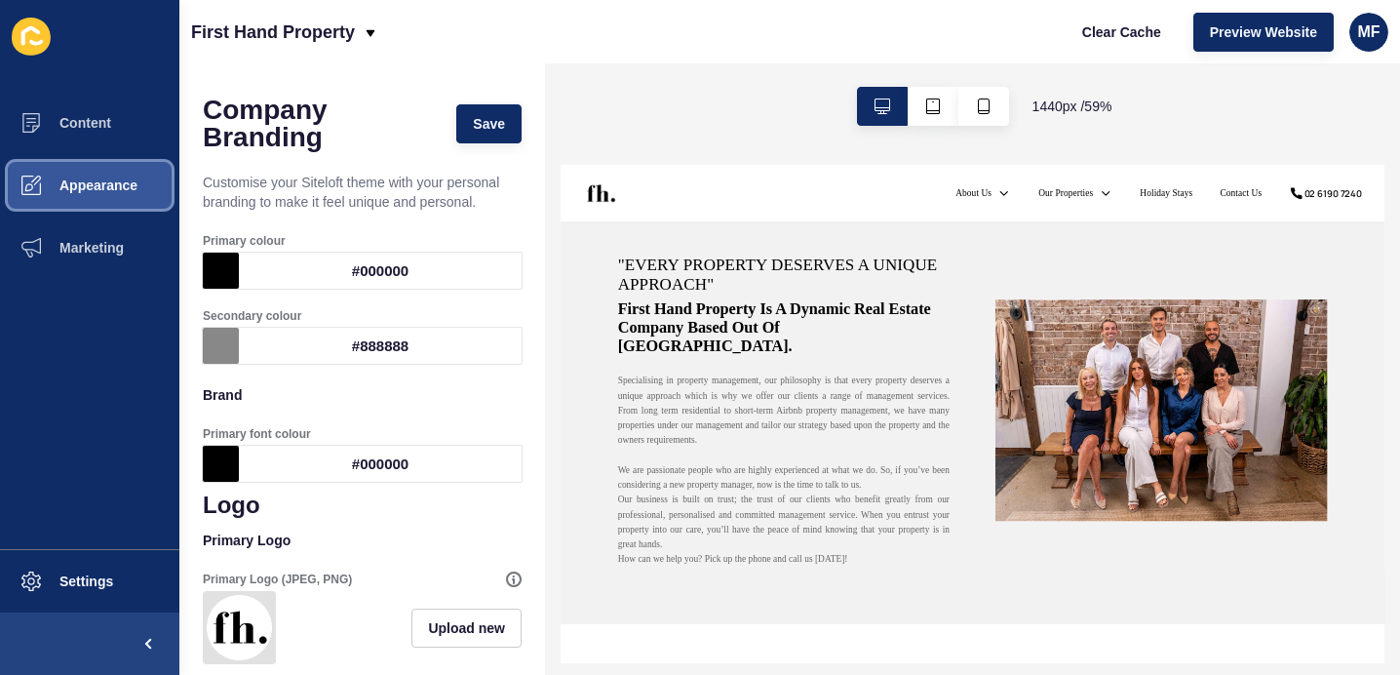
click at [100, 184] on span "Appearance" at bounding box center [67, 185] width 140 height 16
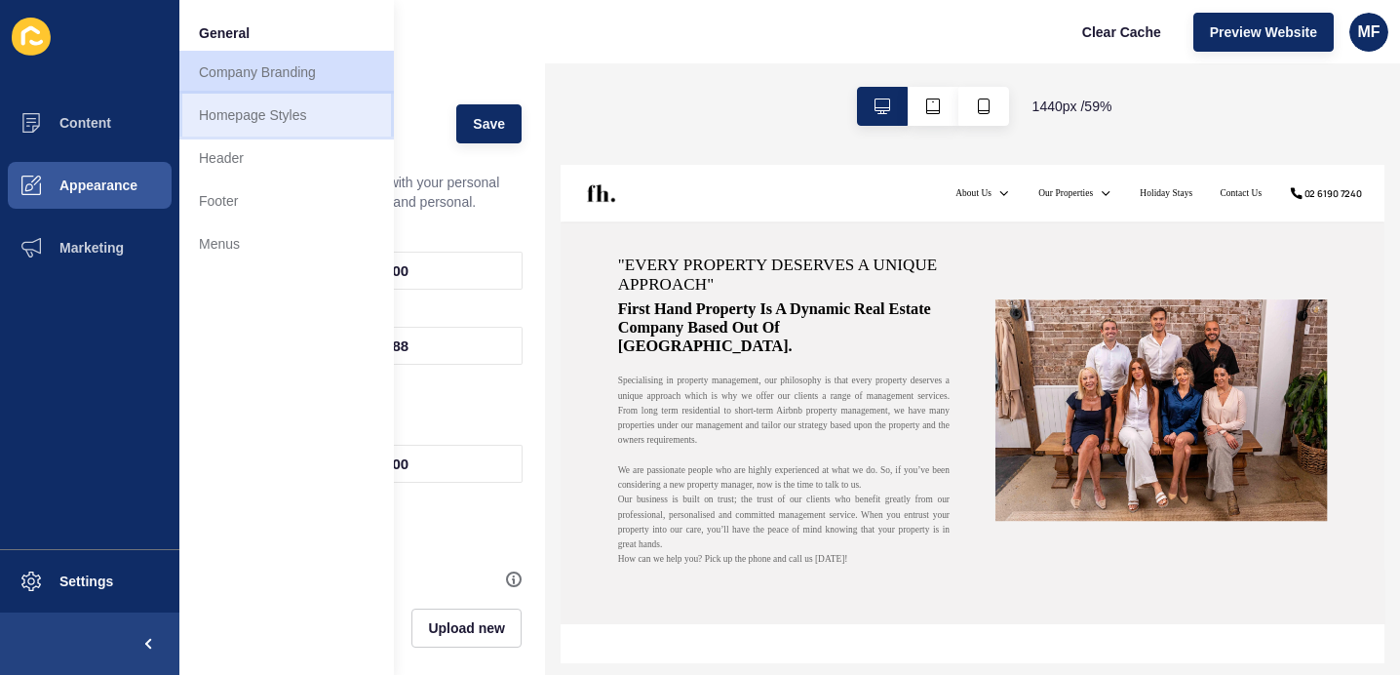
click at [307, 112] on link "Homepage Styles" at bounding box center [286, 115] width 215 height 43
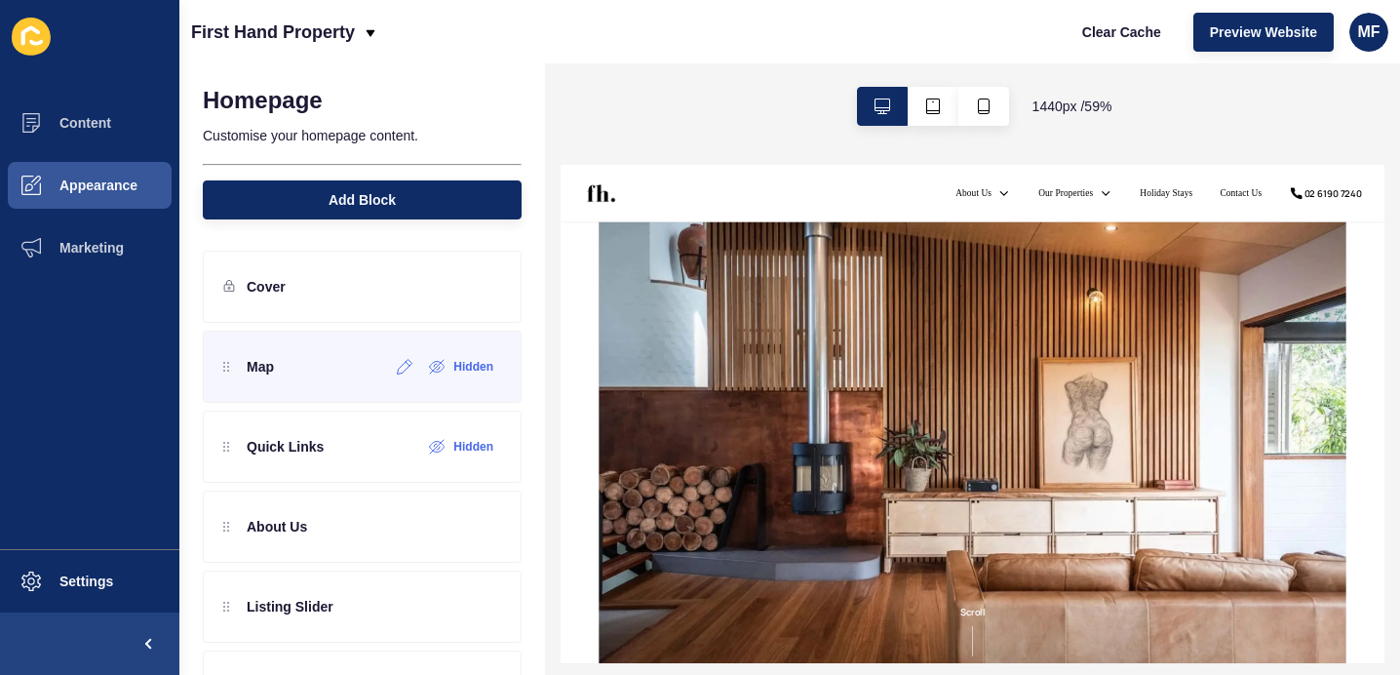
click at [228, 377] on div "Map" at bounding box center [248, 366] width 51 height 31
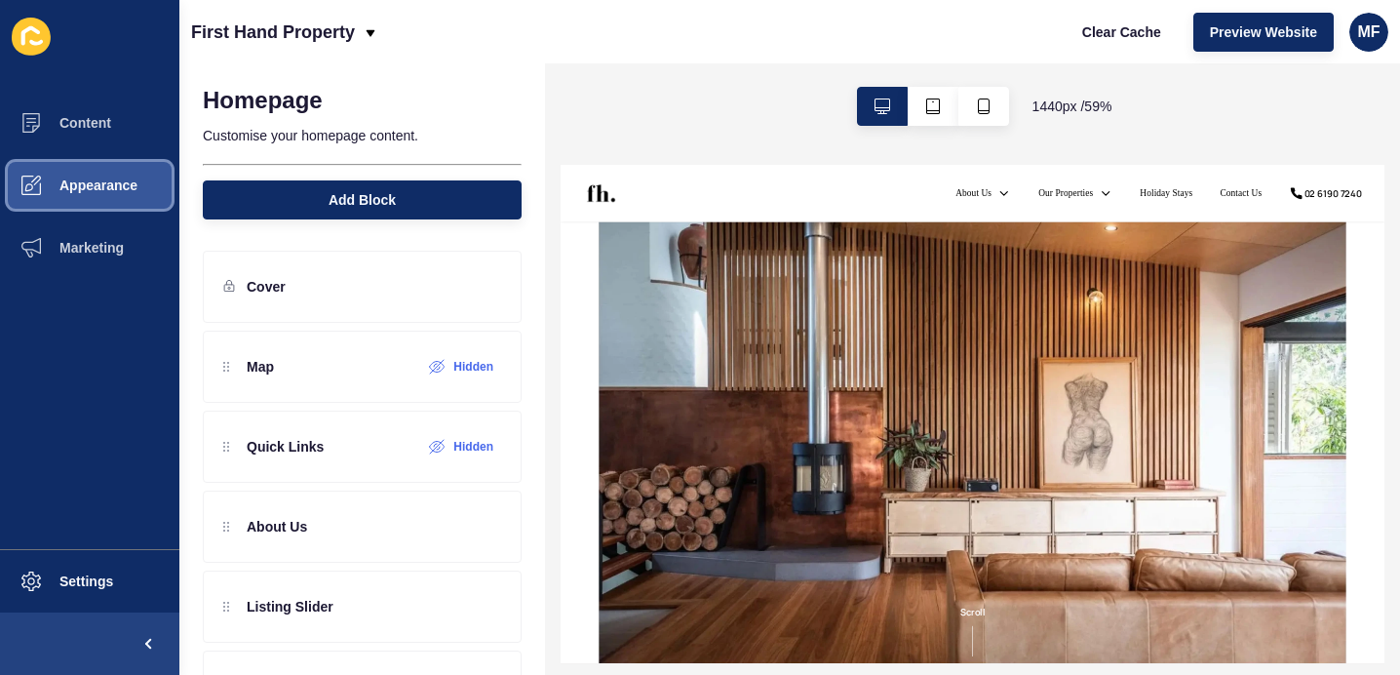
click at [153, 191] on button "Appearance" at bounding box center [89, 185] width 179 height 62
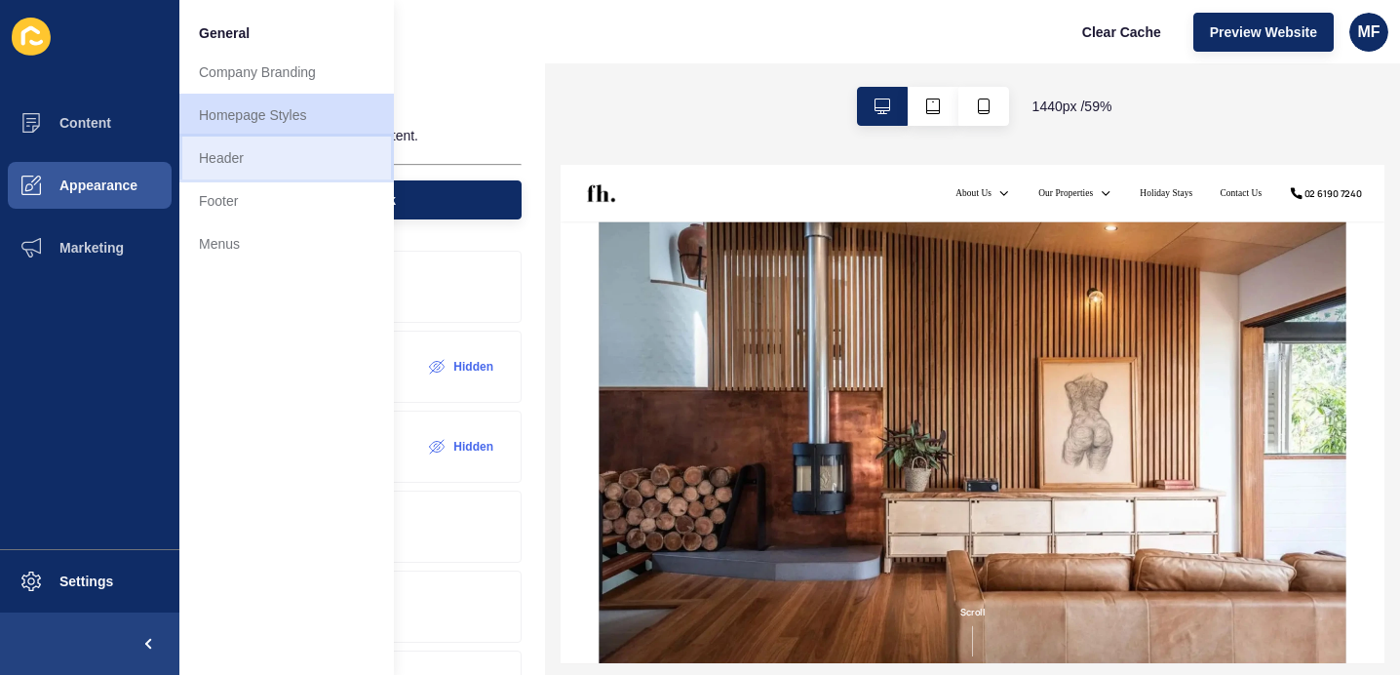
click at [295, 164] on link "Header" at bounding box center [286, 158] width 215 height 43
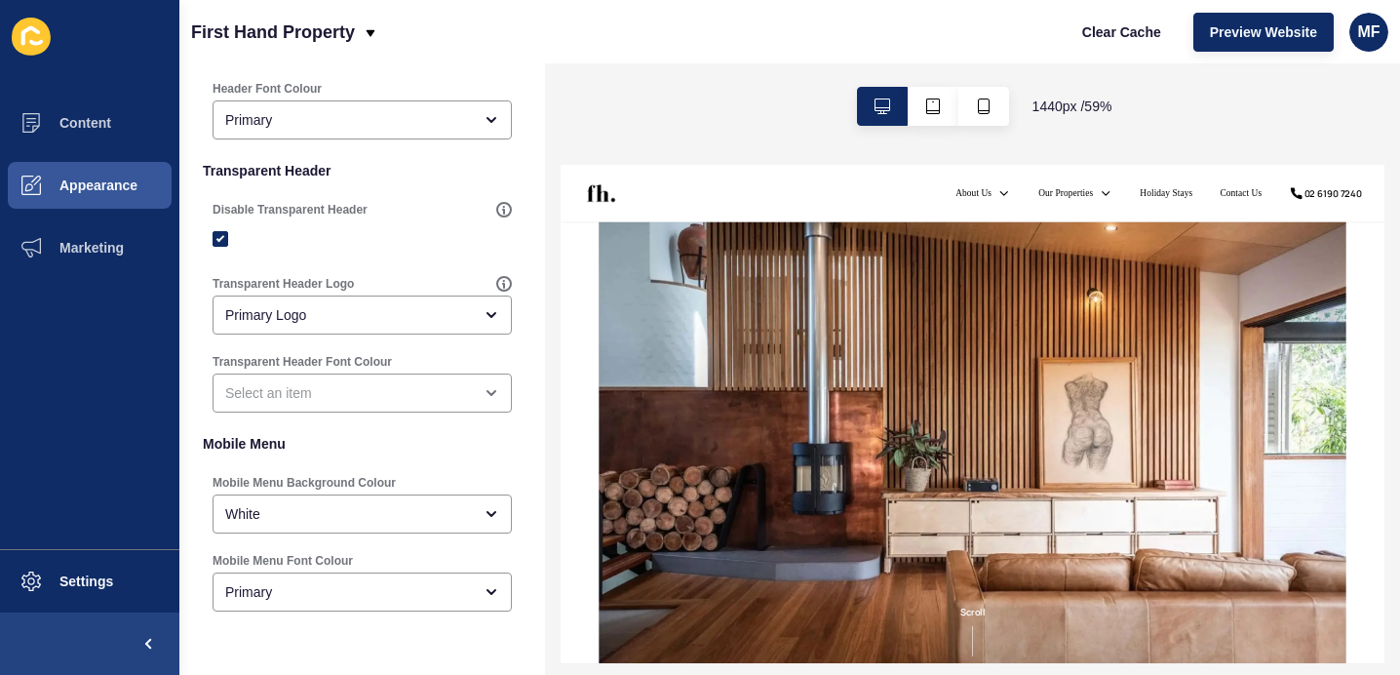
scroll to position [565, 0]
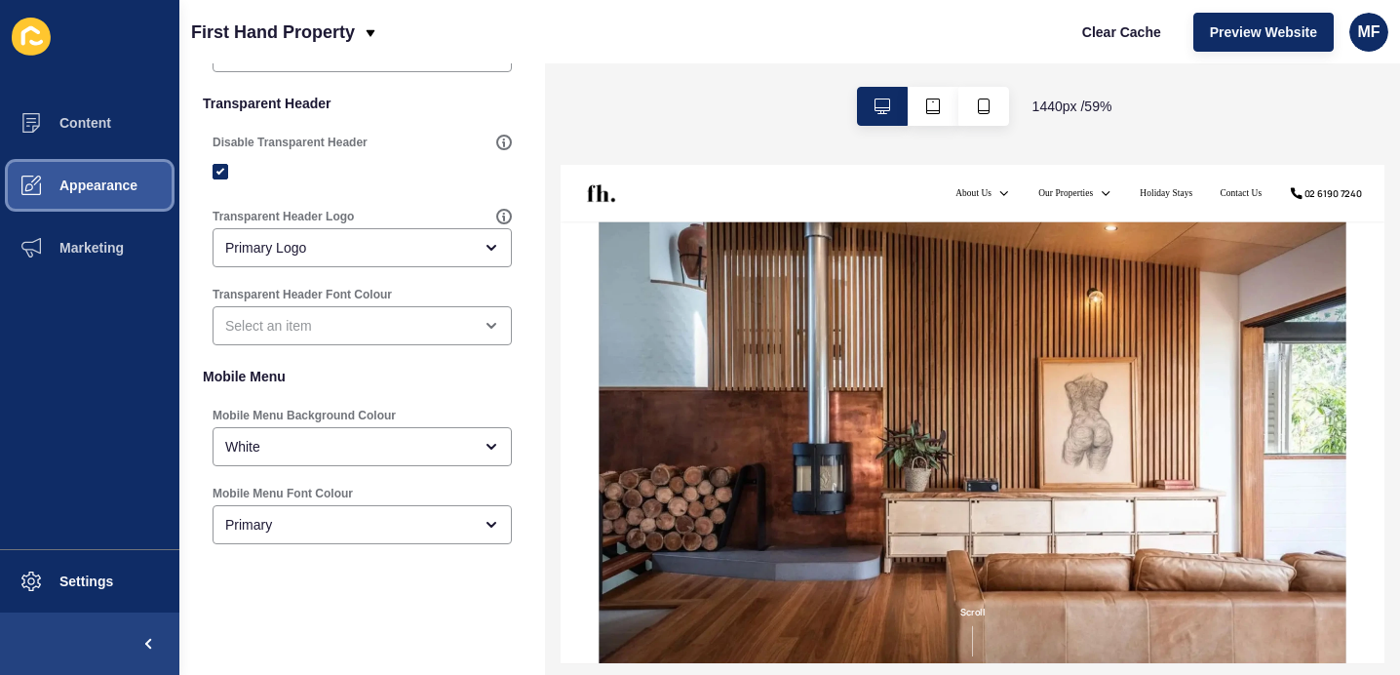
click at [114, 188] on span "Appearance" at bounding box center [67, 185] width 140 height 16
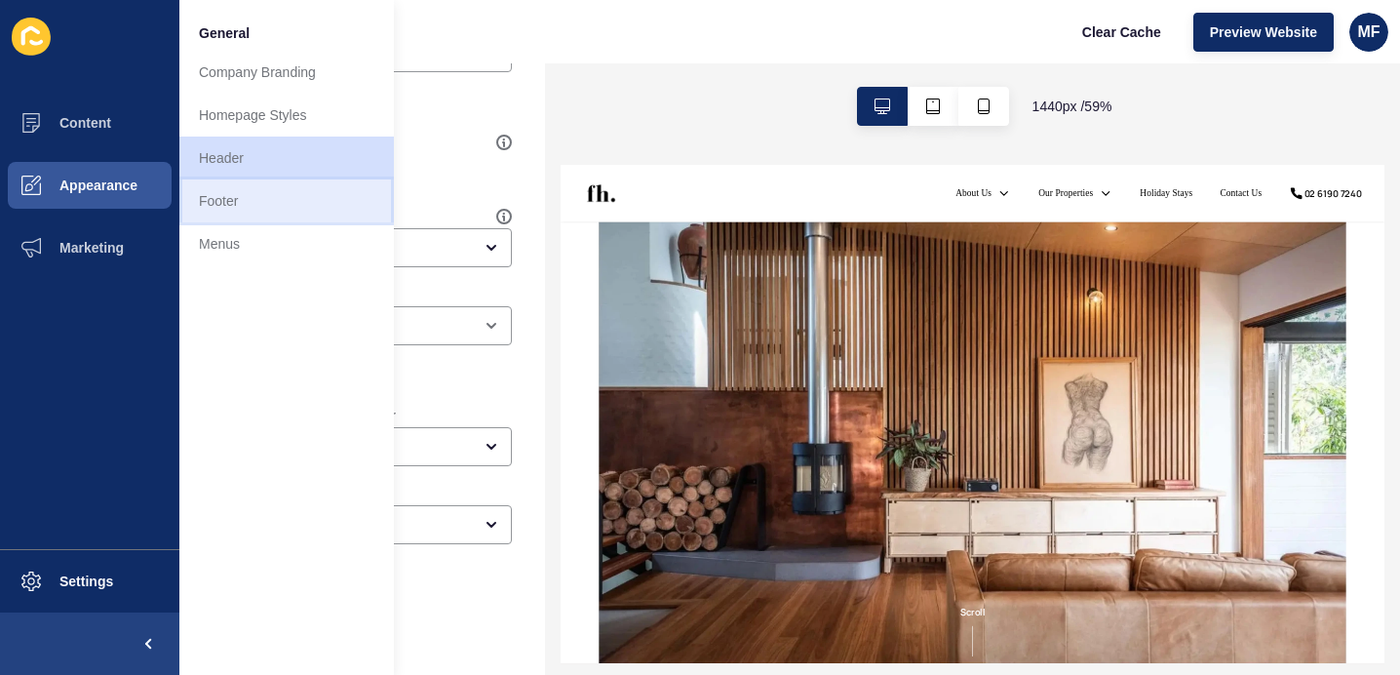
click at [242, 206] on link "Footer" at bounding box center [286, 200] width 215 height 43
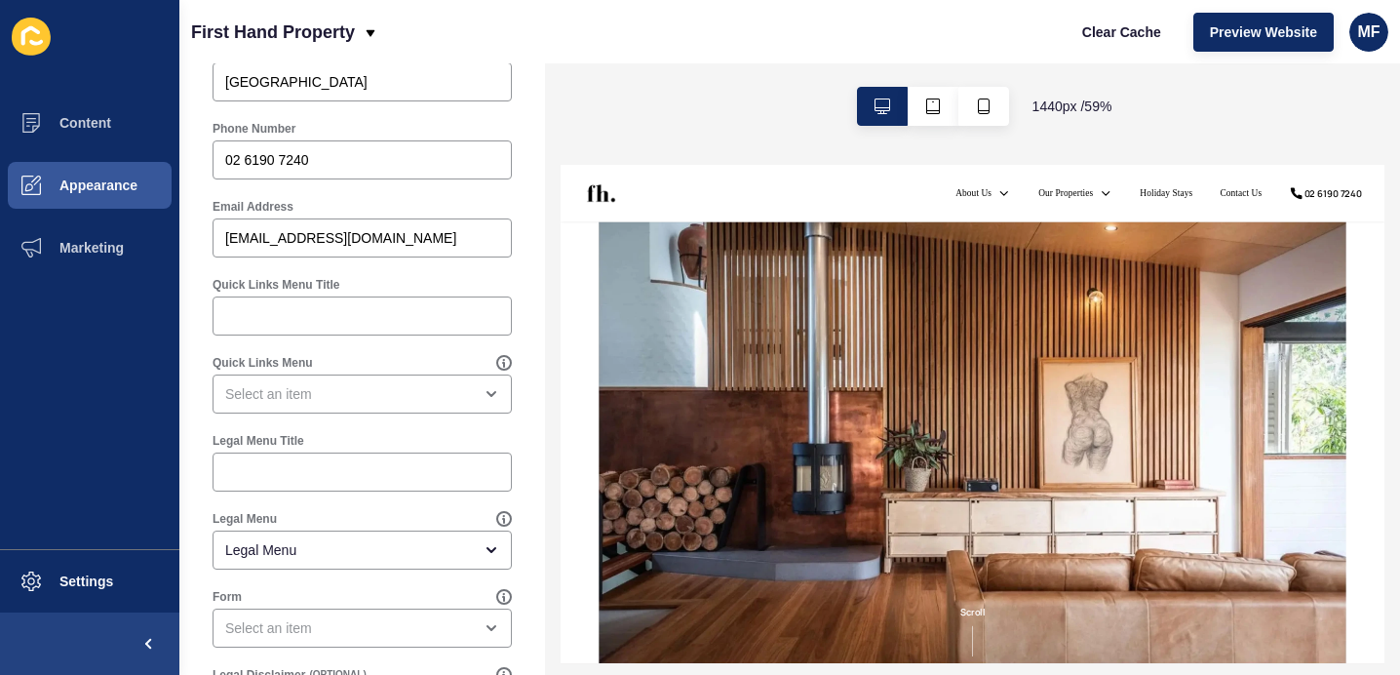
scroll to position [1121, 0]
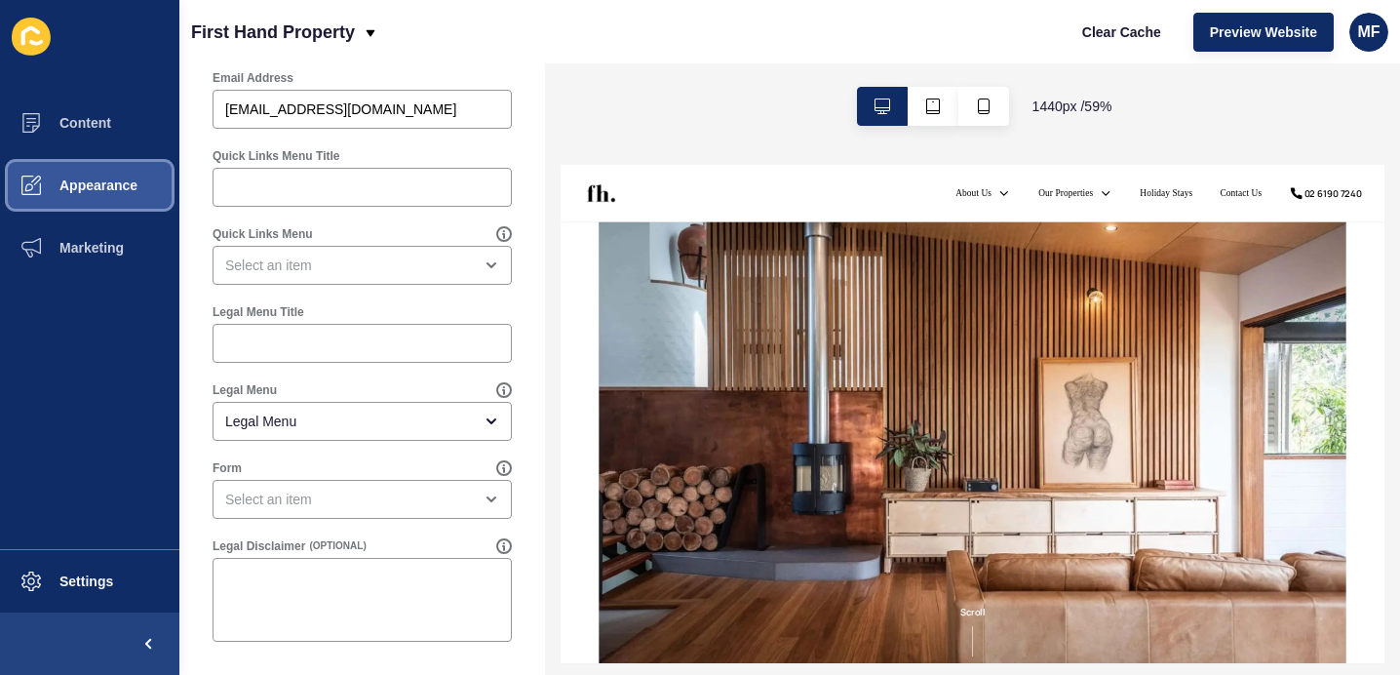
click at [131, 187] on span "Appearance" at bounding box center [67, 185] width 140 height 16
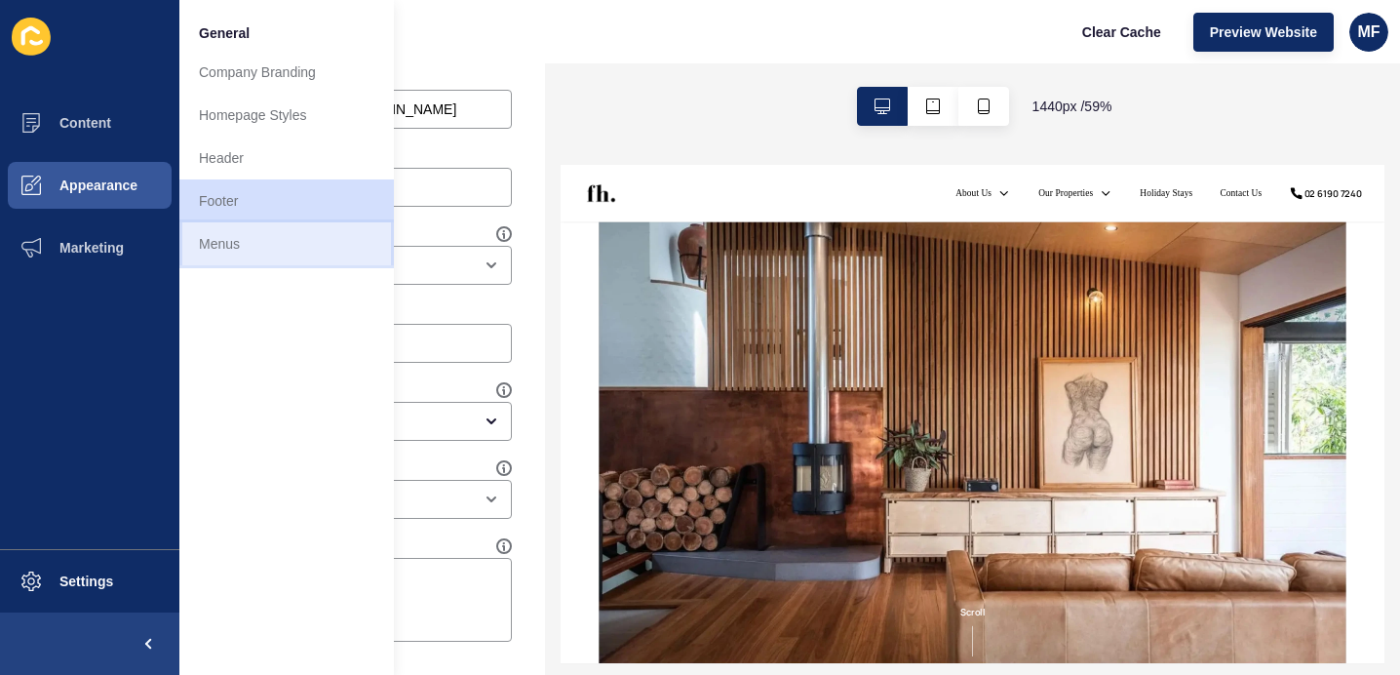
click at [257, 237] on link "Menus" at bounding box center [286, 243] width 215 height 43
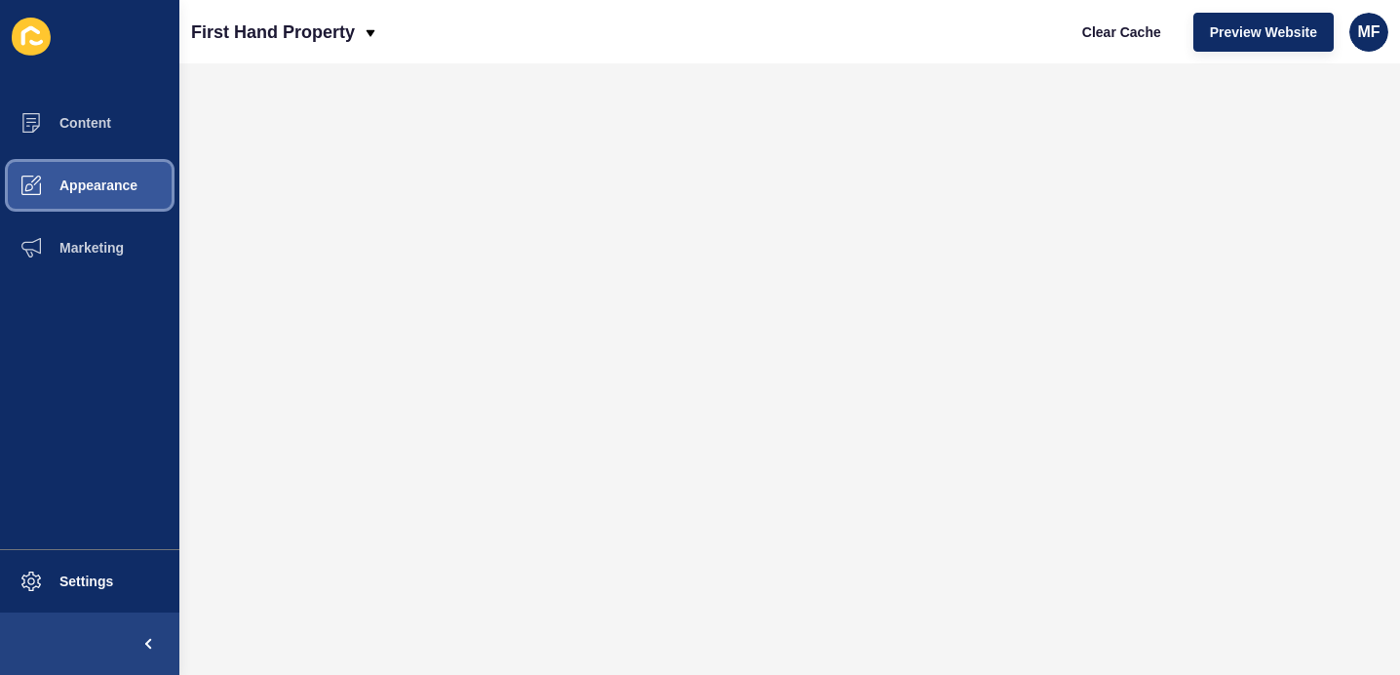
click at [138, 194] on button "Appearance" at bounding box center [89, 185] width 179 height 62
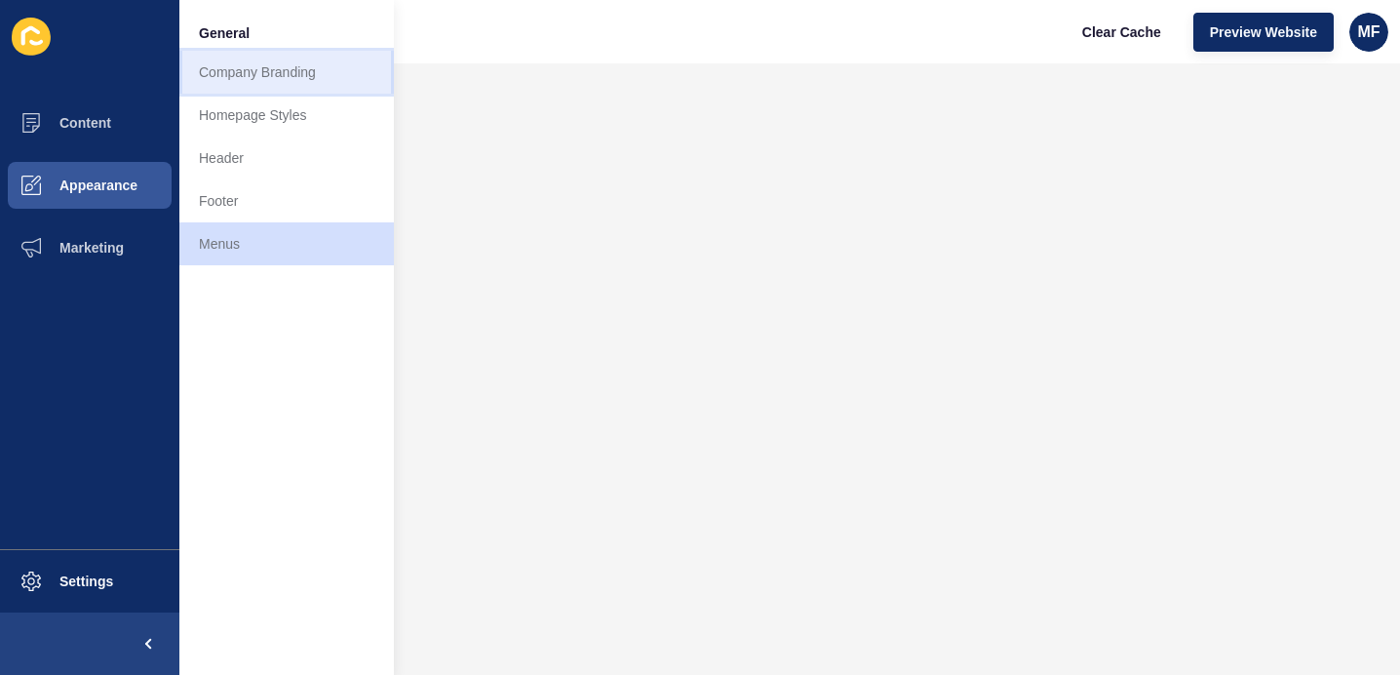
click at [310, 73] on link "Company Branding" at bounding box center [286, 72] width 215 height 43
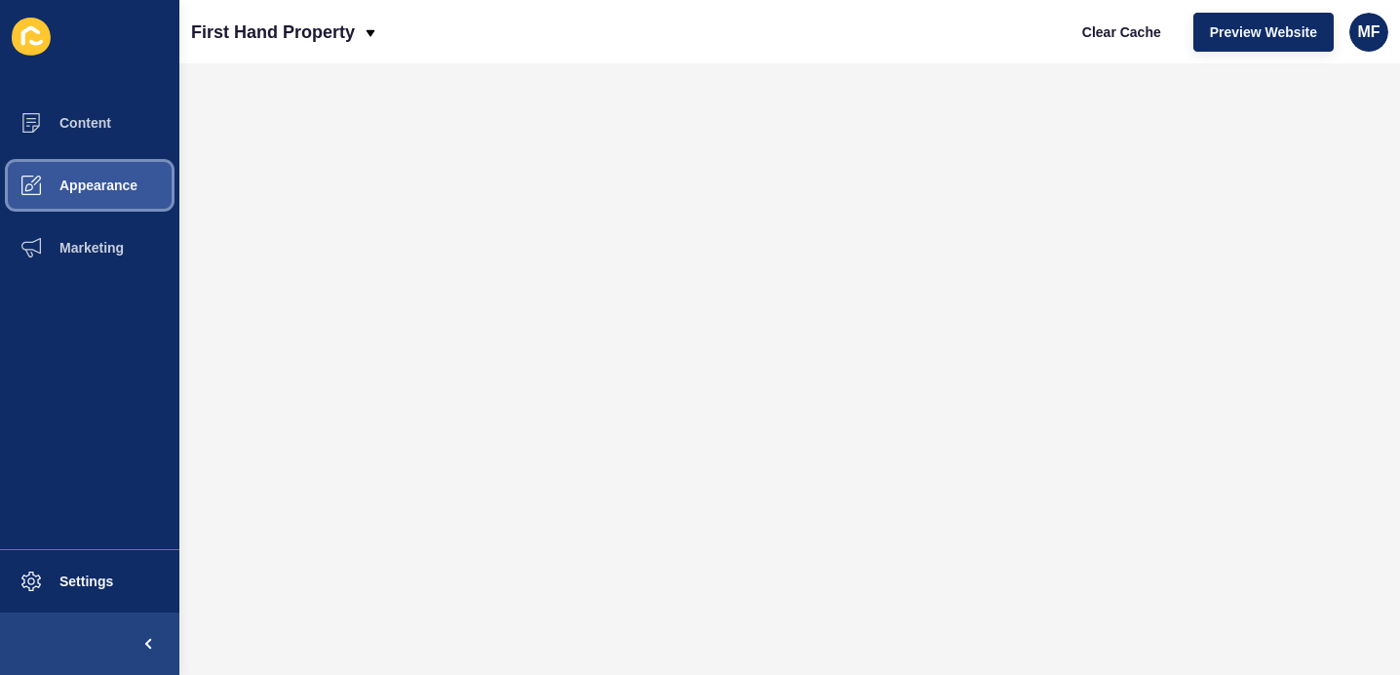
click at [130, 176] on button "Appearance" at bounding box center [89, 185] width 179 height 62
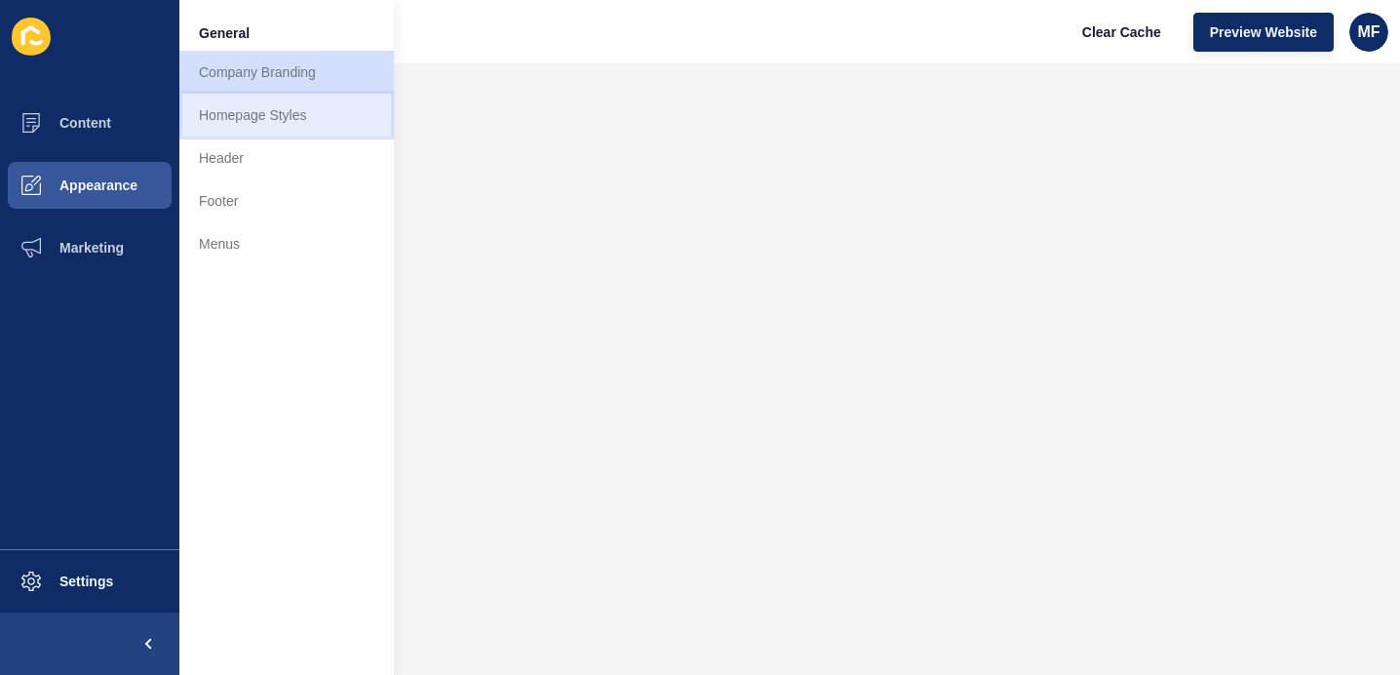
click at [276, 113] on link "Homepage Styles" at bounding box center [286, 115] width 215 height 43
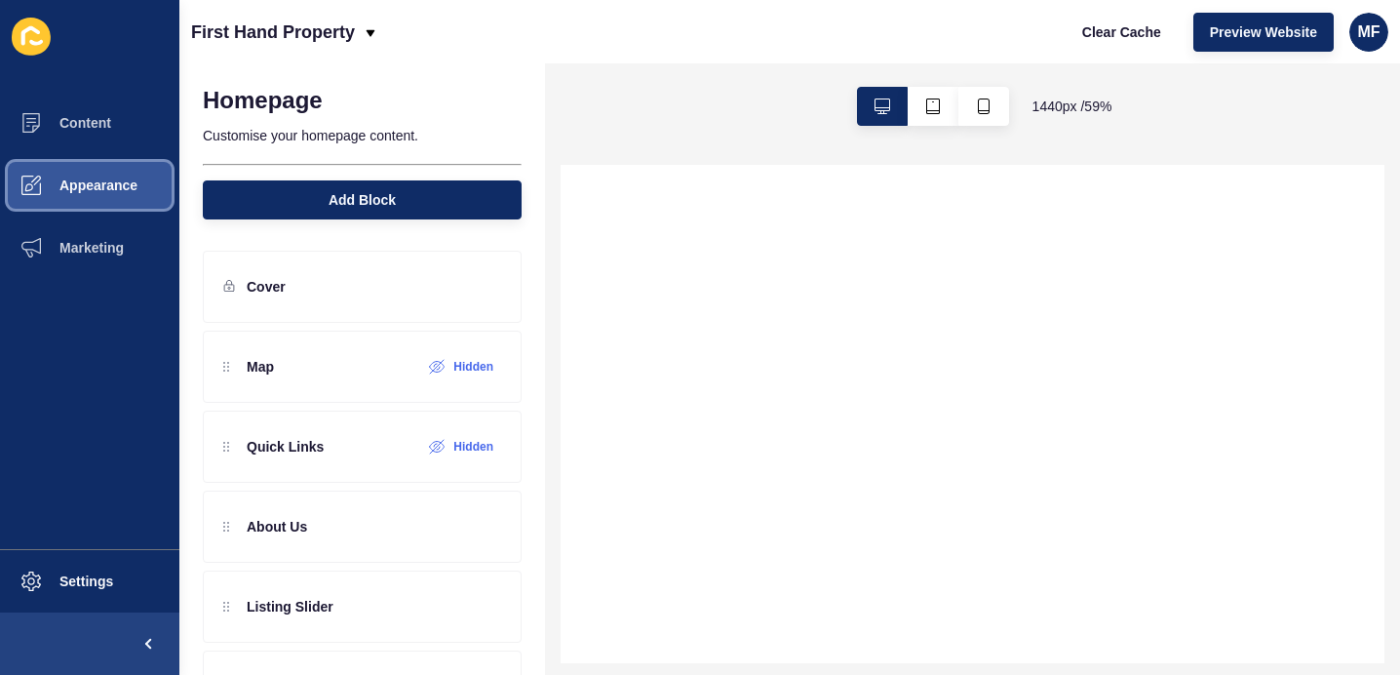
click at [152, 196] on button "Appearance" at bounding box center [89, 185] width 179 height 62
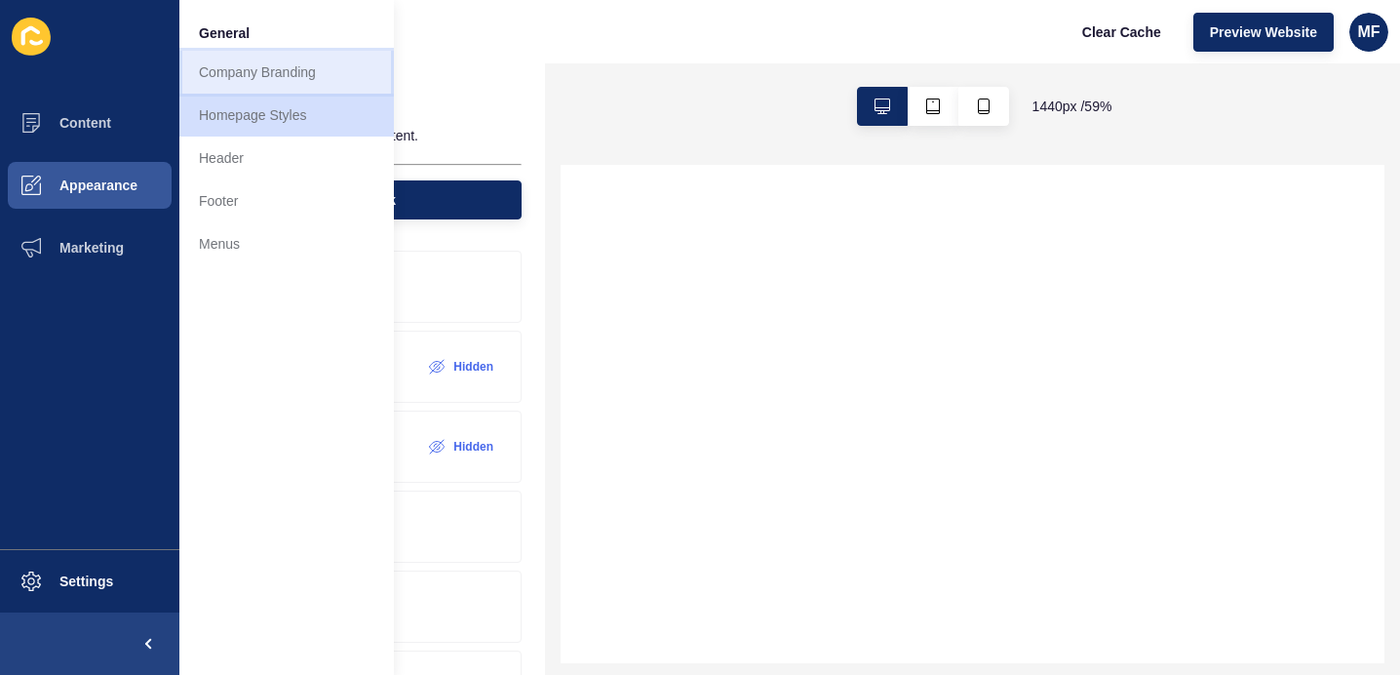
click at [302, 68] on link "Company Branding" at bounding box center [286, 72] width 215 height 43
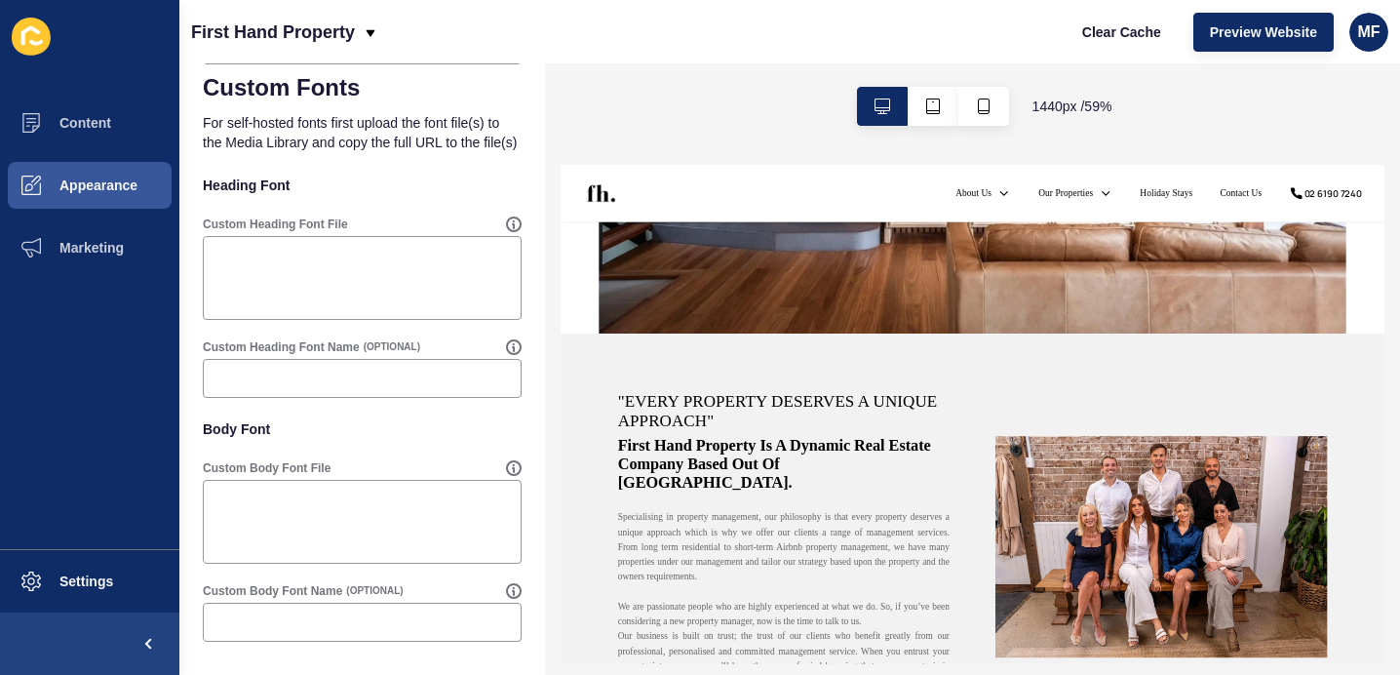
scroll to position [636, 0]
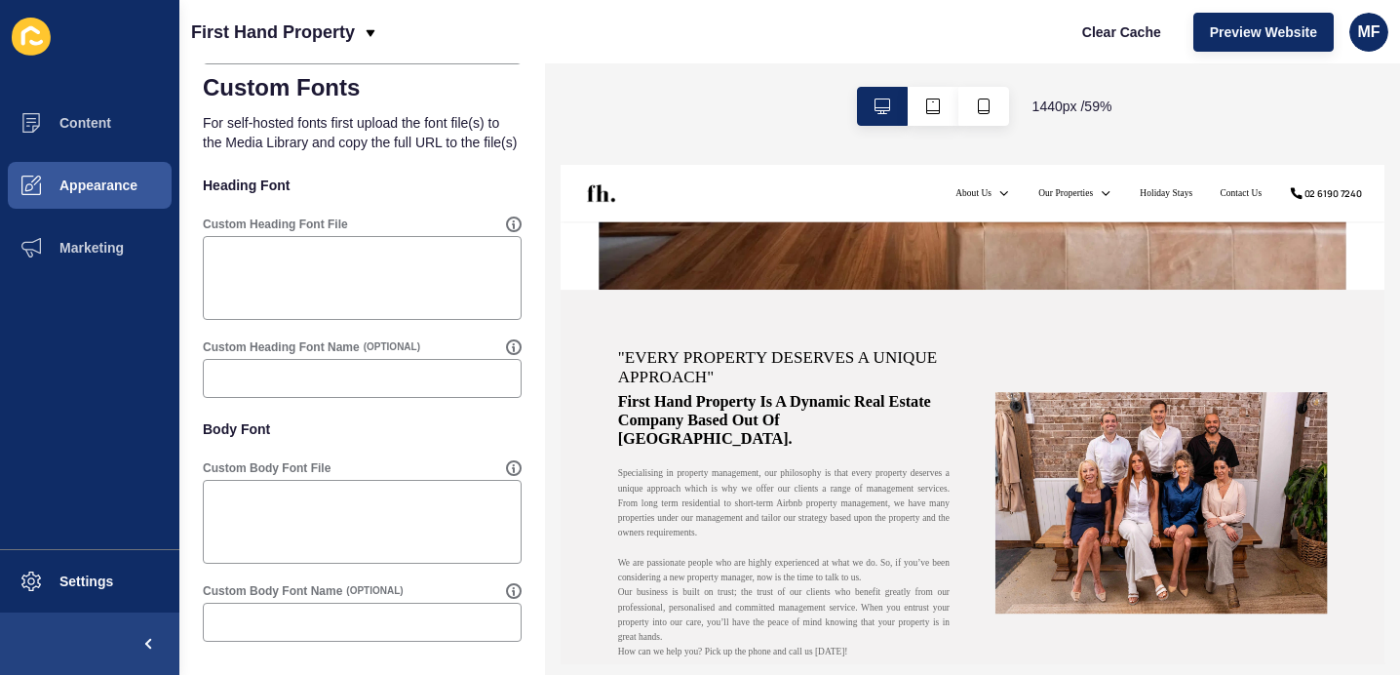
click at [777, 502] on strong ""Every property deserves a unique approach"" at bounding box center [941, 510] width 566 height 68
click at [707, 503] on strong ""Every property deserves a unique approach"" at bounding box center [941, 510] width 566 height 68
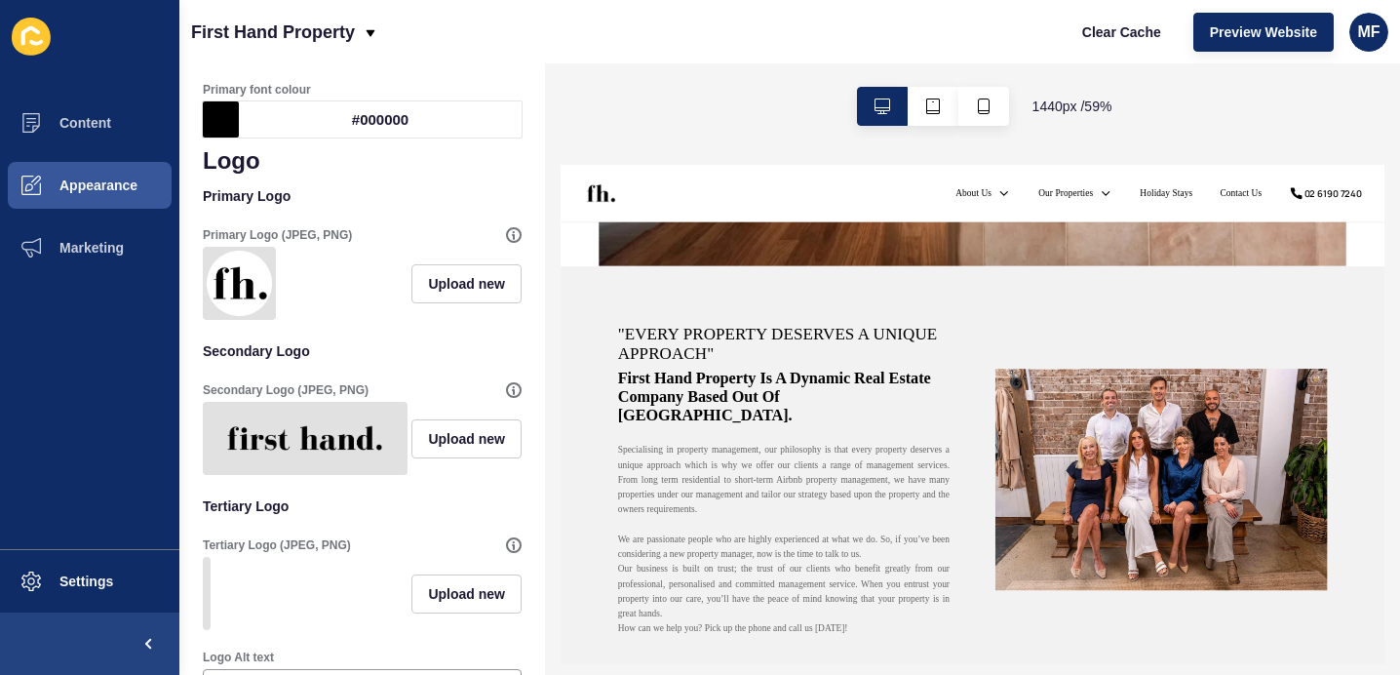
scroll to position [0, 0]
